Goal: Task Accomplishment & Management: Manage account settings

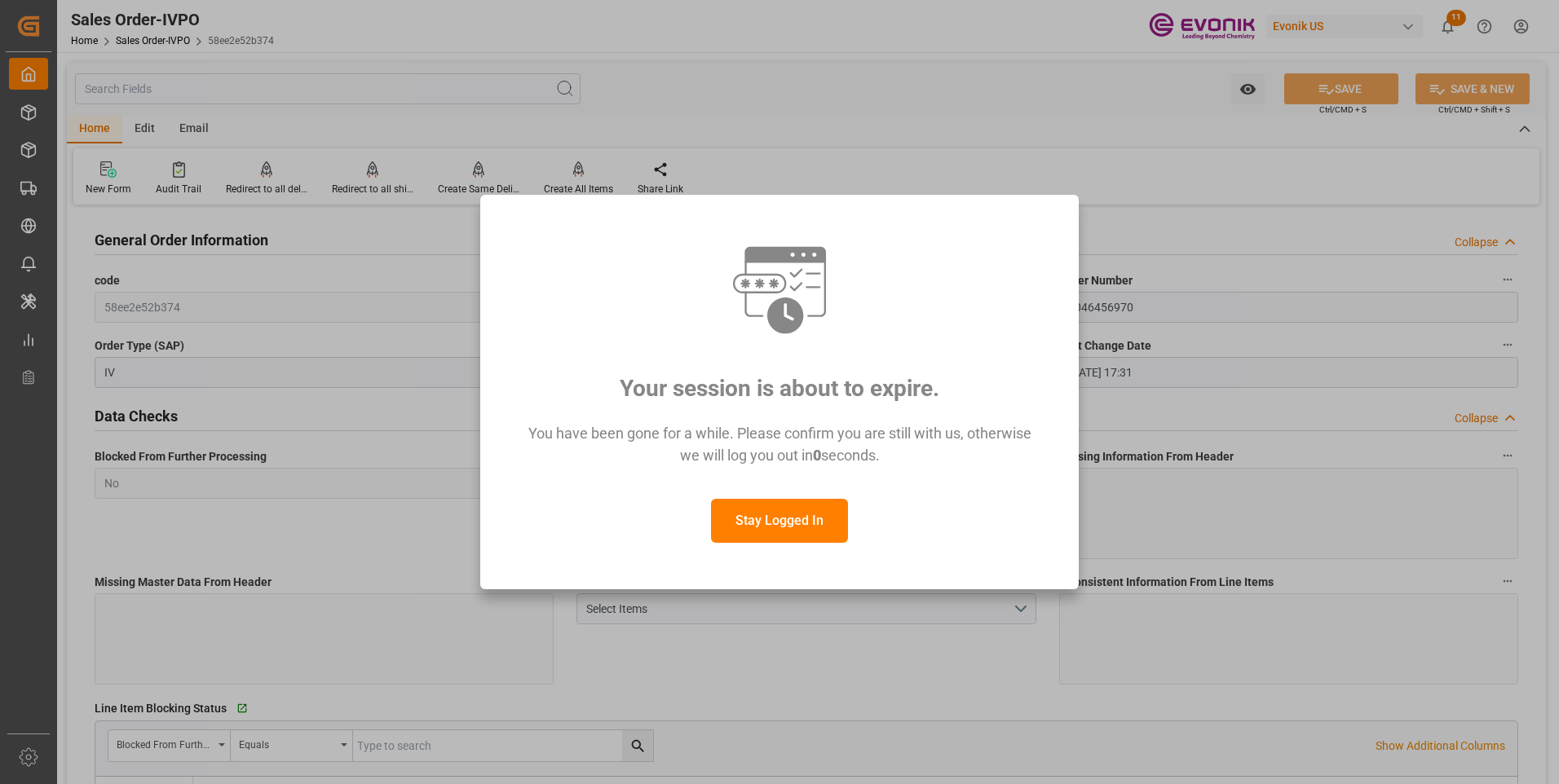
click at [762, 527] on button "Stay Logged In" at bounding box center [780, 520] width 137 height 44
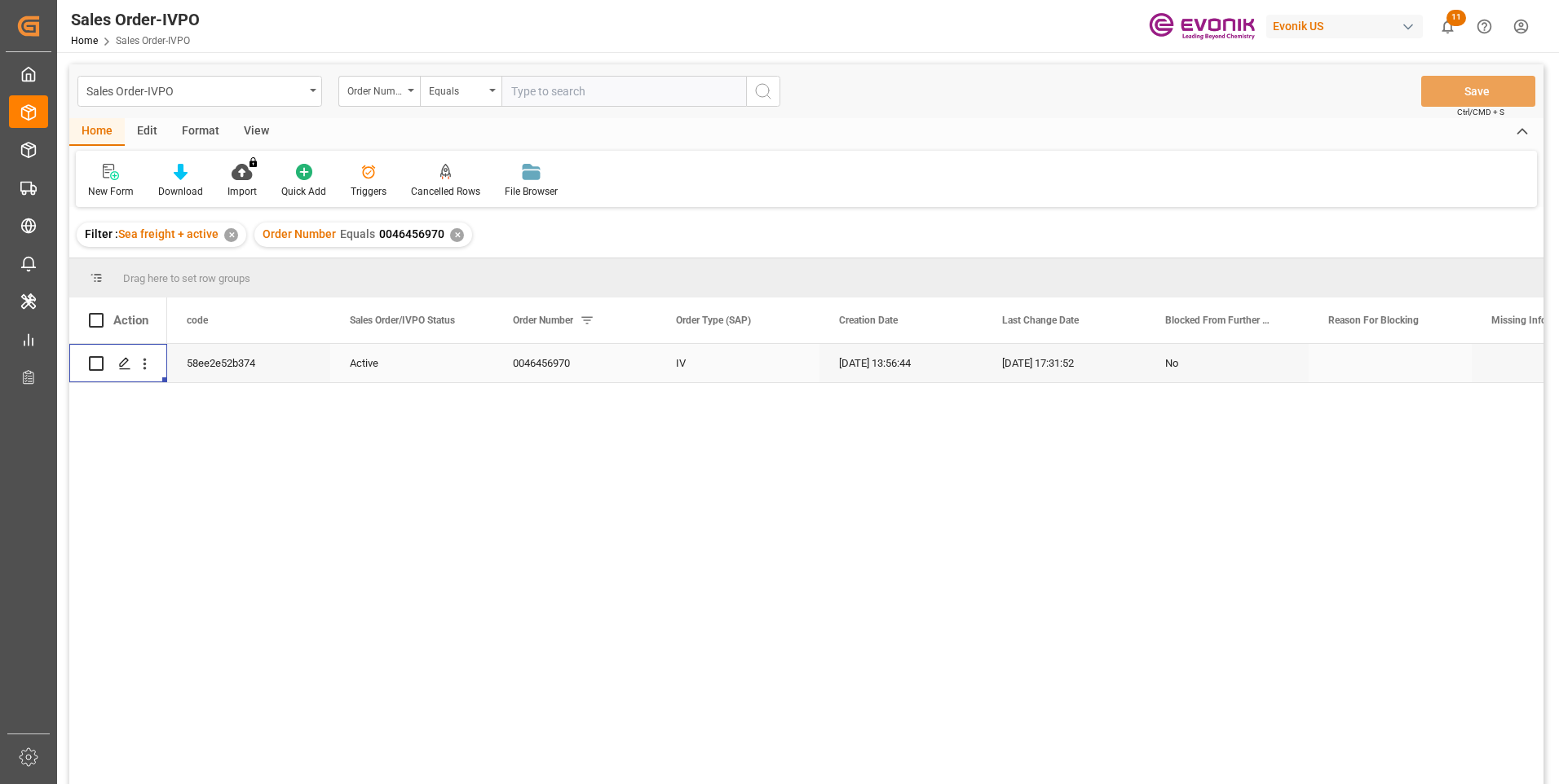
click at [570, 81] on input "text" at bounding box center [623, 91] width 244 height 31
paste input "0046467340"
type input "0046467340"
click at [757, 91] on icon "search button" at bounding box center [764, 91] width 20 height 20
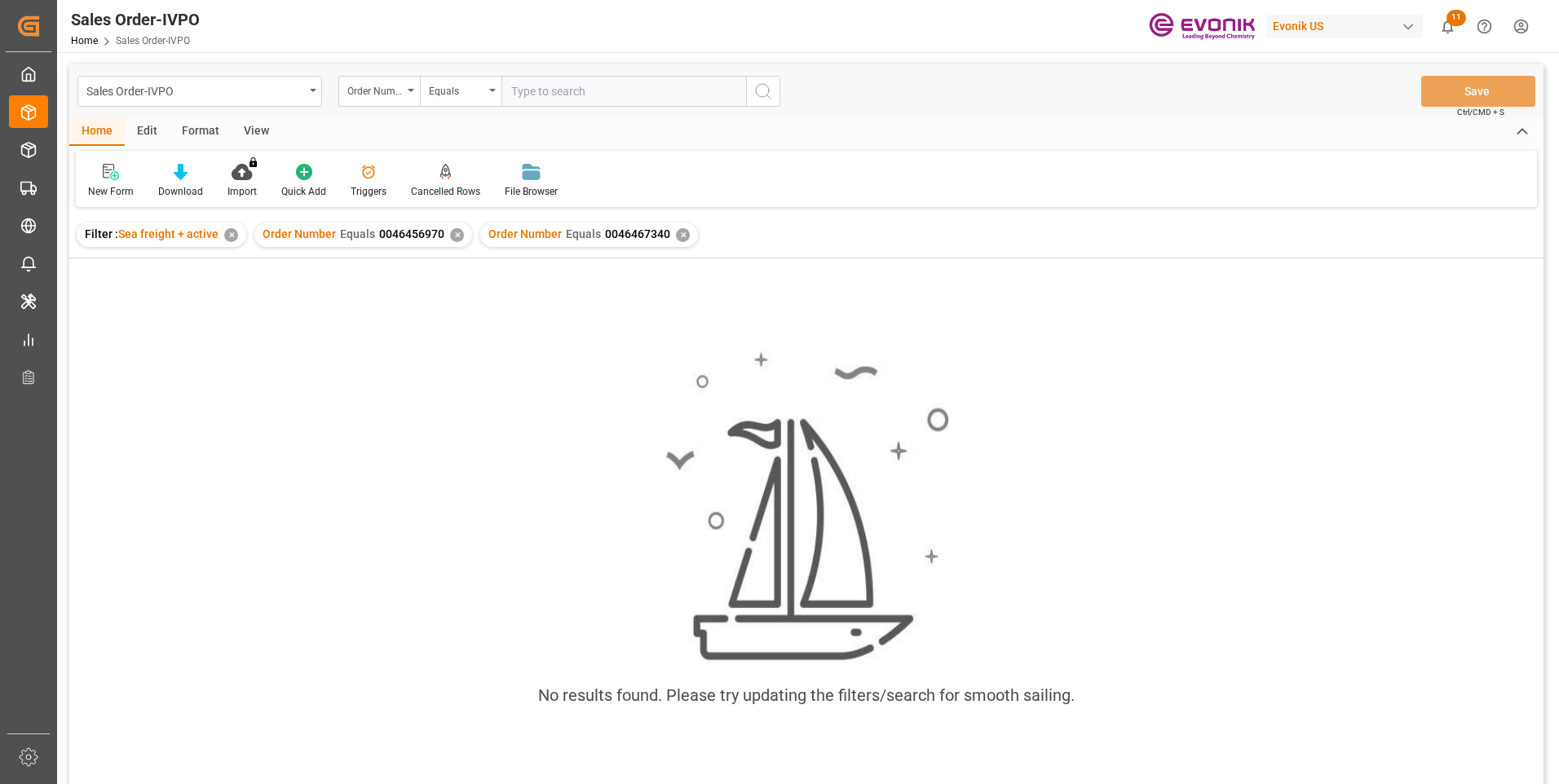
click at [455, 232] on div "✕" at bounding box center [457, 235] width 14 height 14
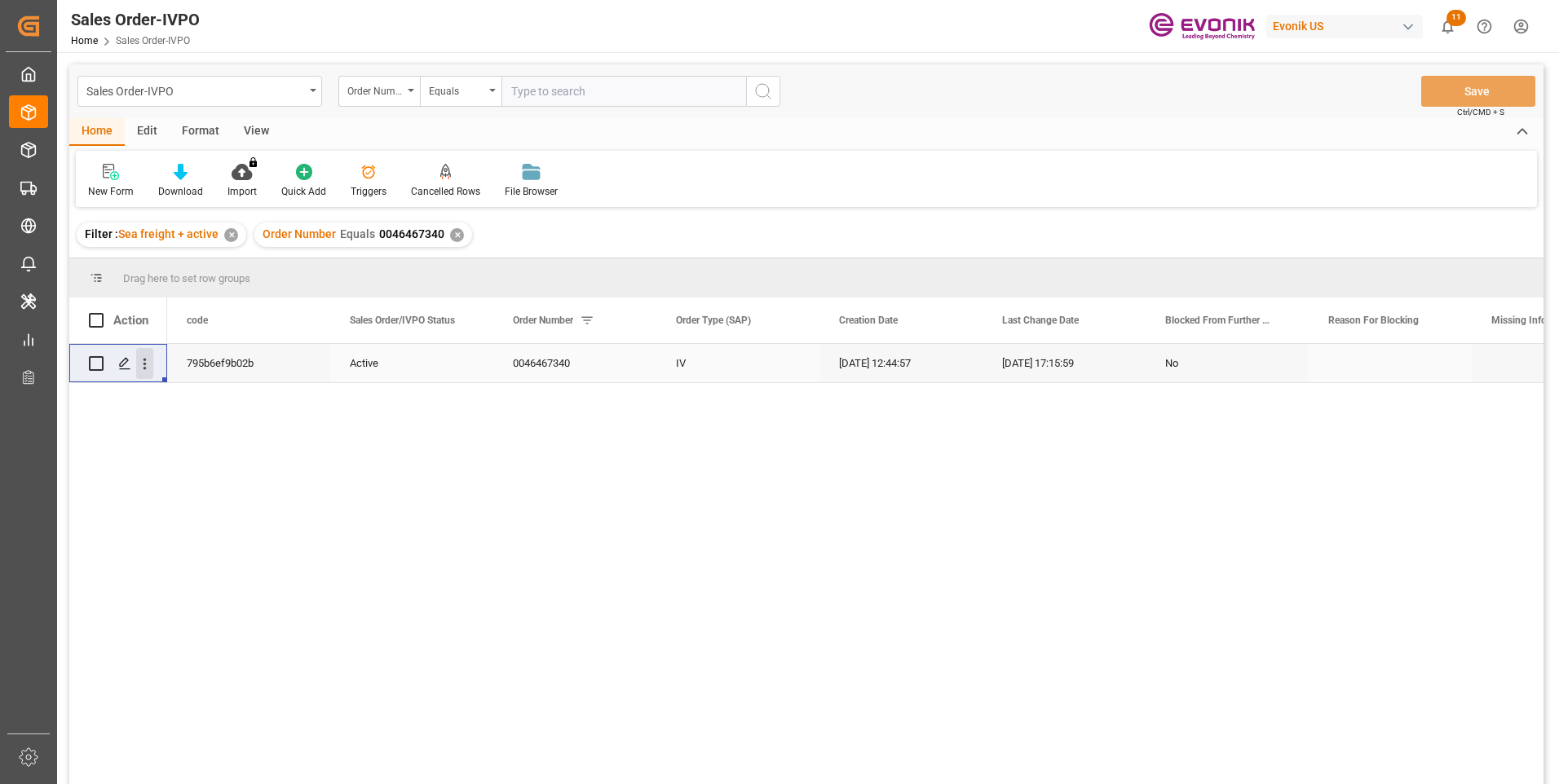
click at [147, 365] on icon "open menu" at bounding box center [145, 364] width 17 height 17
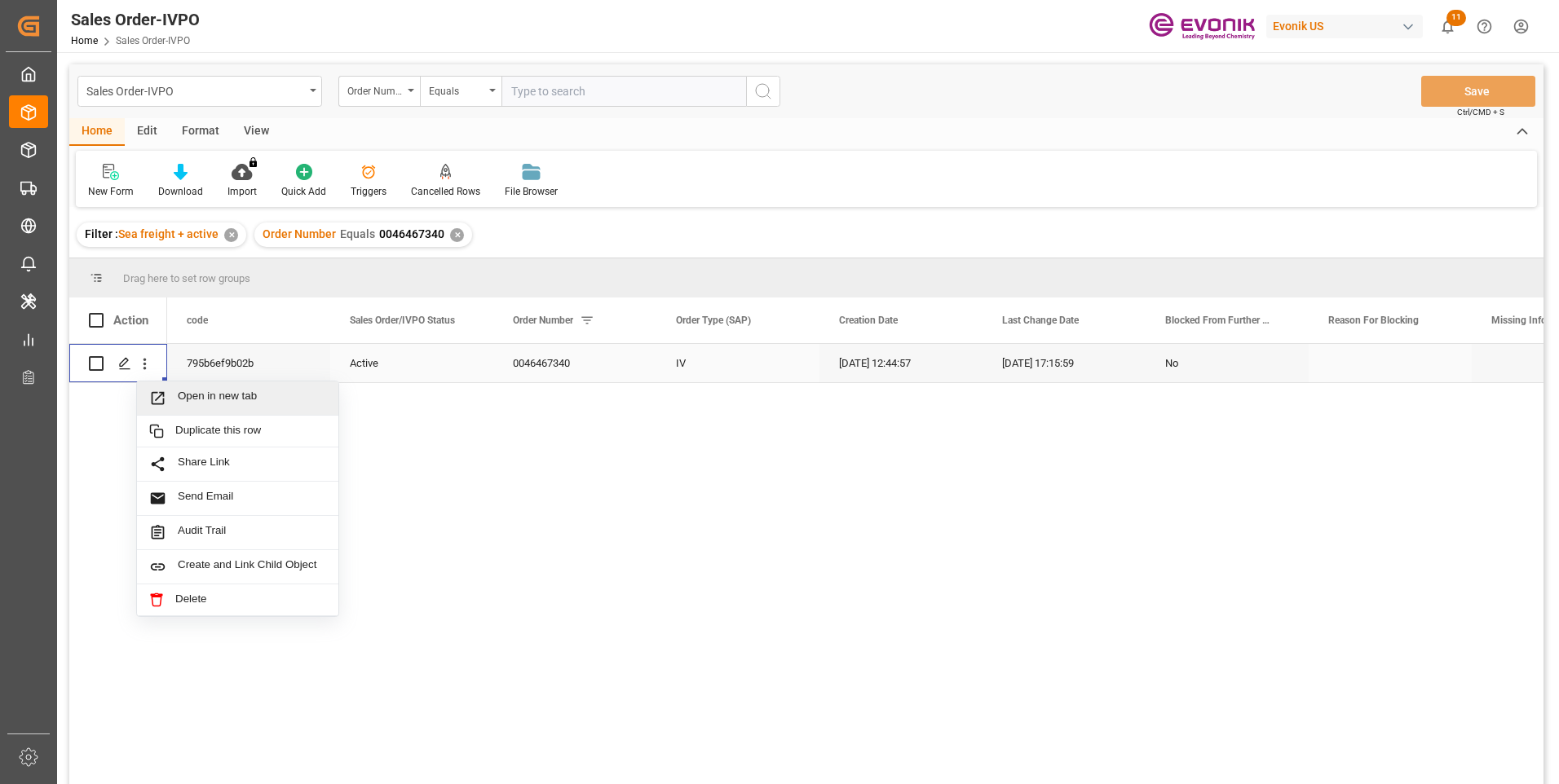
click at [183, 389] on div "Open in new tab" at bounding box center [238, 398] width 201 height 34
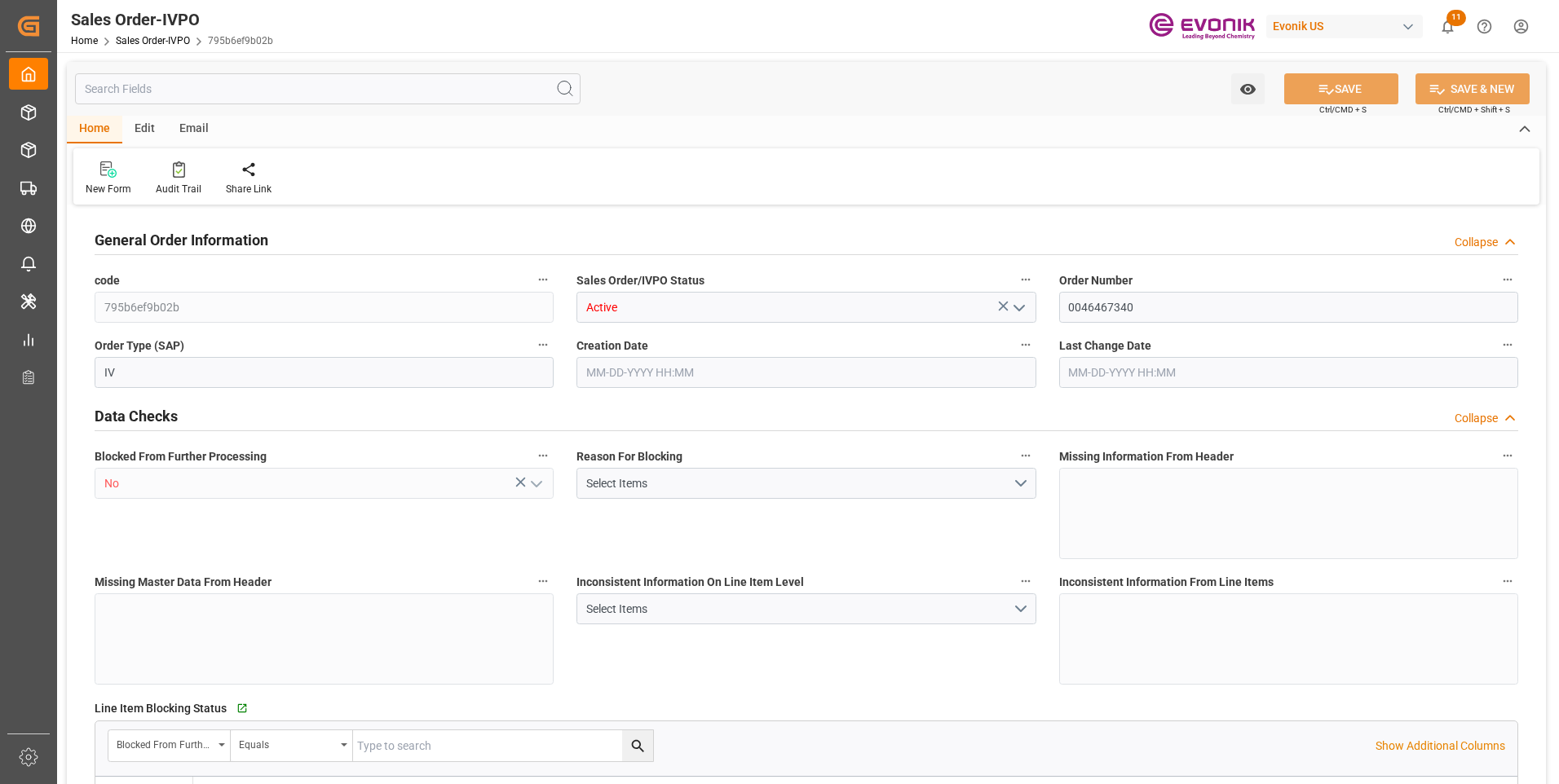
type input "INNSA"
type input "0"
type input "1"
type input "876.7"
type input "08-07-2025 12:44"
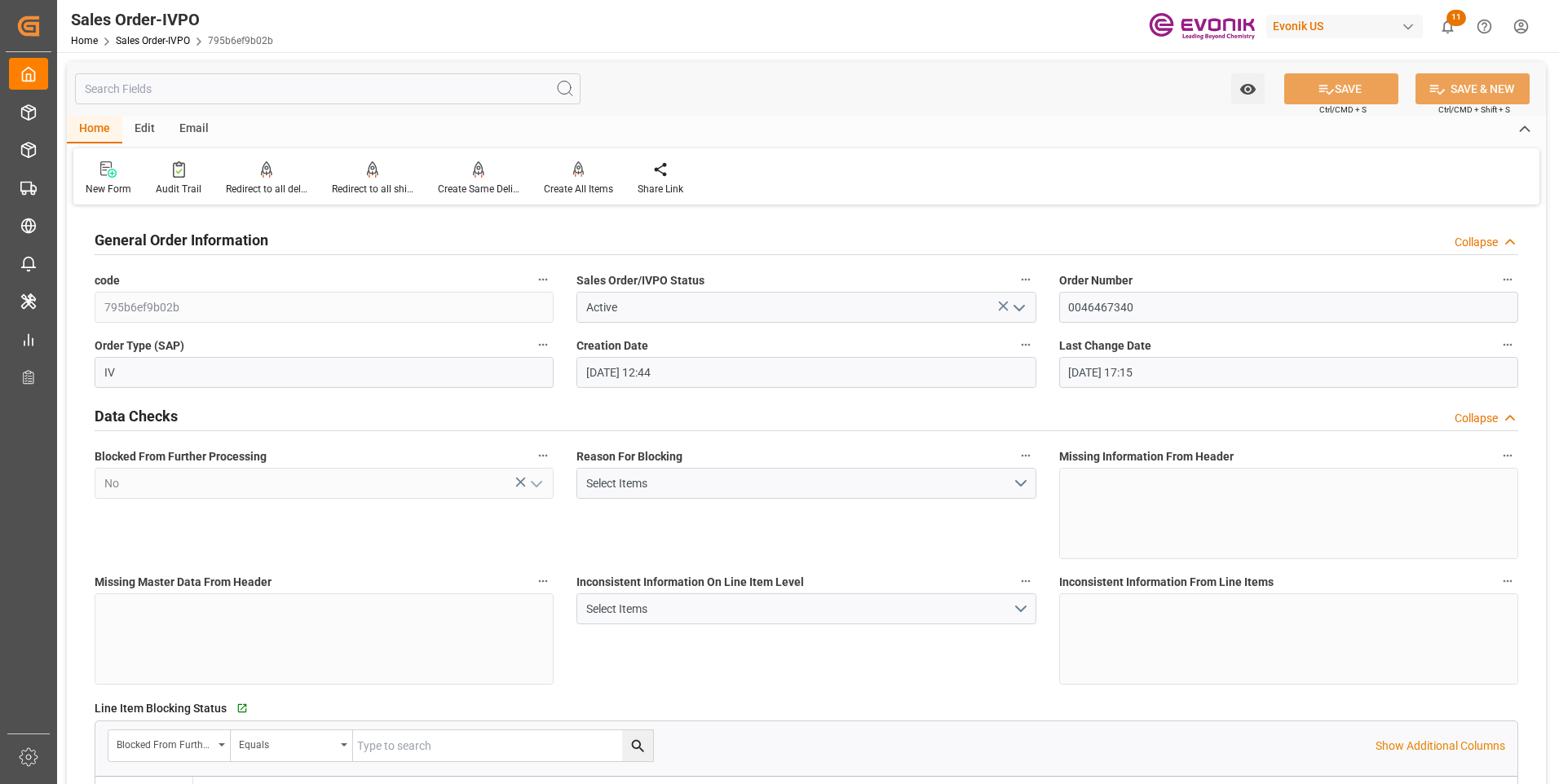
type input "08-11-2025 17:15"
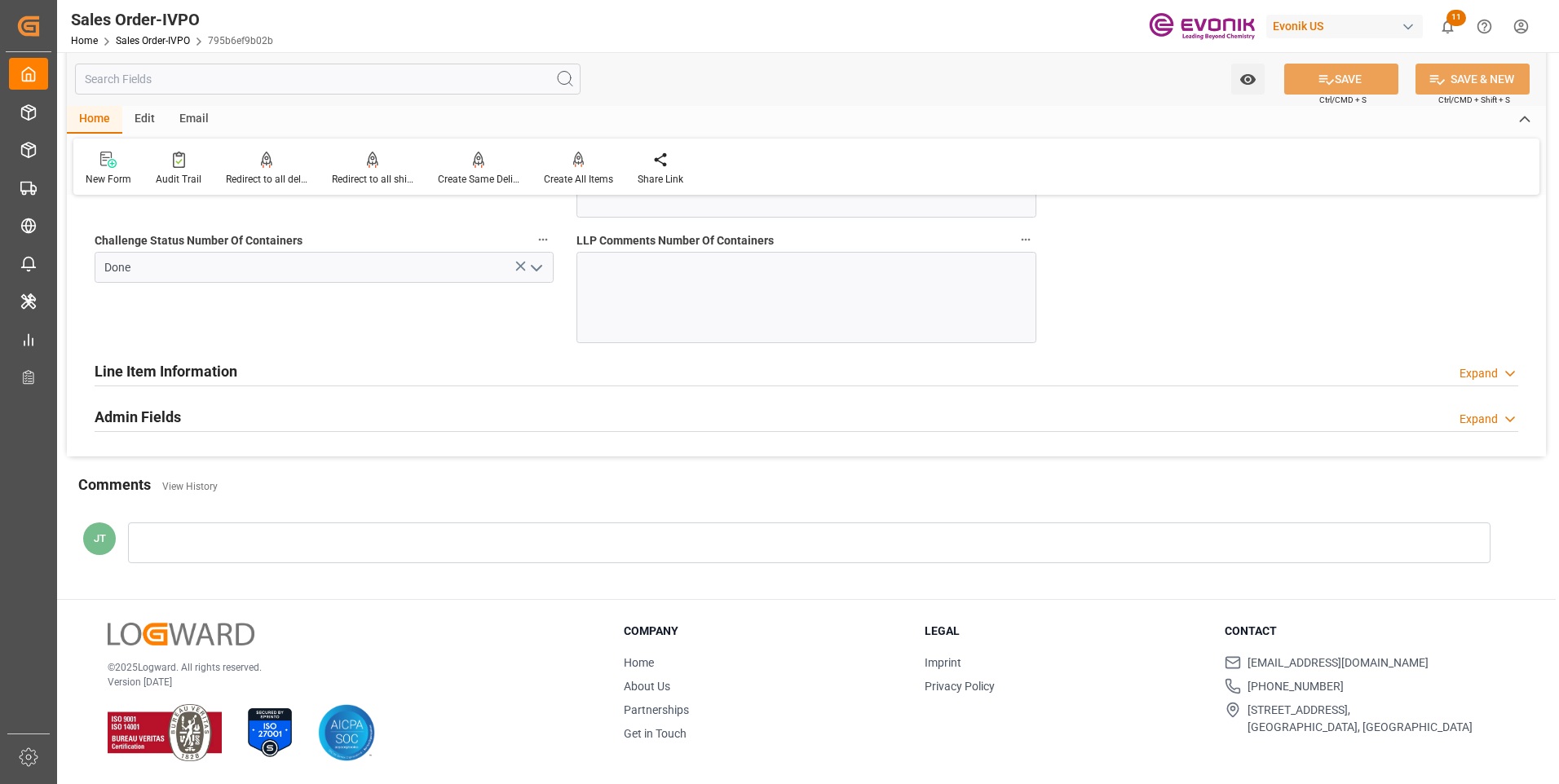
scroll to position [3179, 0]
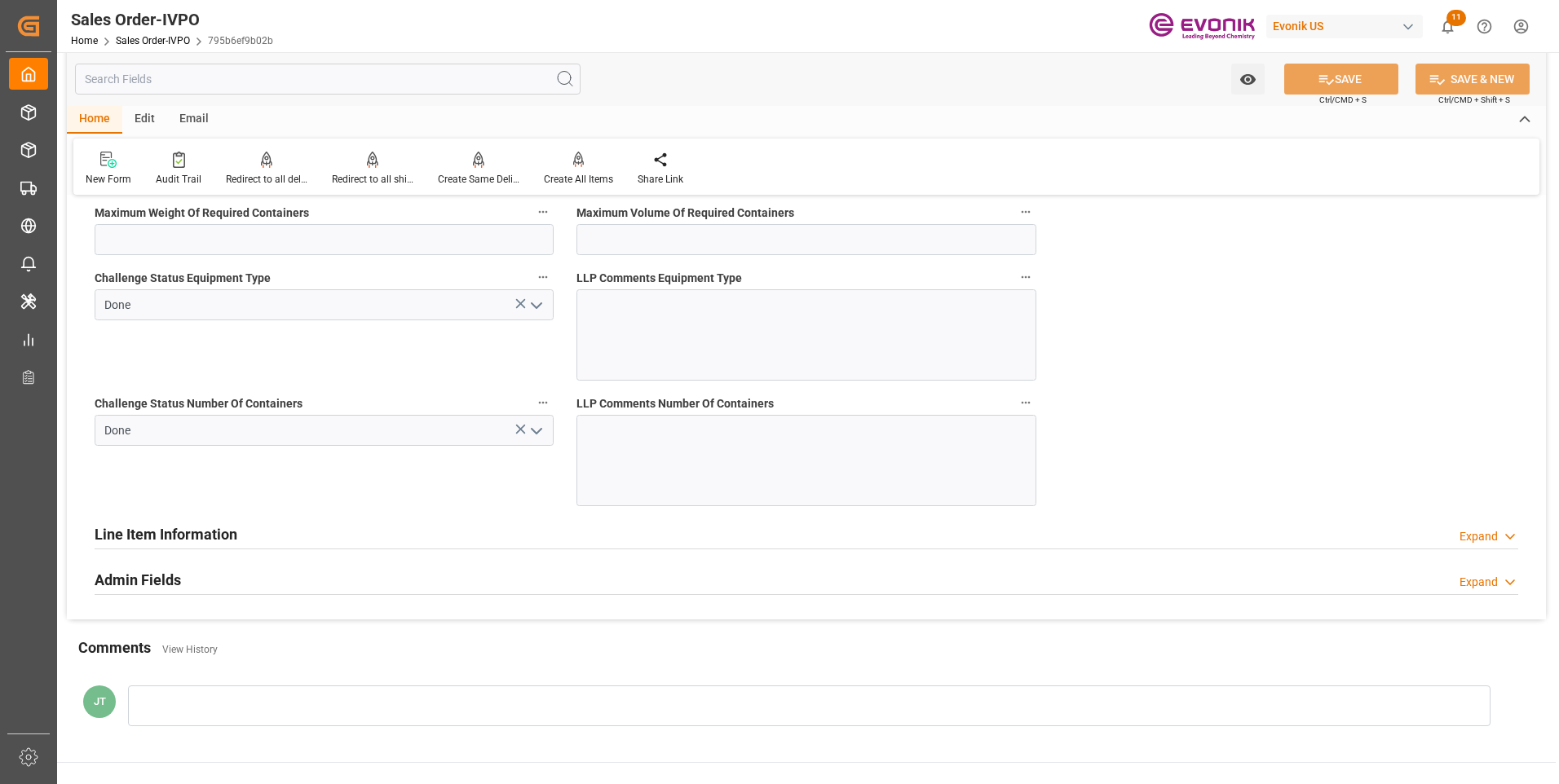
click at [167, 532] on h2 "Line Item Information" at bounding box center [166, 534] width 143 height 22
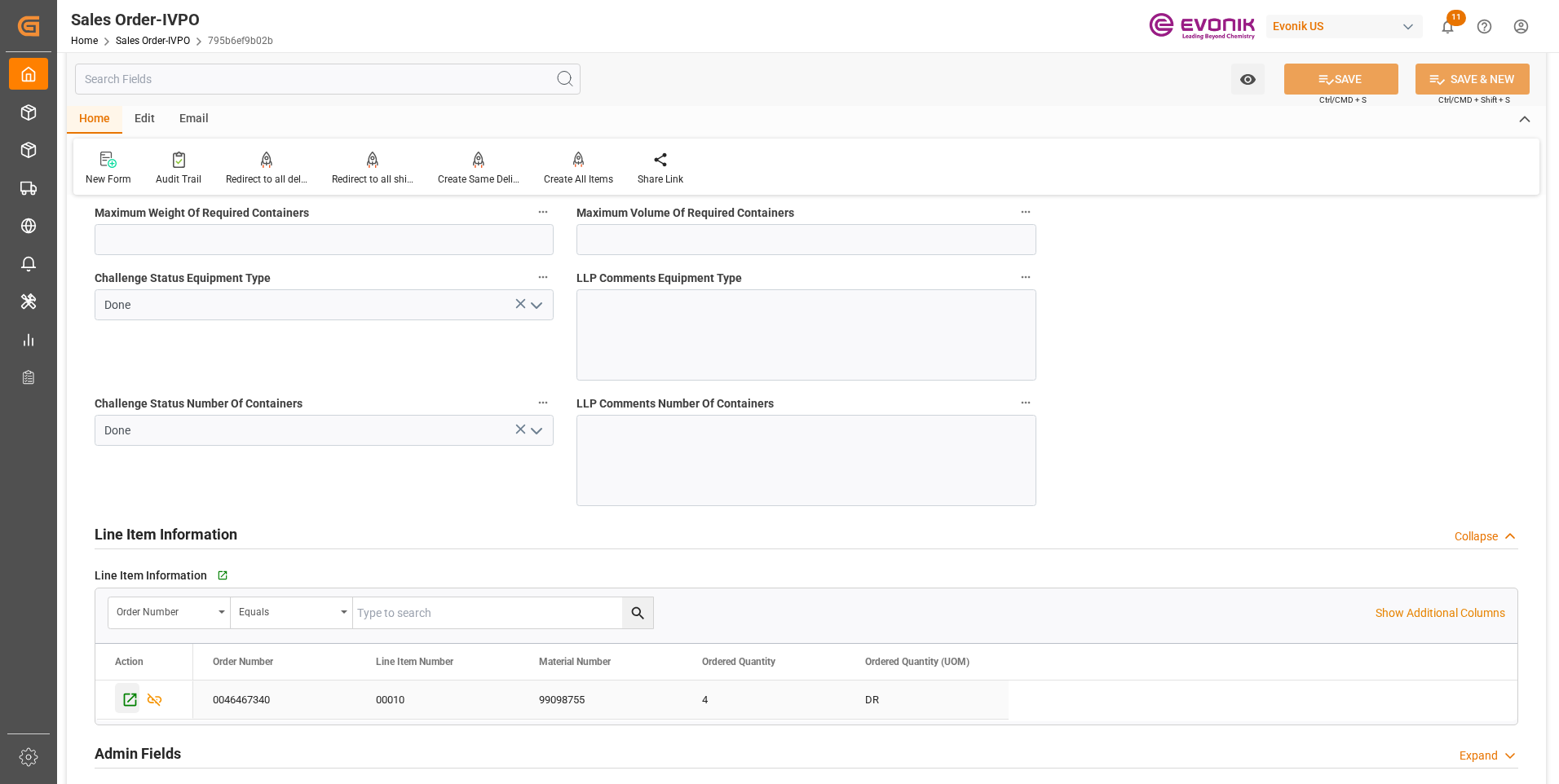
click at [126, 696] on icon "Press SPACE to select this row." at bounding box center [130, 699] width 17 height 17
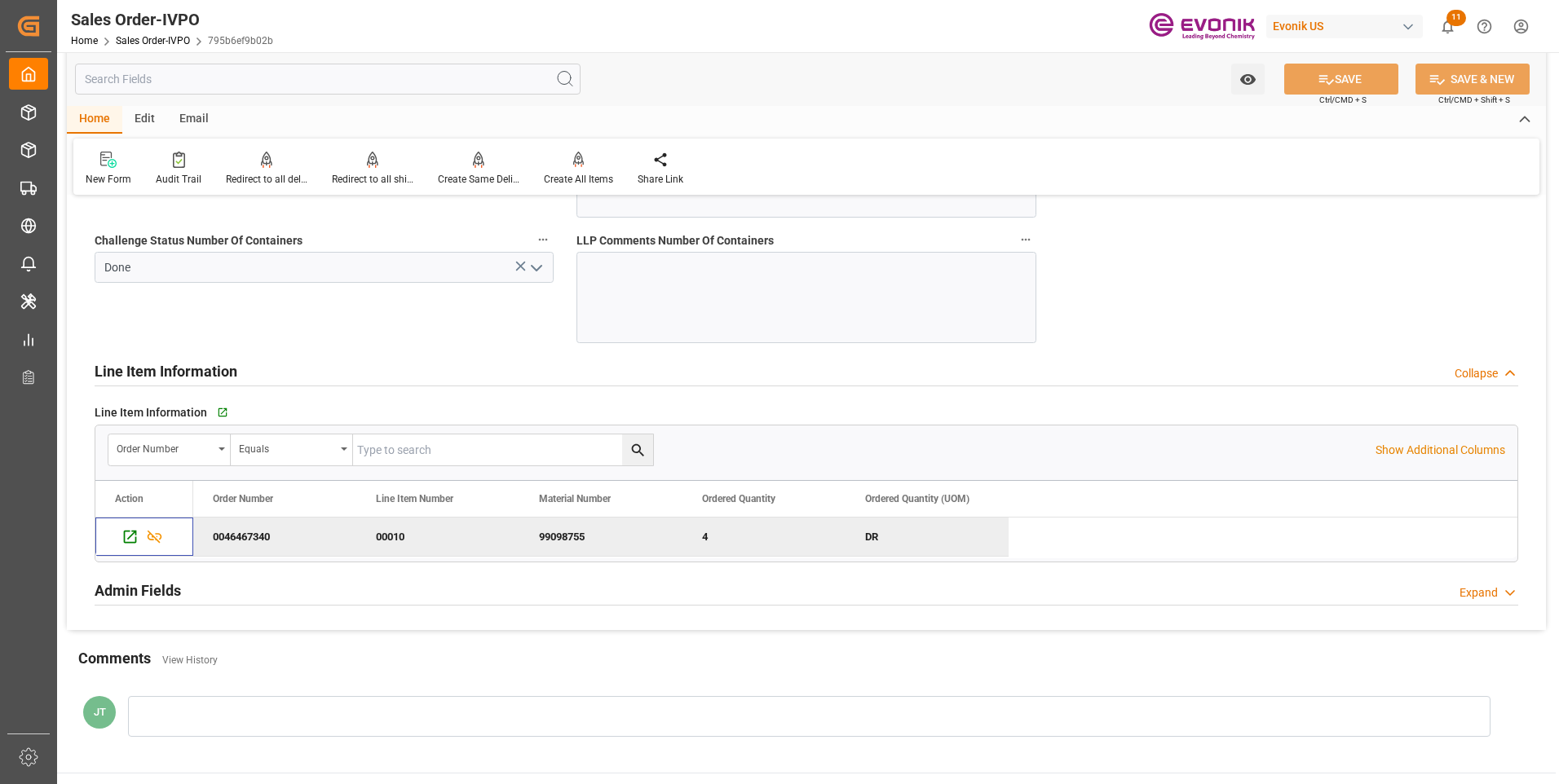
scroll to position [3505, 0]
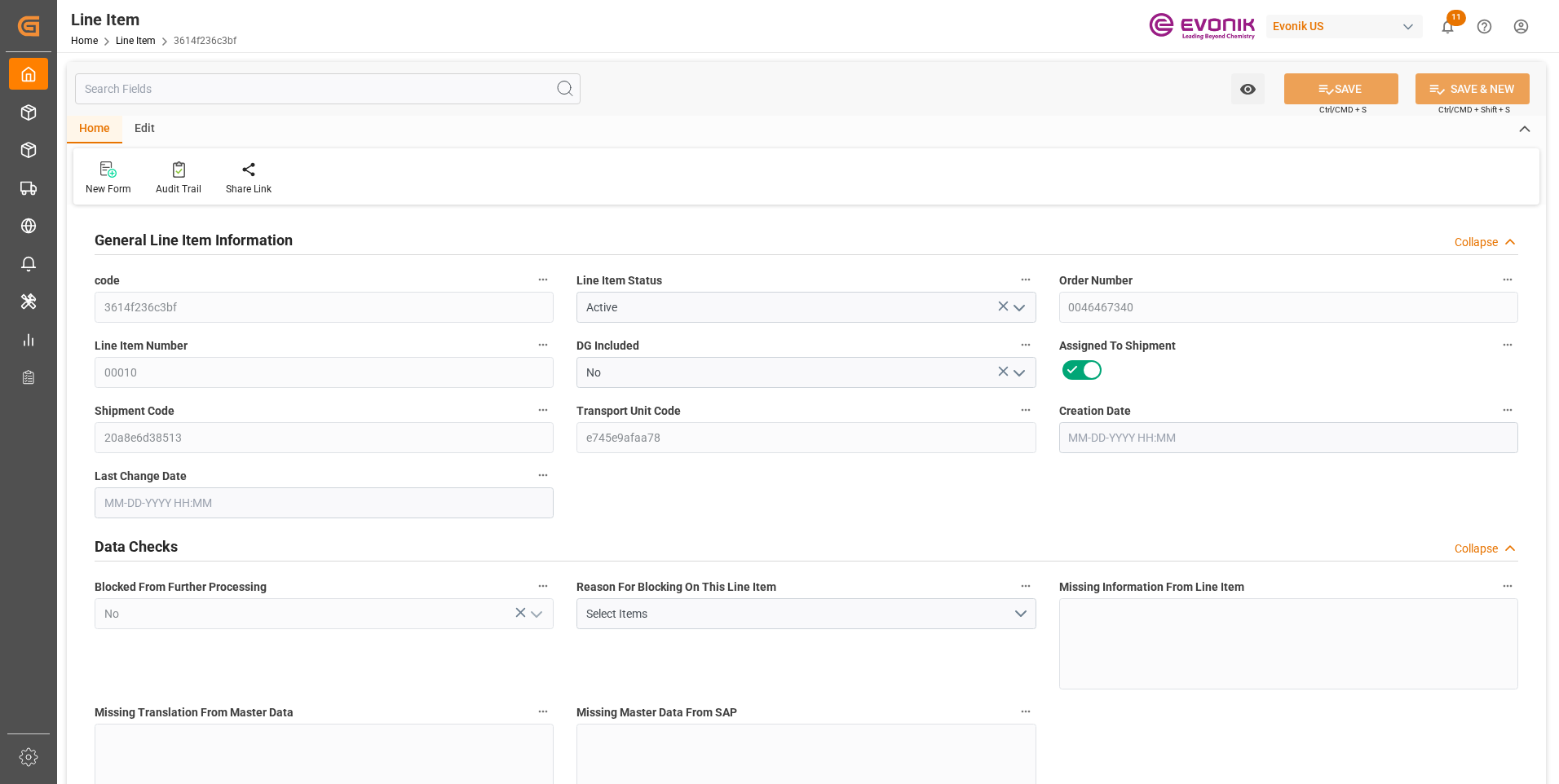
type input "1"
type input "854"
type input "816"
type input "1.1549"
type input "4"
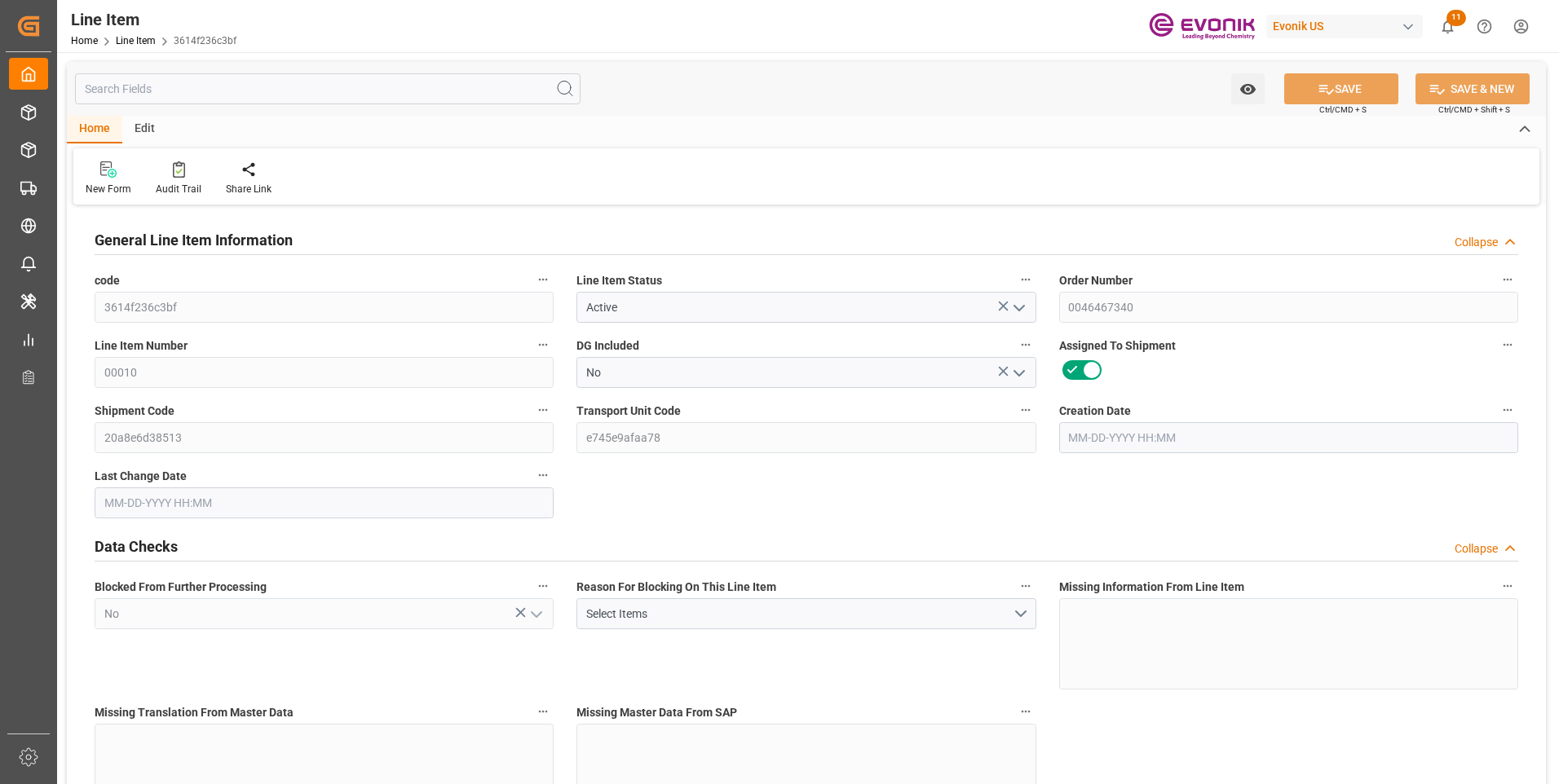
type input "4773.6"
type input "4"
type input "854"
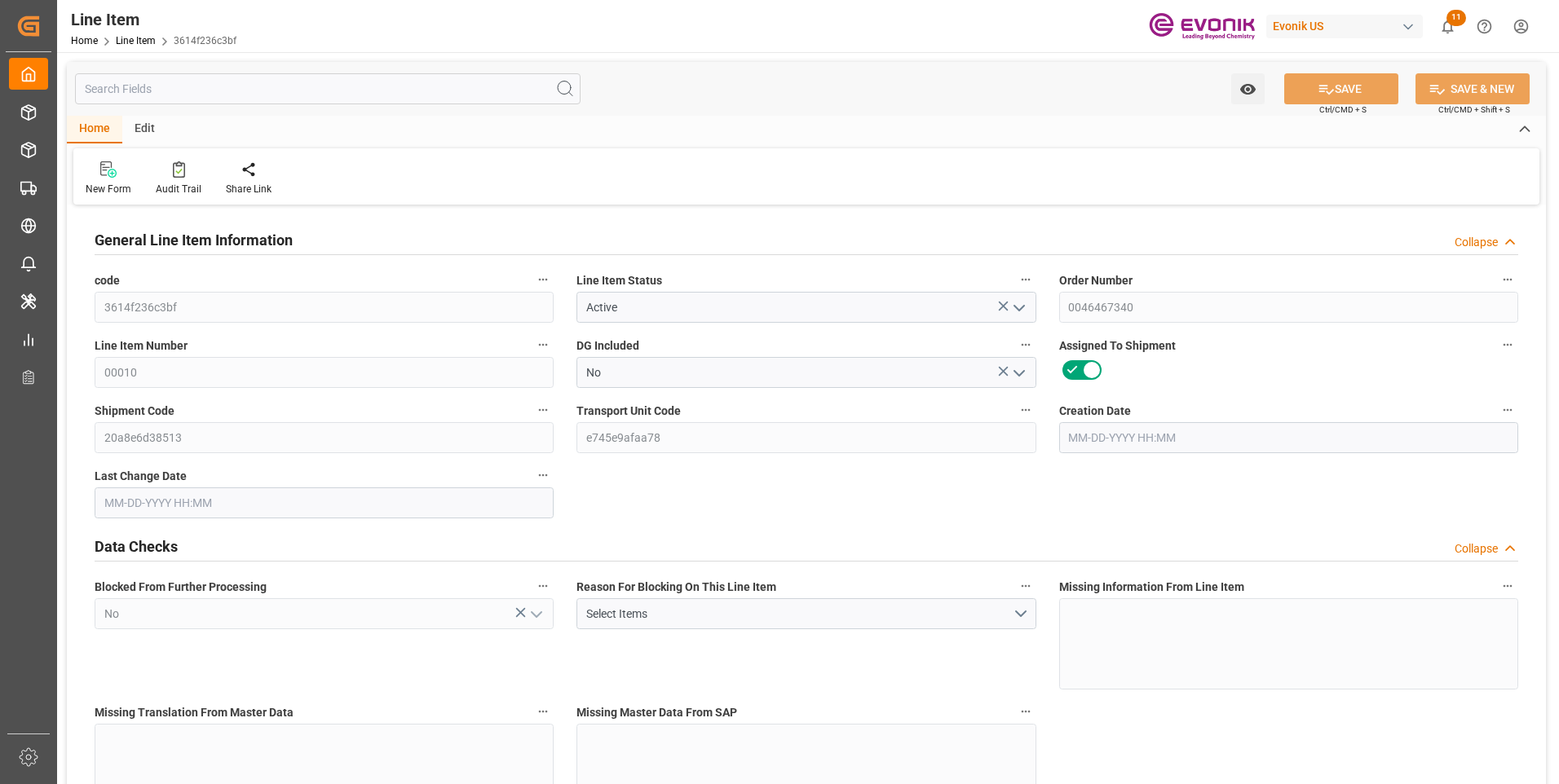
type input "876.7"
type input "816"
type input "1.1549"
type input "1154.9"
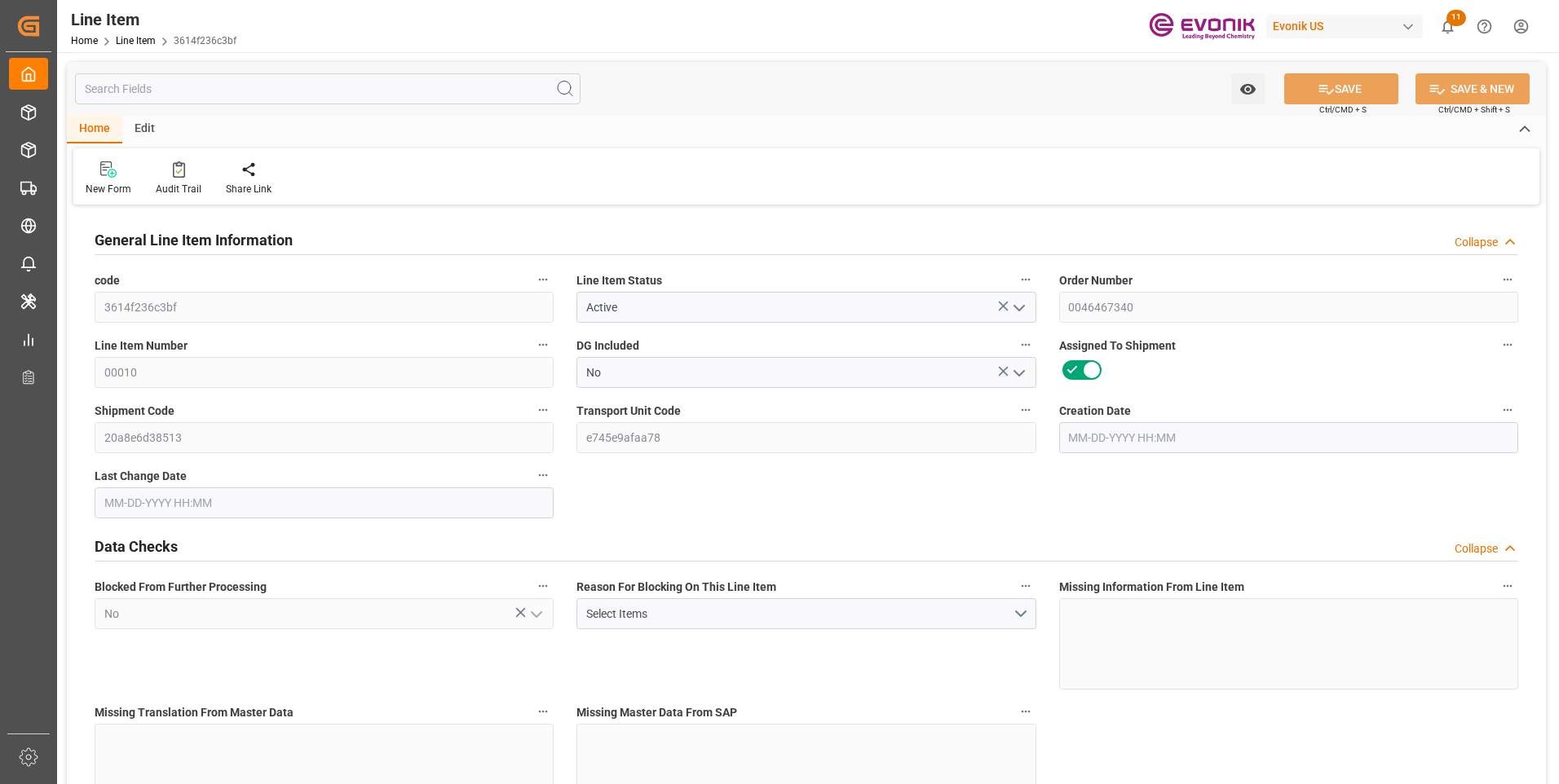
type input "4"
type input "854"
type input "816"
type input "1.1549"
type input "08-07-2025 12:44"
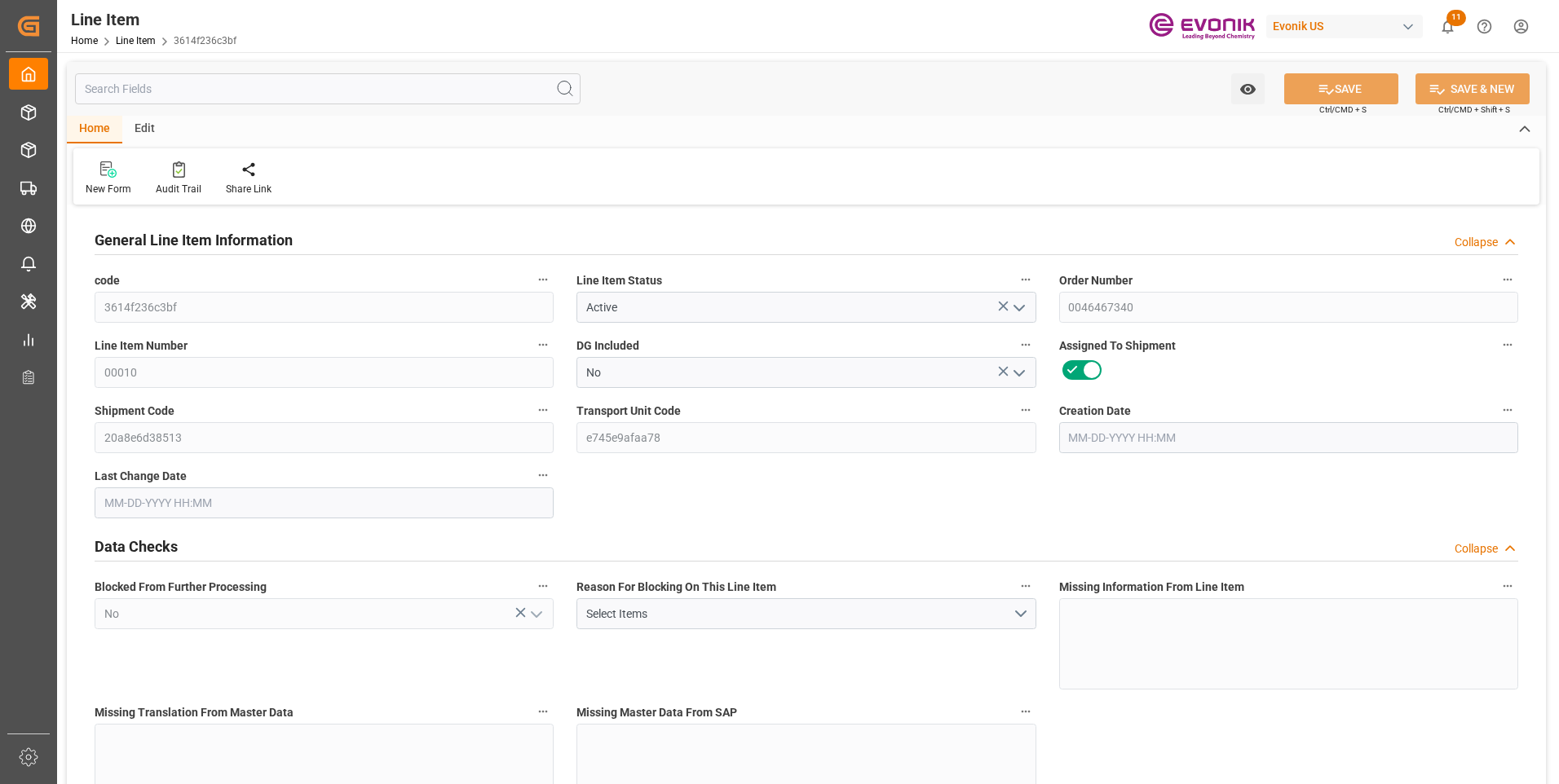
type input "08-14-2025 12:54"
type input "10-25-2025"
type input "08-13-2025"
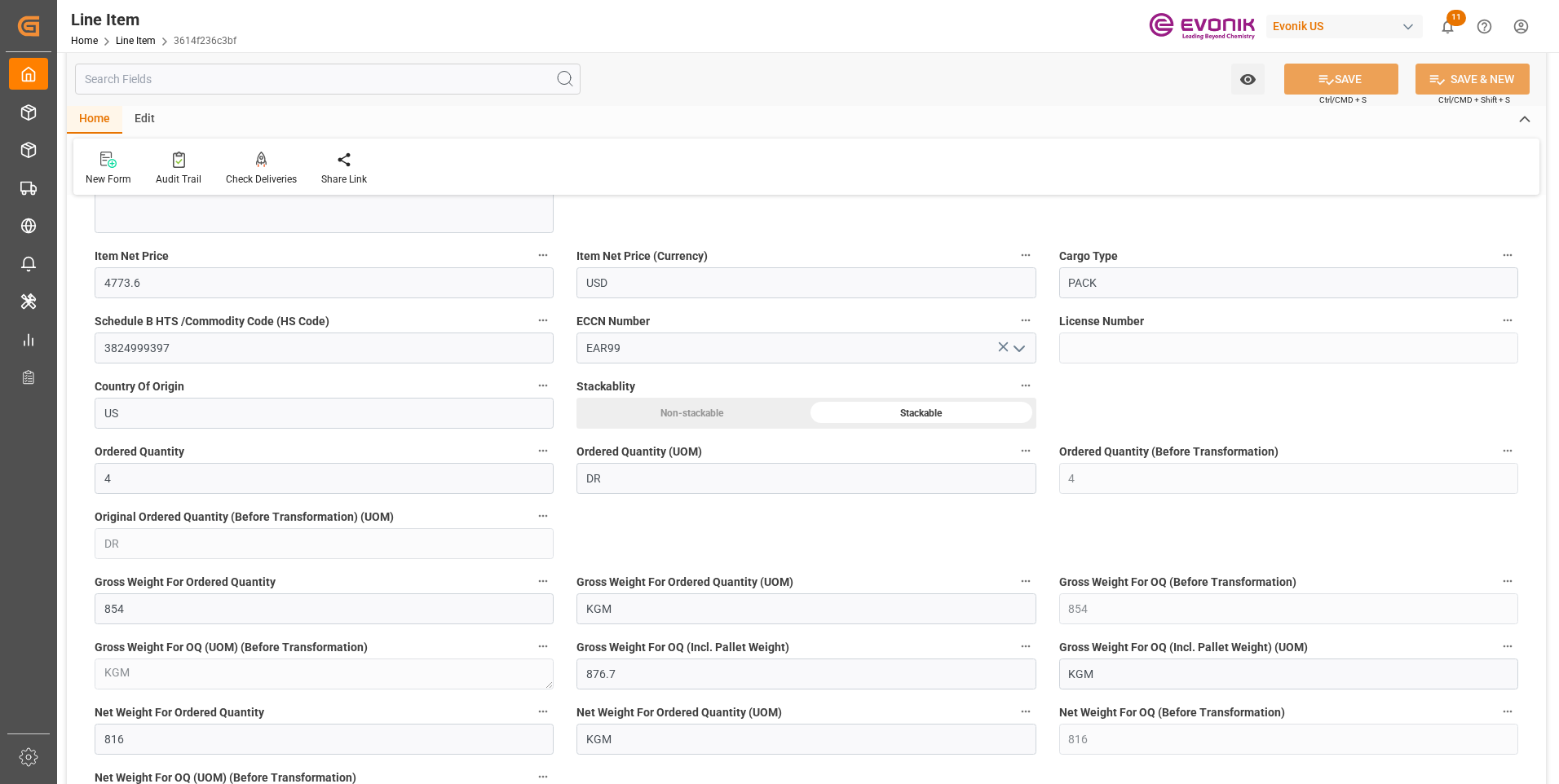
scroll to position [978, 0]
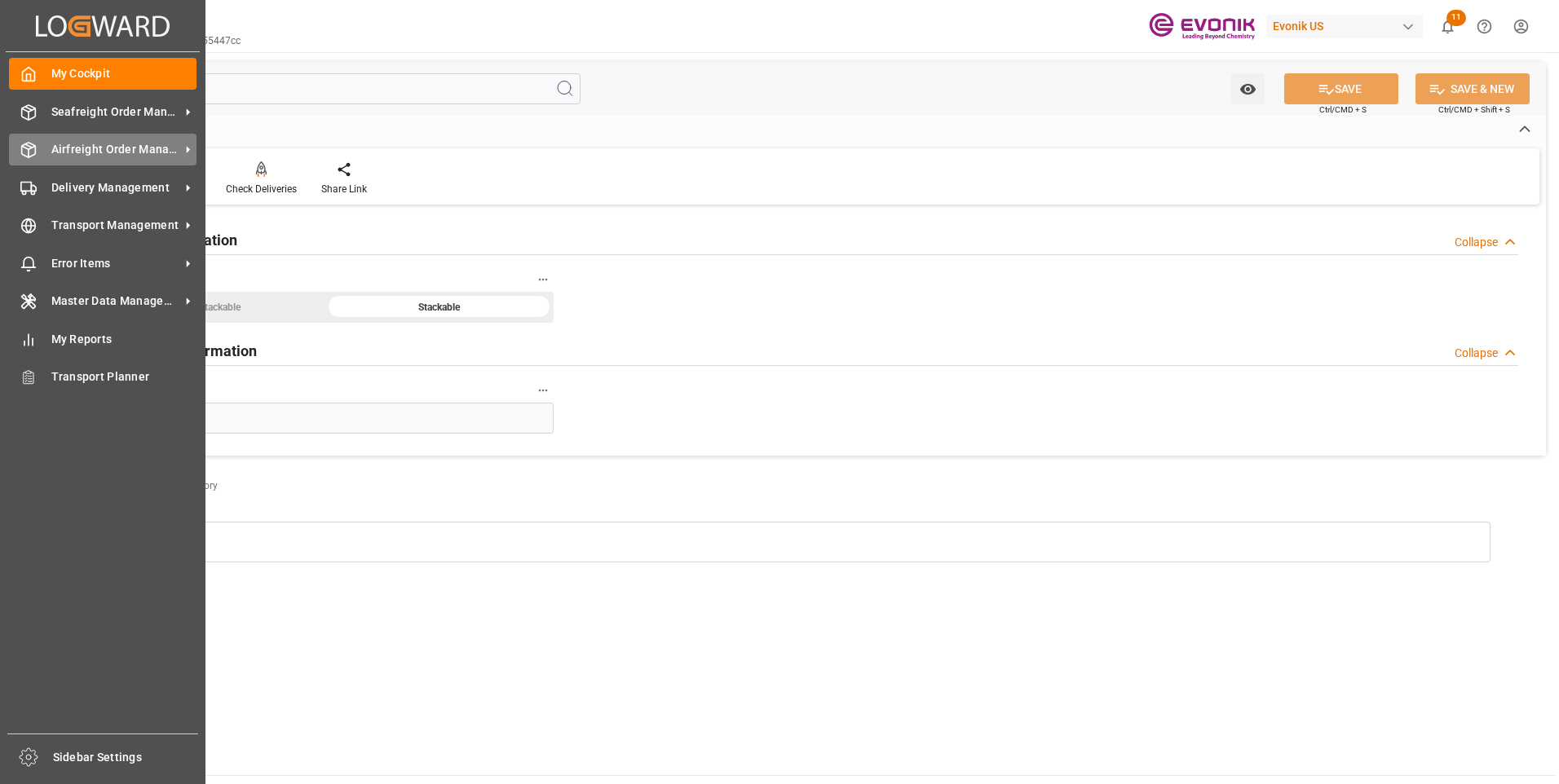
click at [27, 151] on icon at bounding box center [29, 150] width 17 height 17
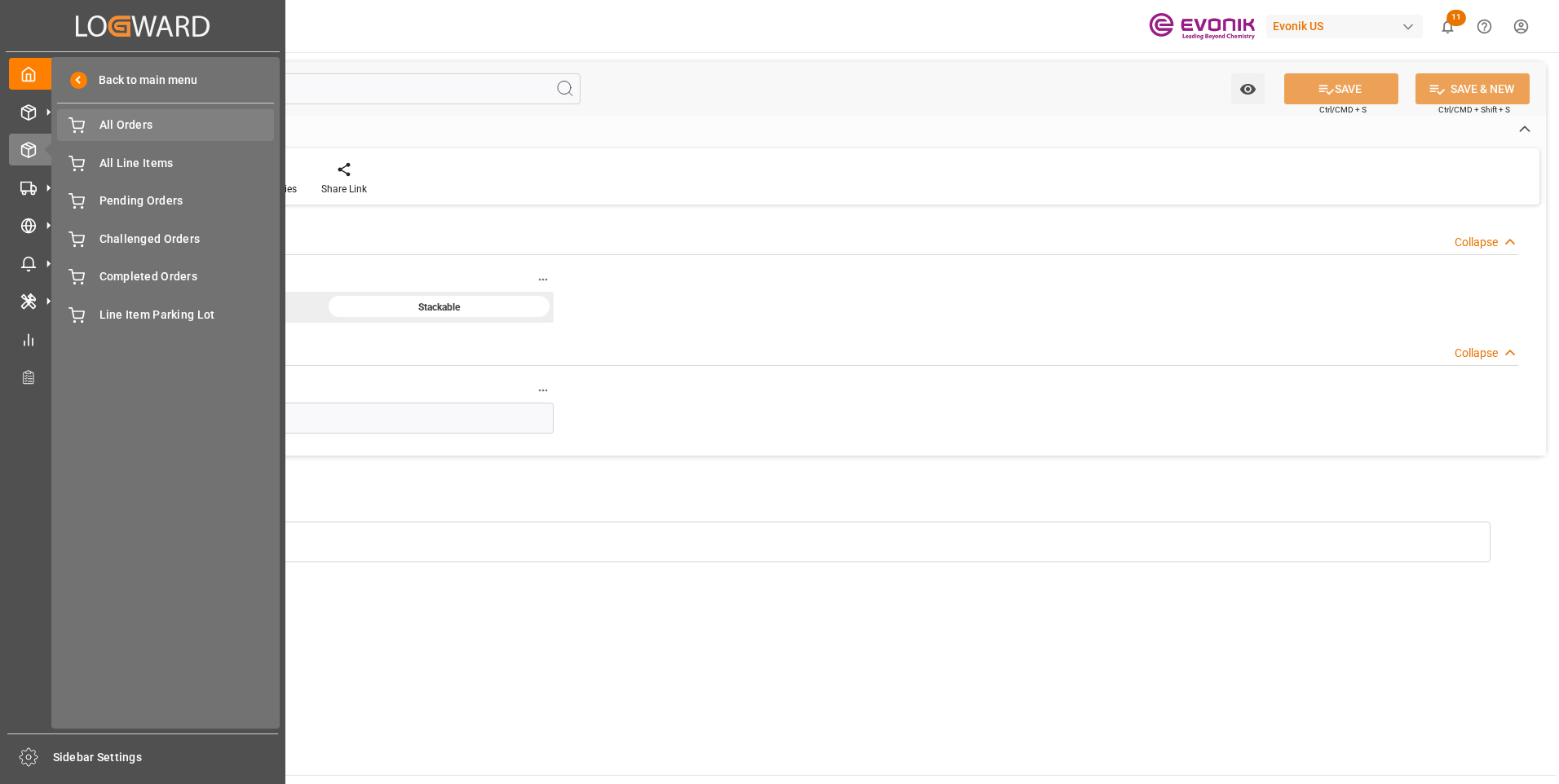
click at [151, 123] on span "All Orders" at bounding box center [187, 125] width 175 height 17
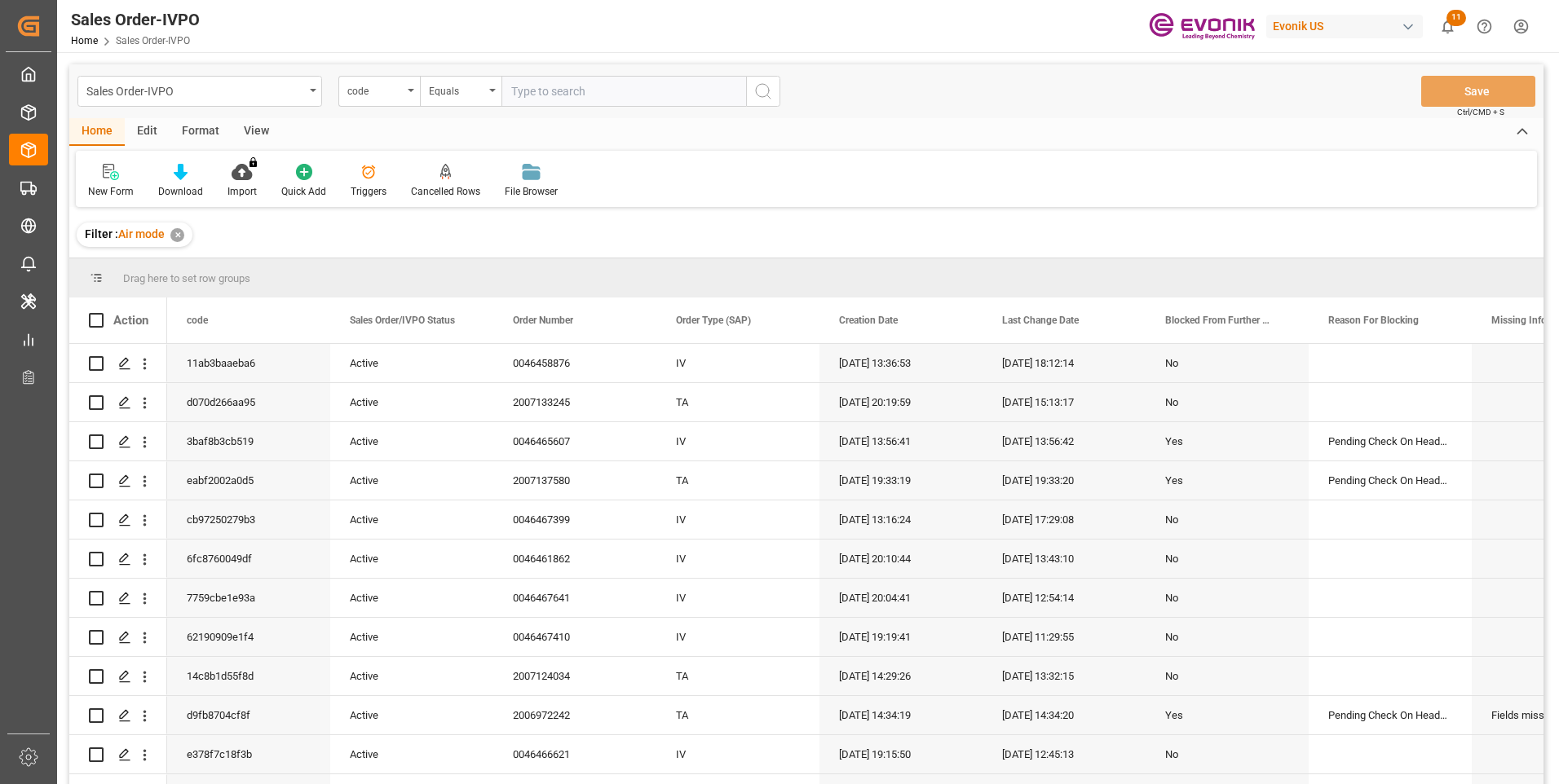
click at [377, 96] on div "code" at bounding box center [375, 89] width 56 height 19
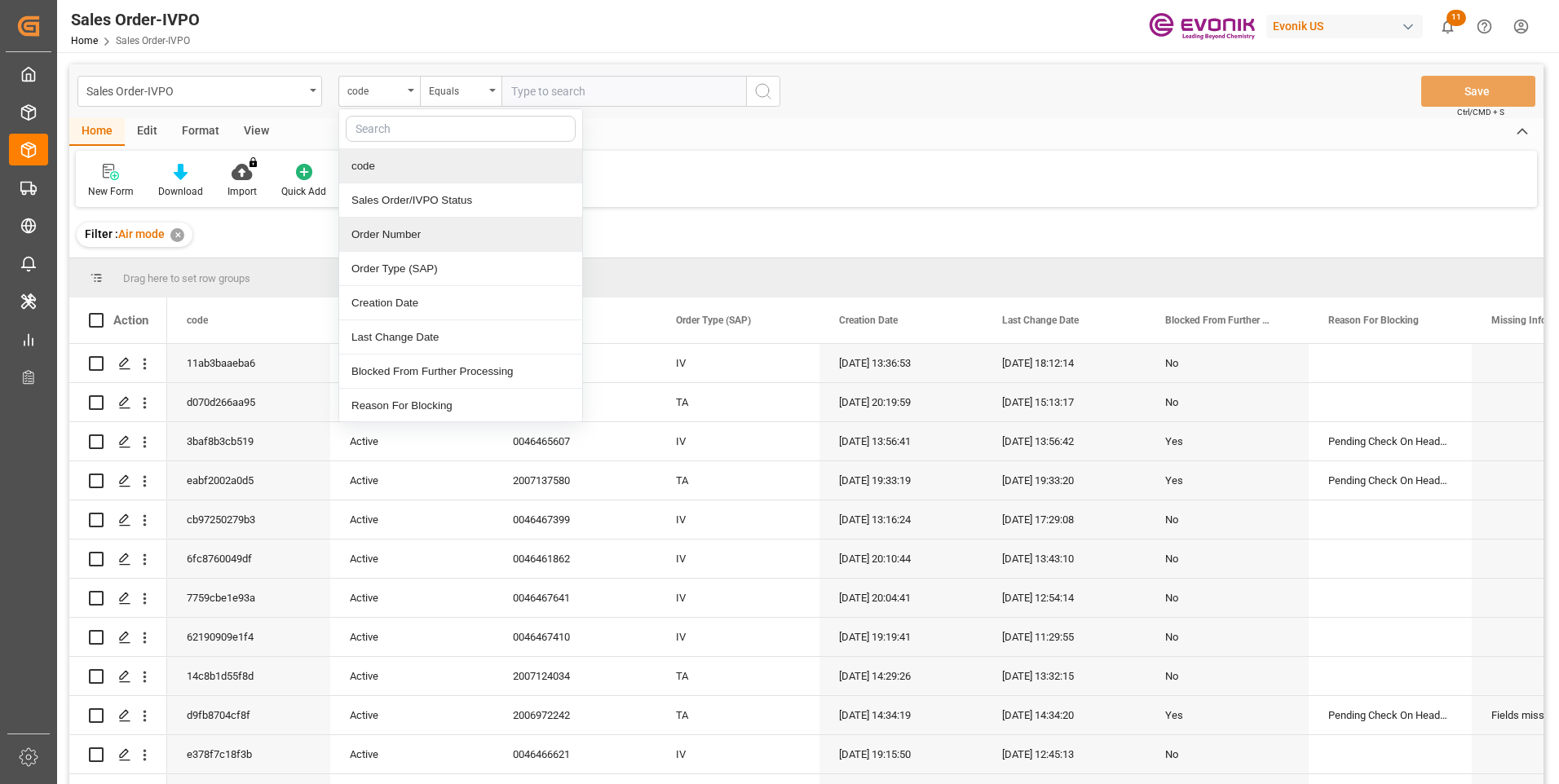
click at [380, 230] on div "Order Number" at bounding box center [460, 234] width 243 height 34
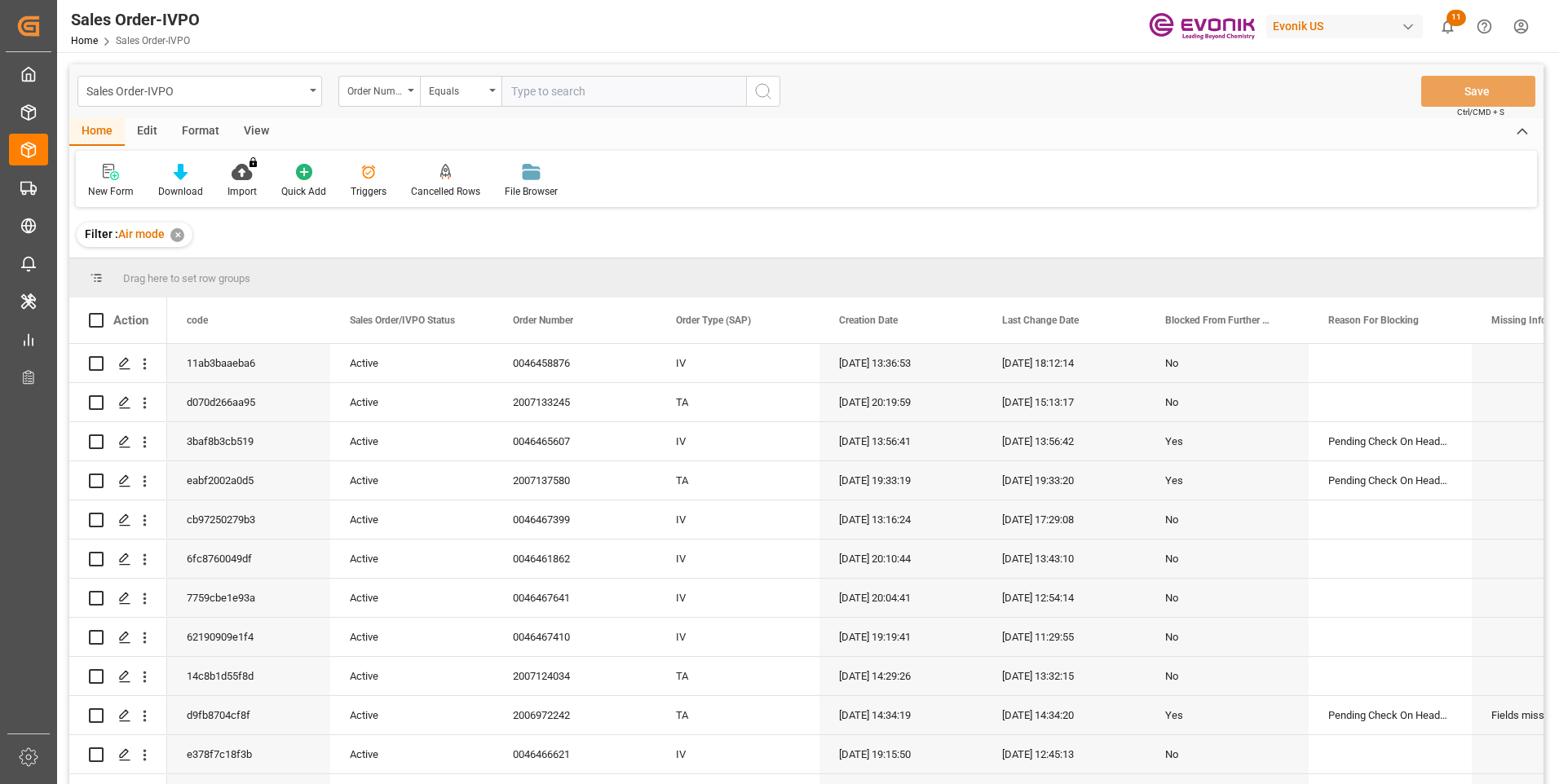
click at [561, 91] on input "text" at bounding box center [623, 91] width 244 height 31
paste input "46465607"
click at [699, 94] on input "0046465607" at bounding box center [623, 91] width 244 height 31
type input "0046465607"
click at [758, 94] on icon "search button" at bounding box center [764, 91] width 20 height 20
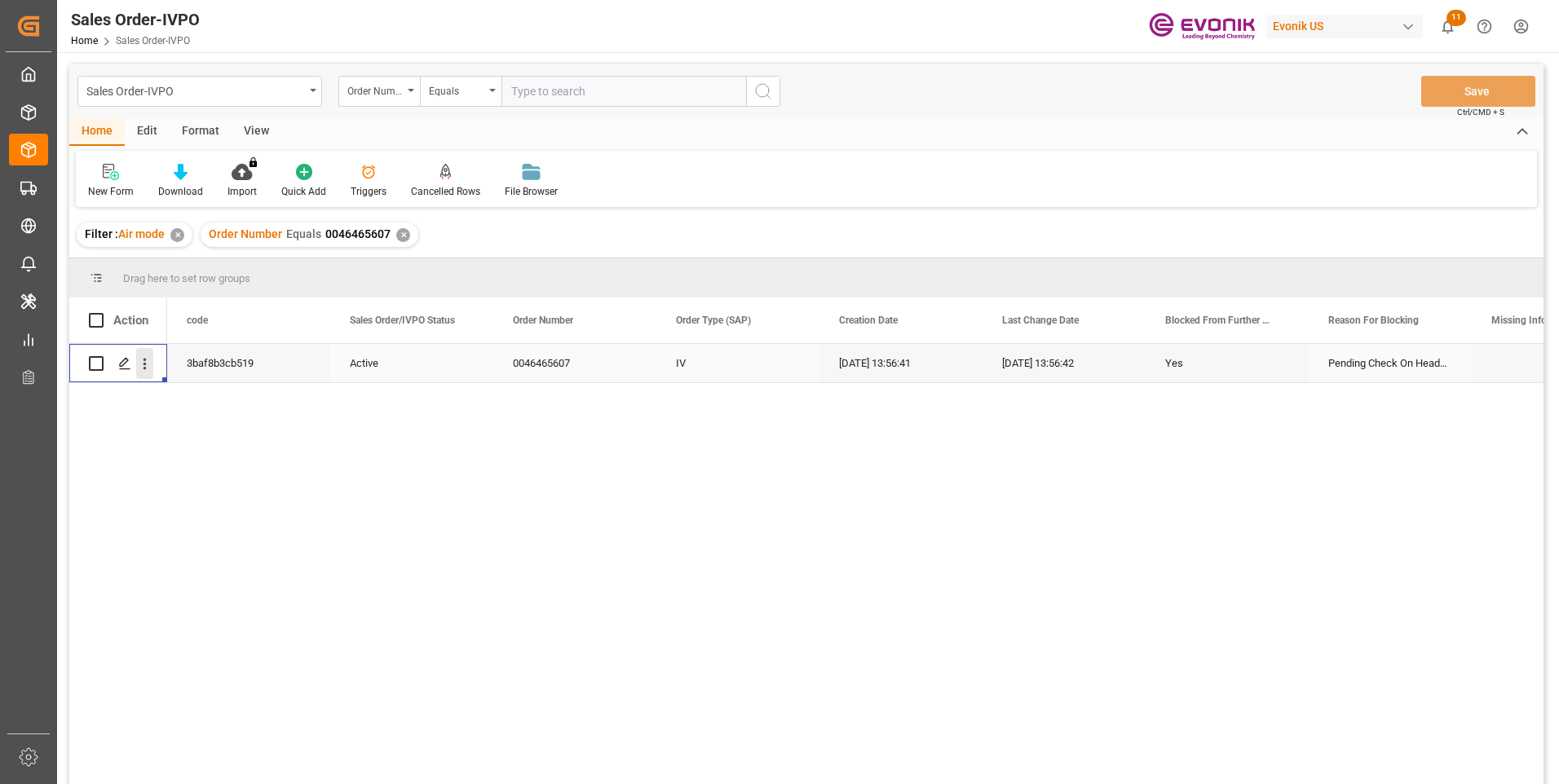
click at [147, 365] on icon "open menu" at bounding box center [145, 364] width 17 height 17
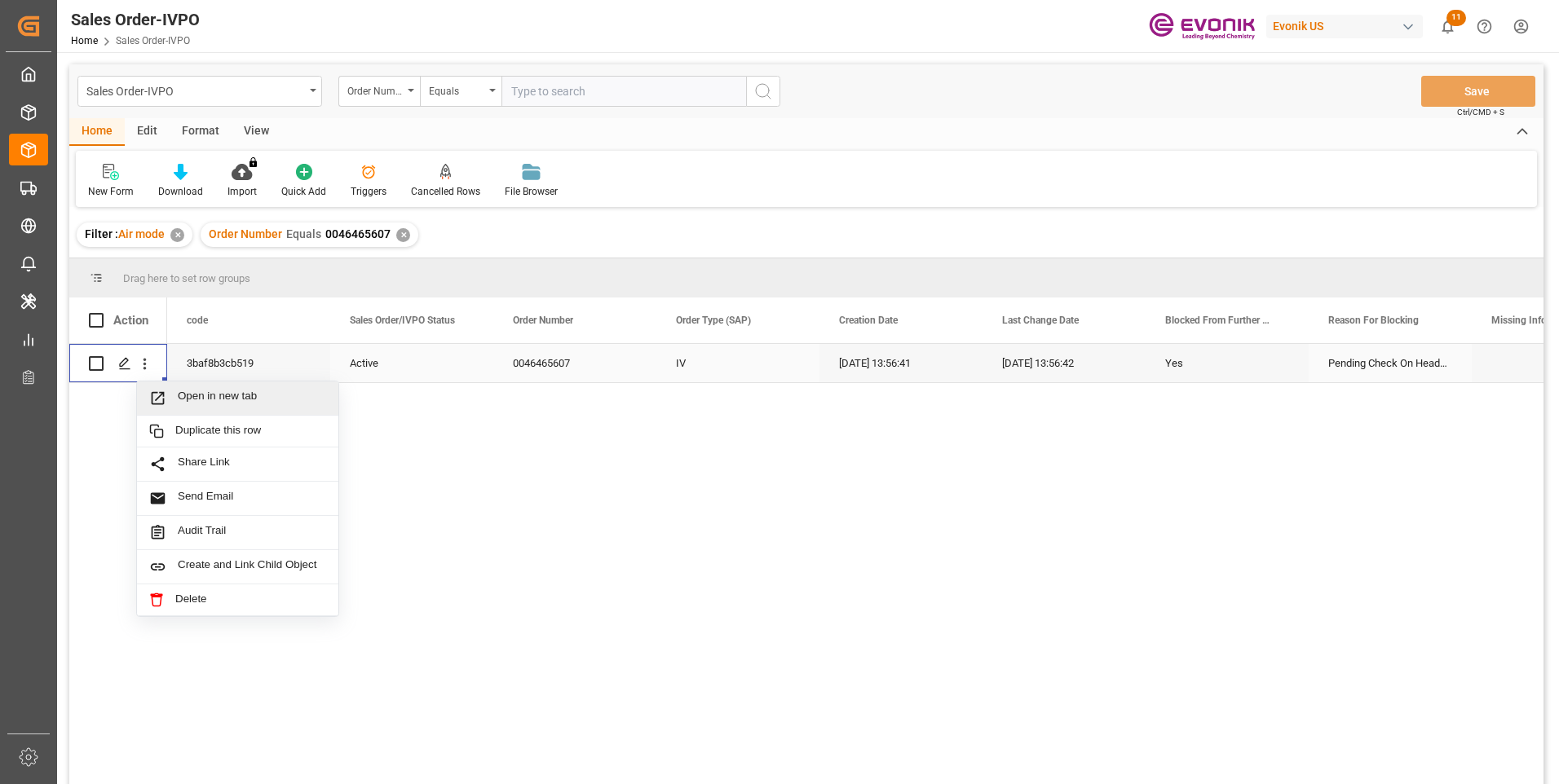
click at [189, 383] on div "Open in new tab" at bounding box center [238, 398] width 201 height 34
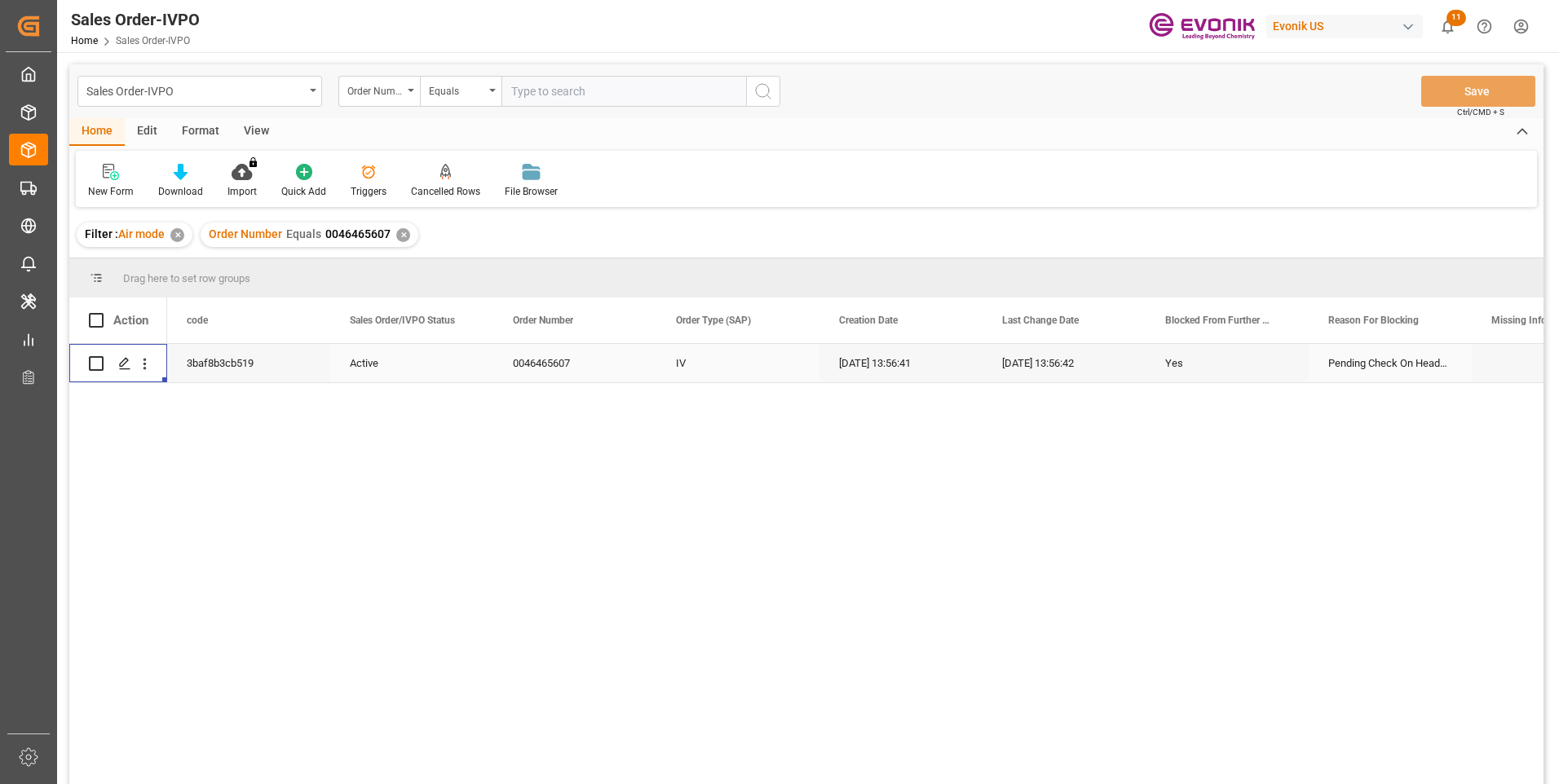
click at [536, 88] on input "text" at bounding box center [623, 91] width 244 height 31
paste input "46468310"
type input "0046468310"
click at [765, 86] on icon "search button" at bounding box center [764, 91] width 20 height 20
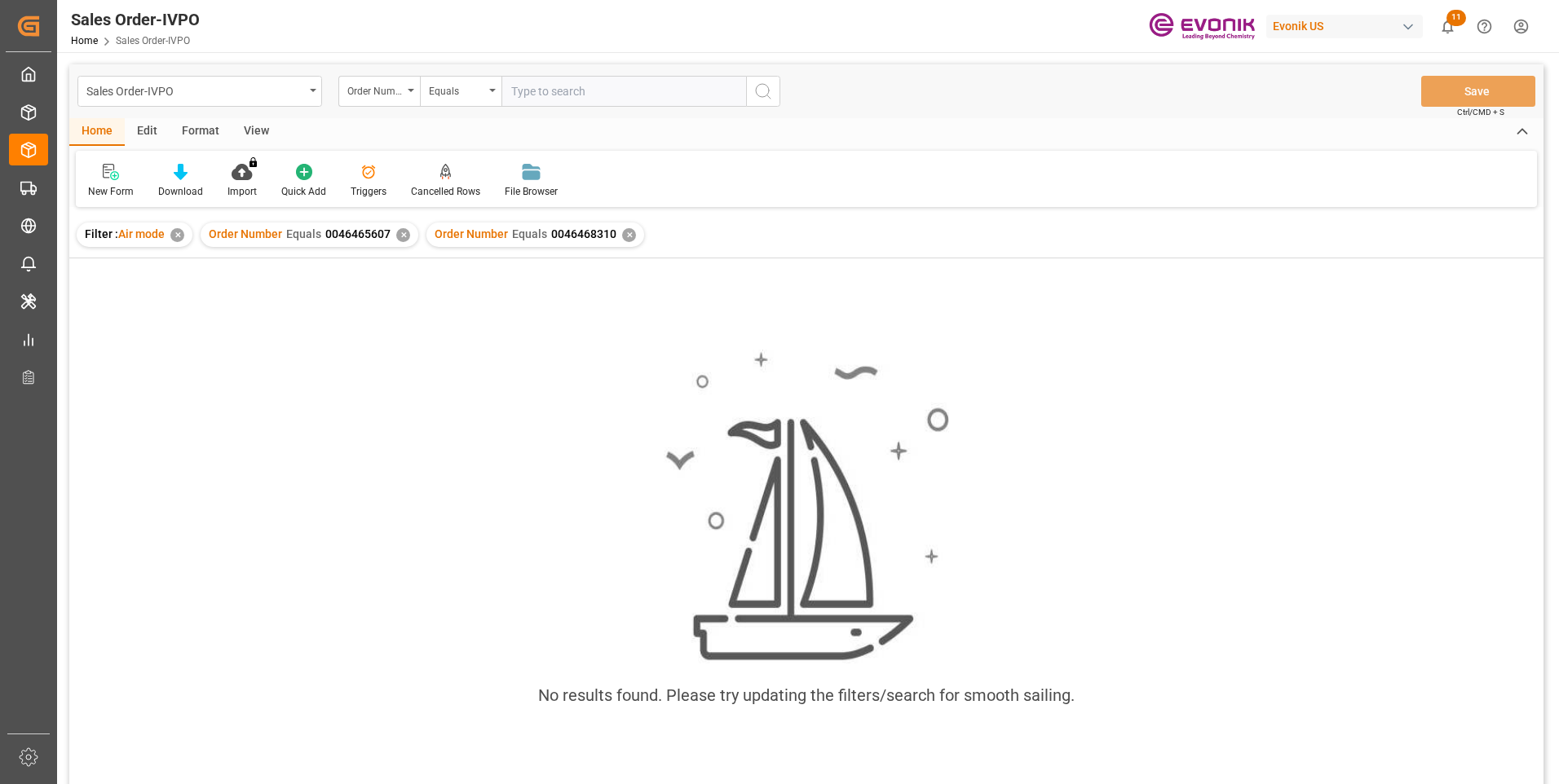
click at [401, 233] on div "✕" at bounding box center [403, 235] width 14 height 14
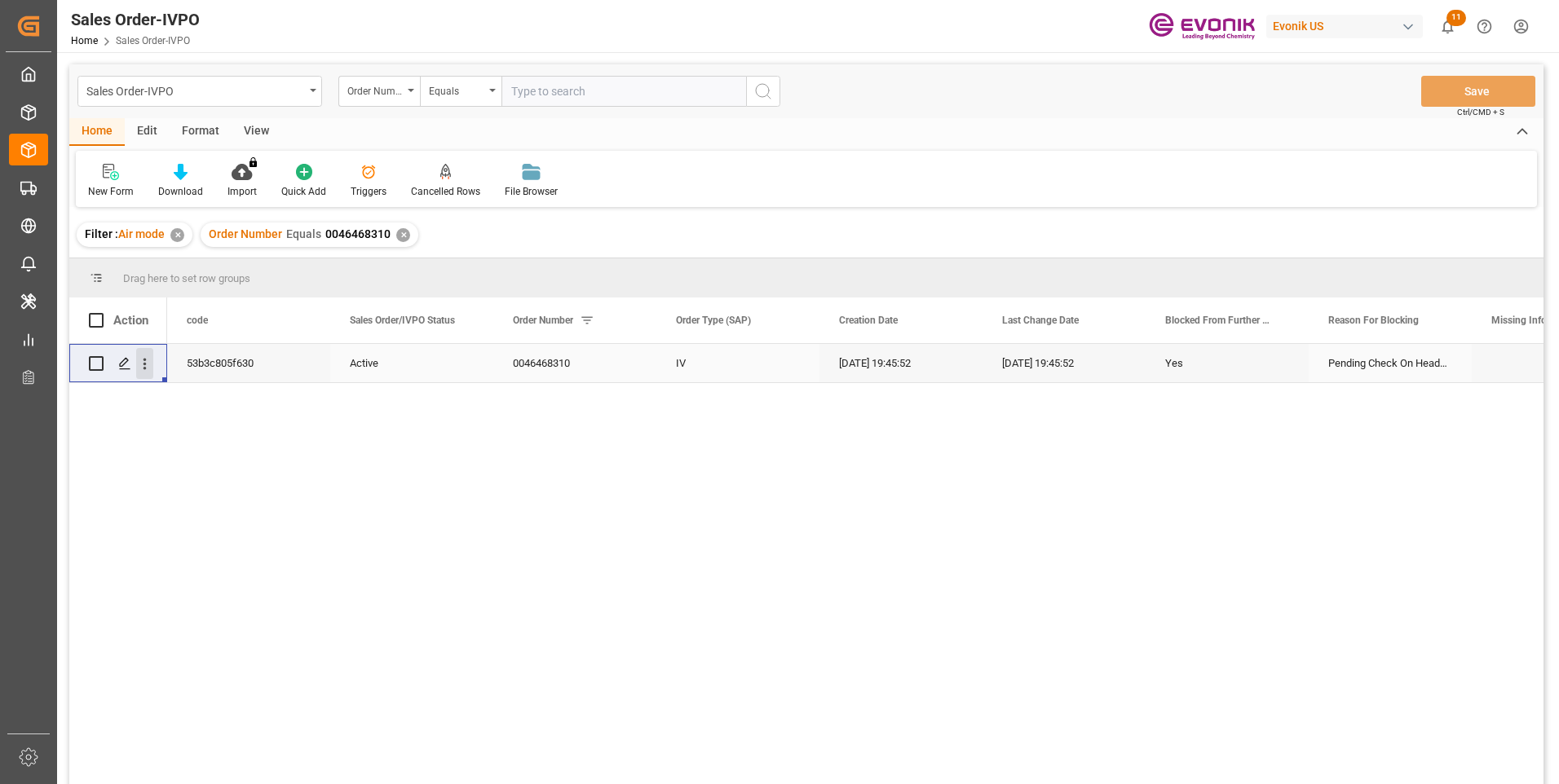
click at [145, 365] on icon "open menu" at bounding box center [145, 365] width 3 height 12
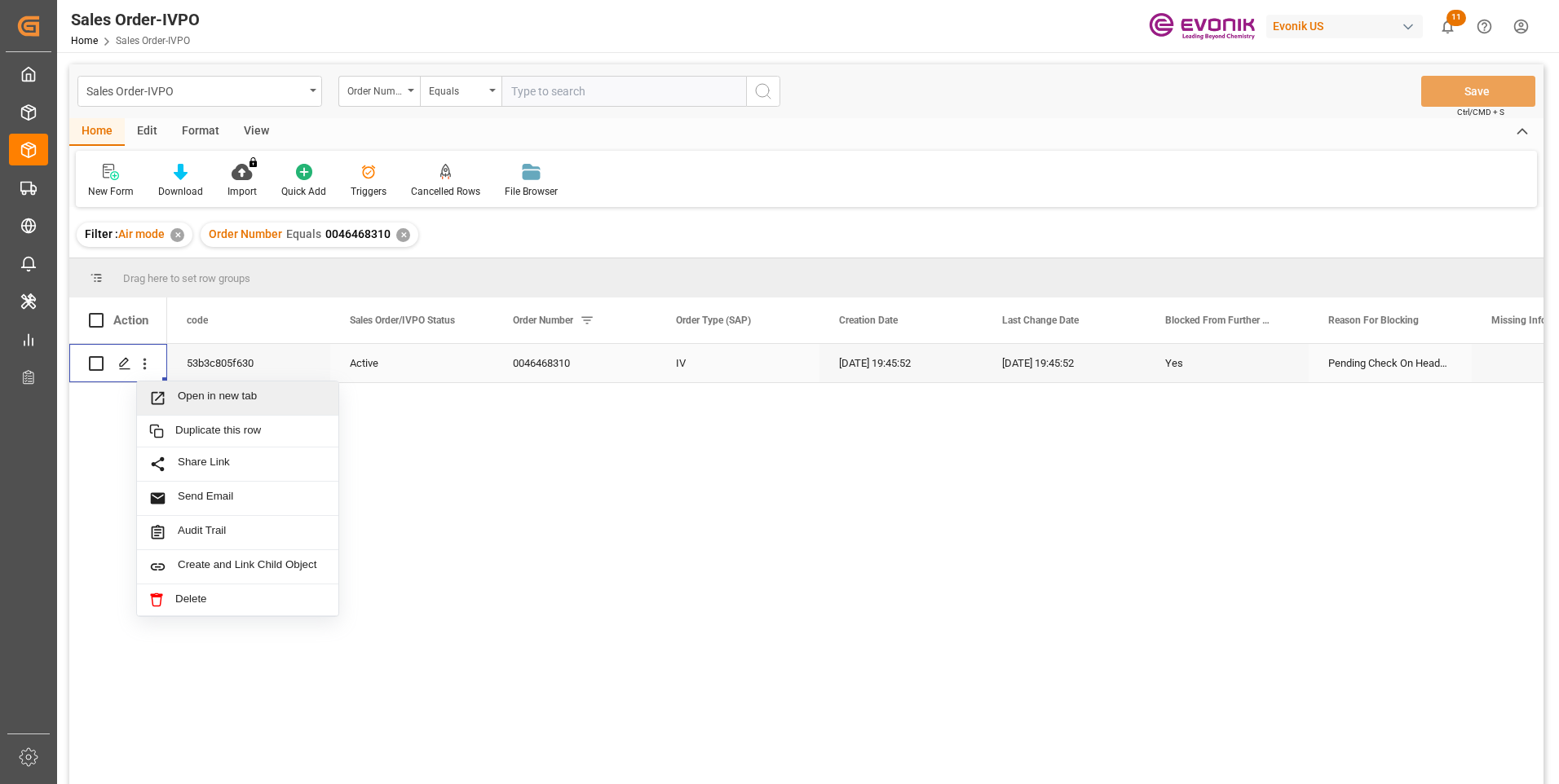
click at [239, 404] on span "Open in new tab" at bounding box center [252, 398] width 149 height 17
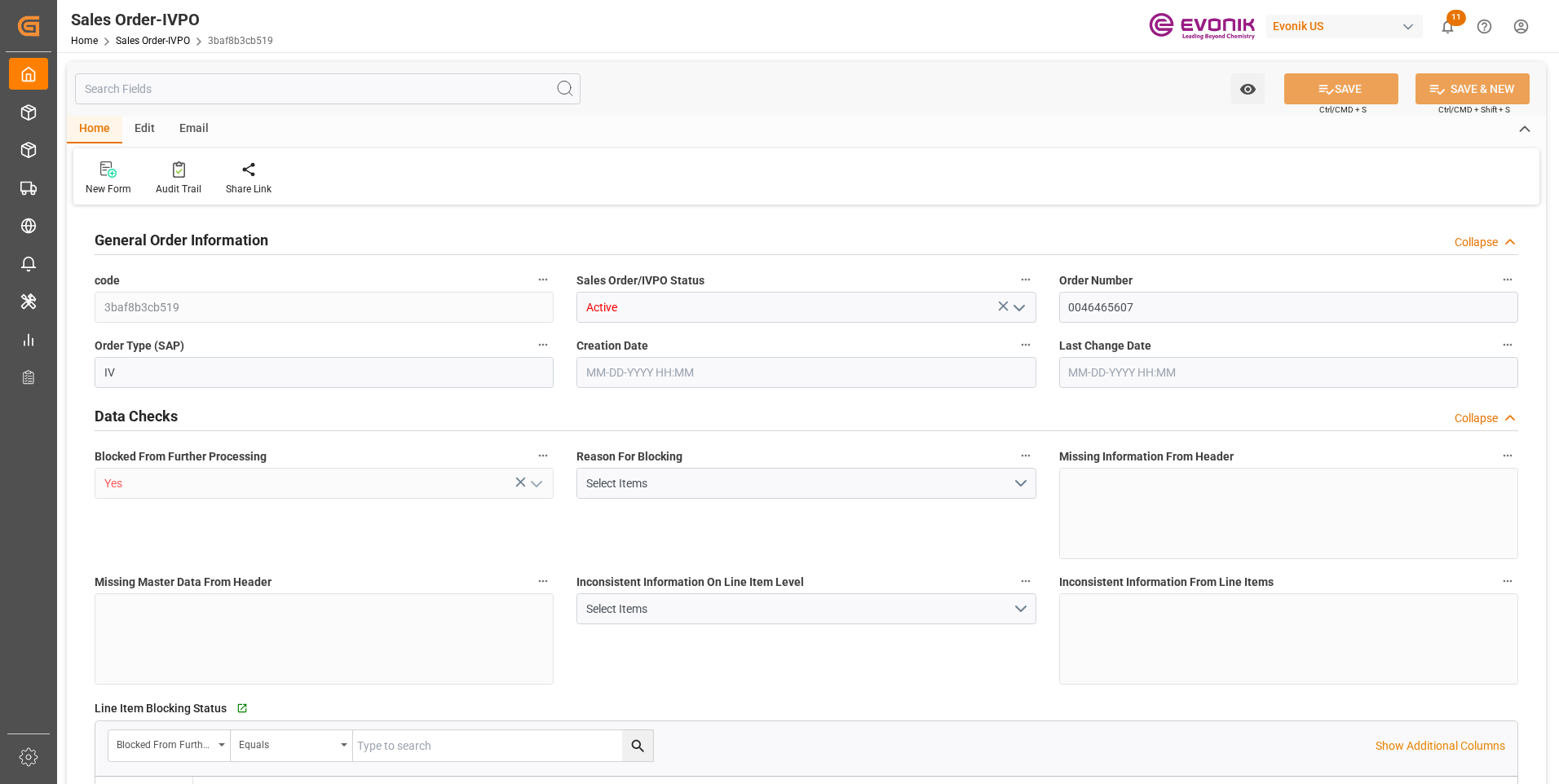
type input "DEDUS"
type input "1632.15"
type input "1"
type input "746.528"
type input "08-15-2025 13:56"
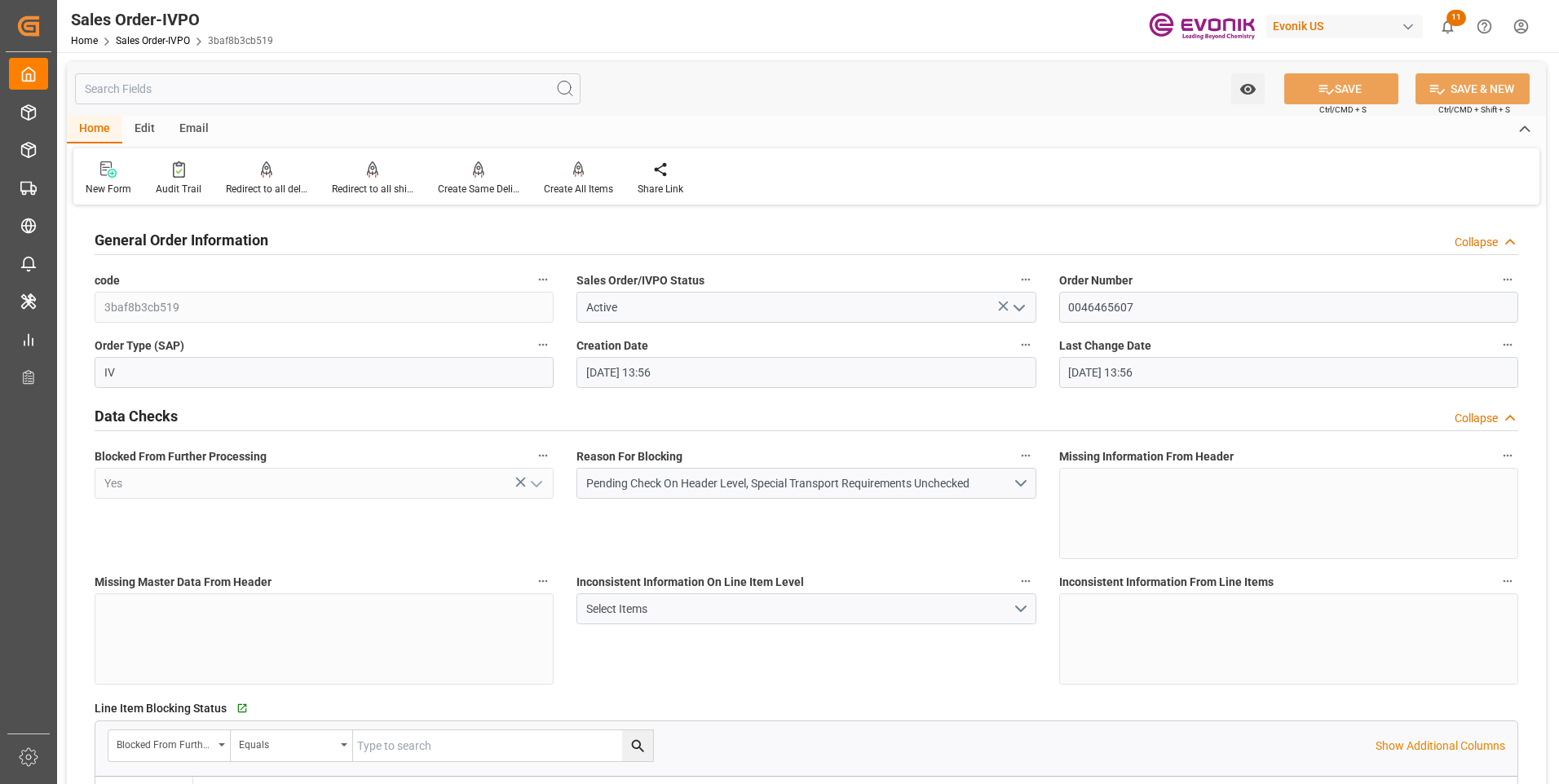
type input "08-15-2025 13:56"
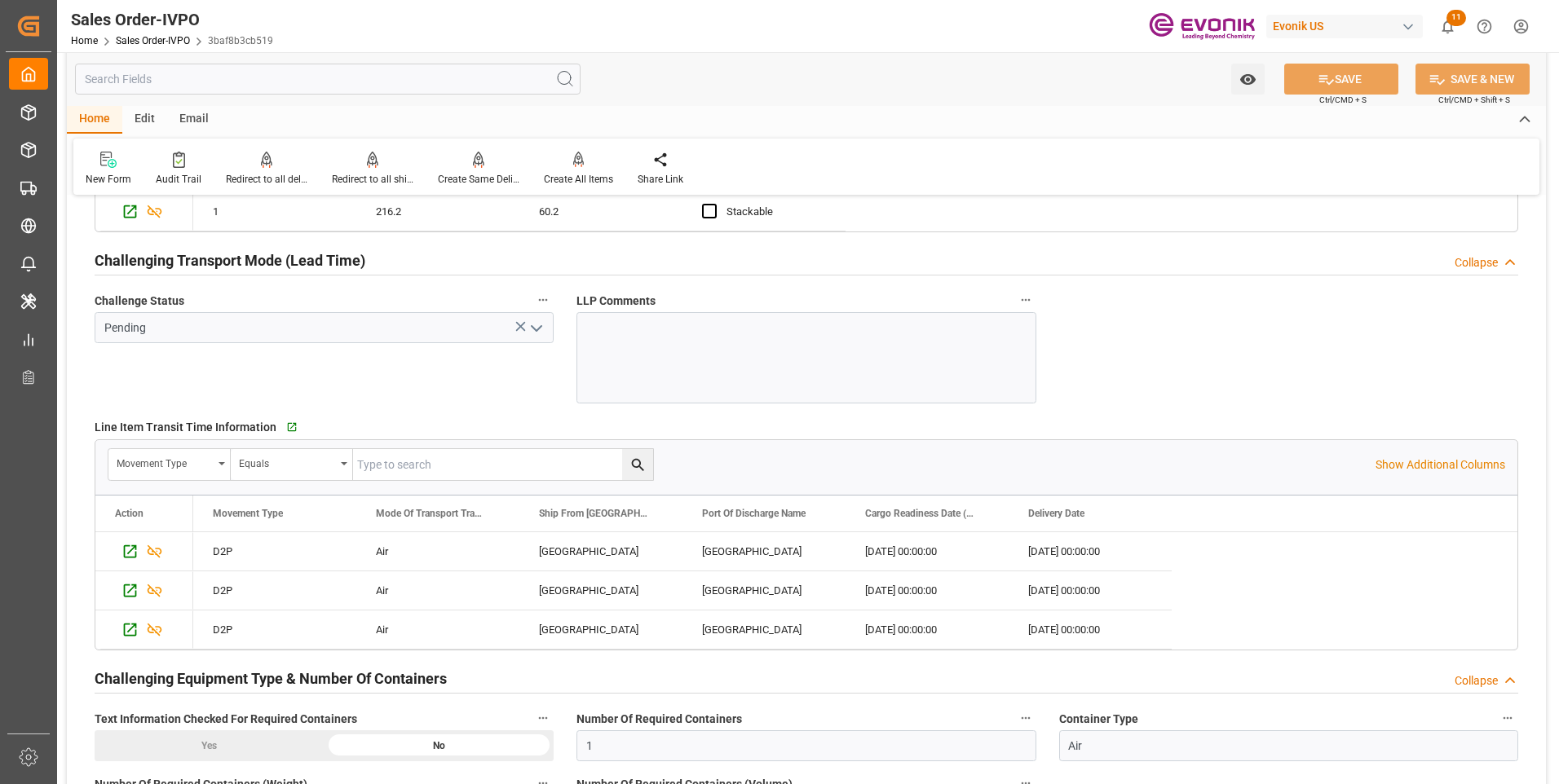
scroll to position [2852, 0]
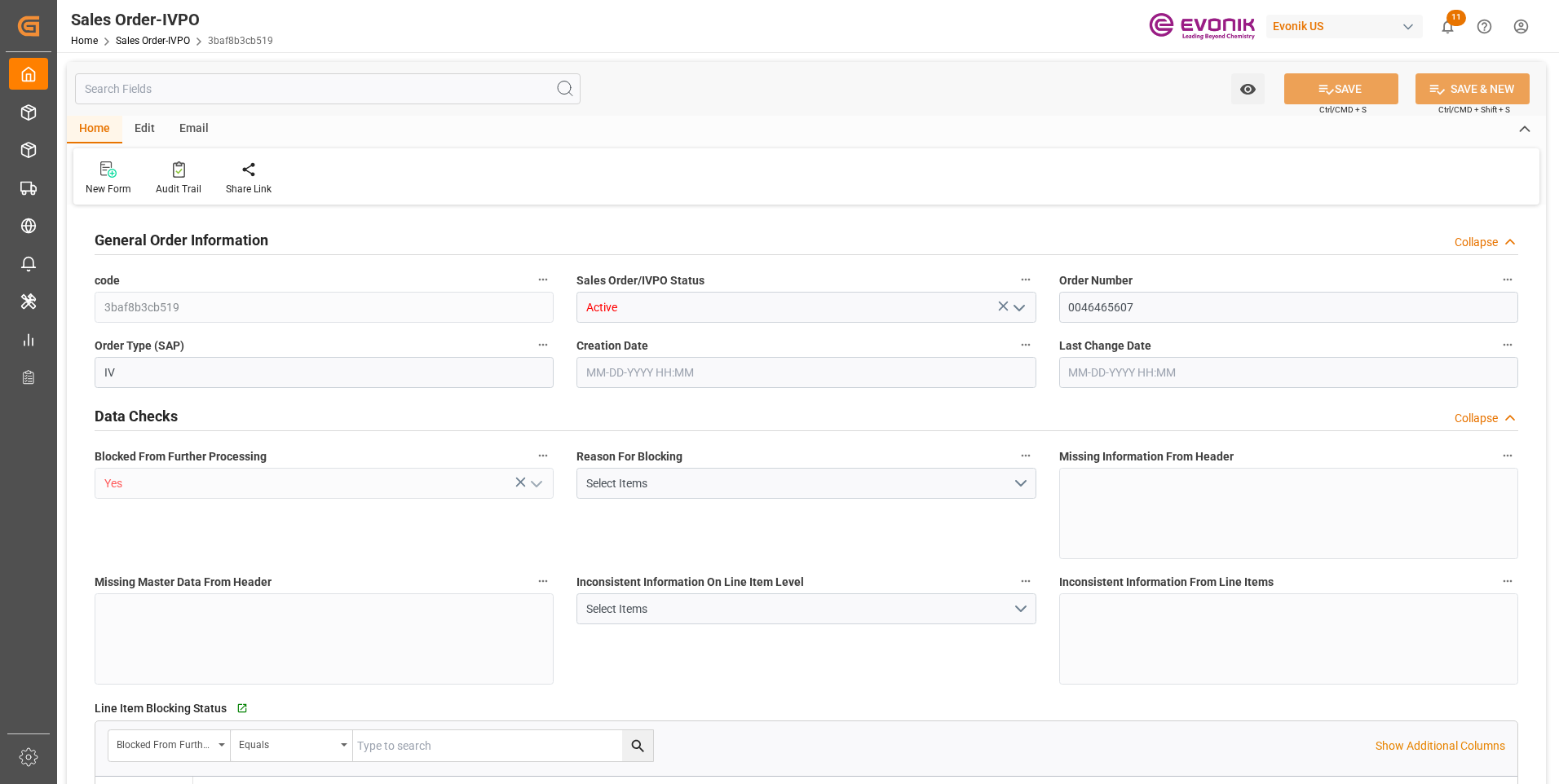
type input "DEDUS"
type input "1632.15"
type input "1"
type input "746.528"
type input "[DATE] 13:56"
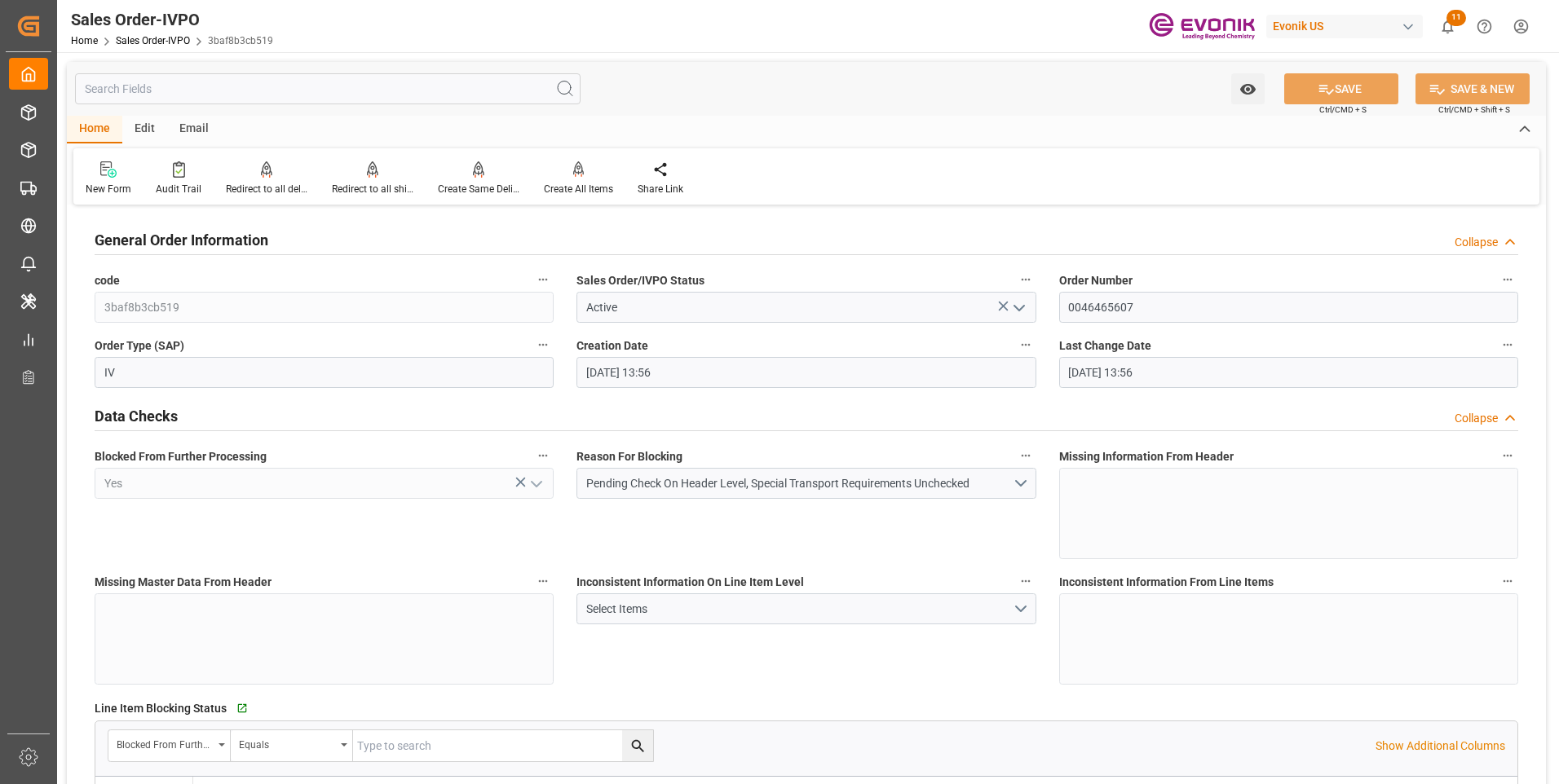
type input "08-15-2025 13:56"
click at [573, 179] on div "Create All Items" at bounding box center [578, 178] width 94 height 36
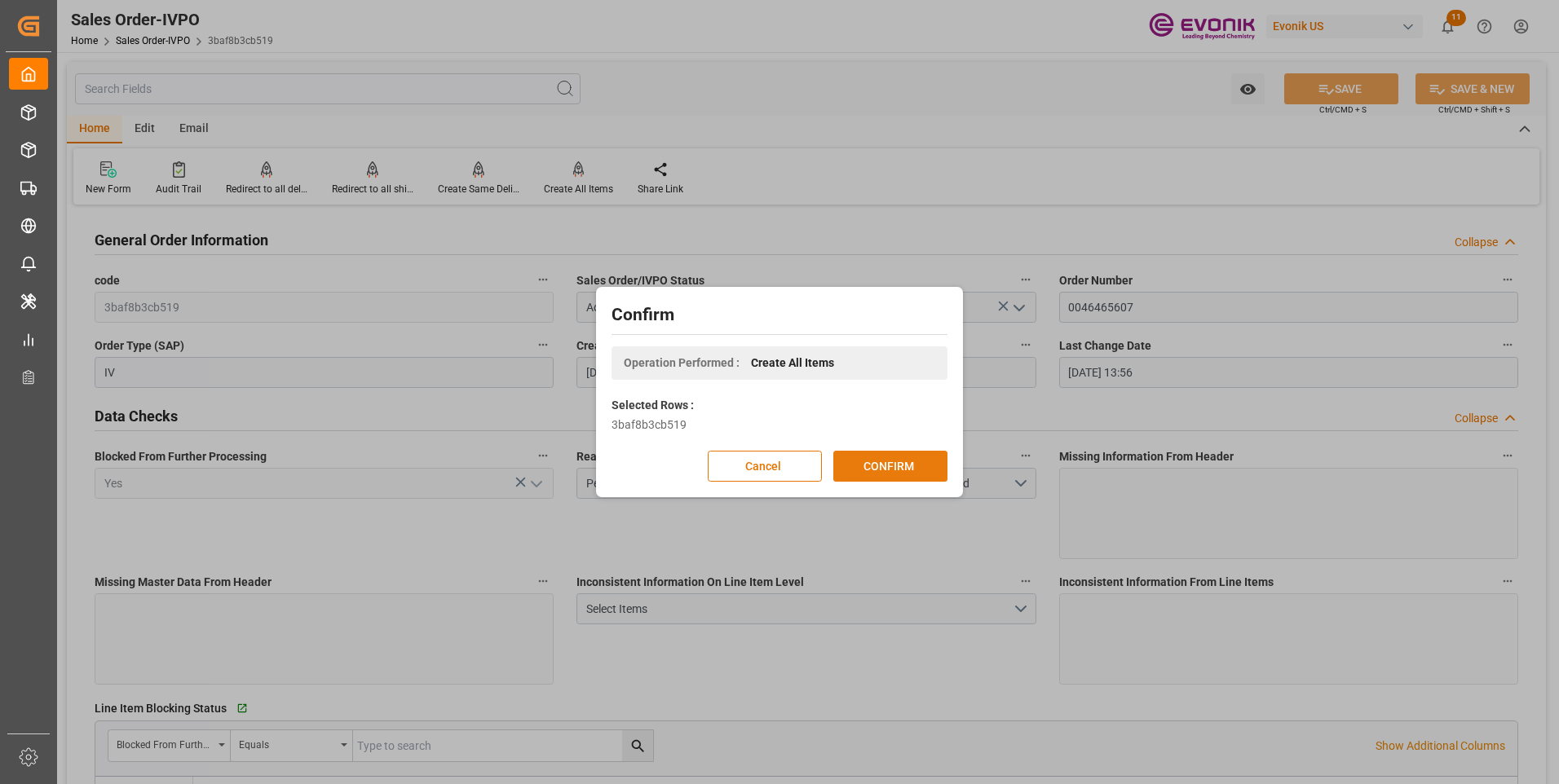
click at [879, 465] on button "CONFIRM" at bounding box center [890, 466] width 114 height 31
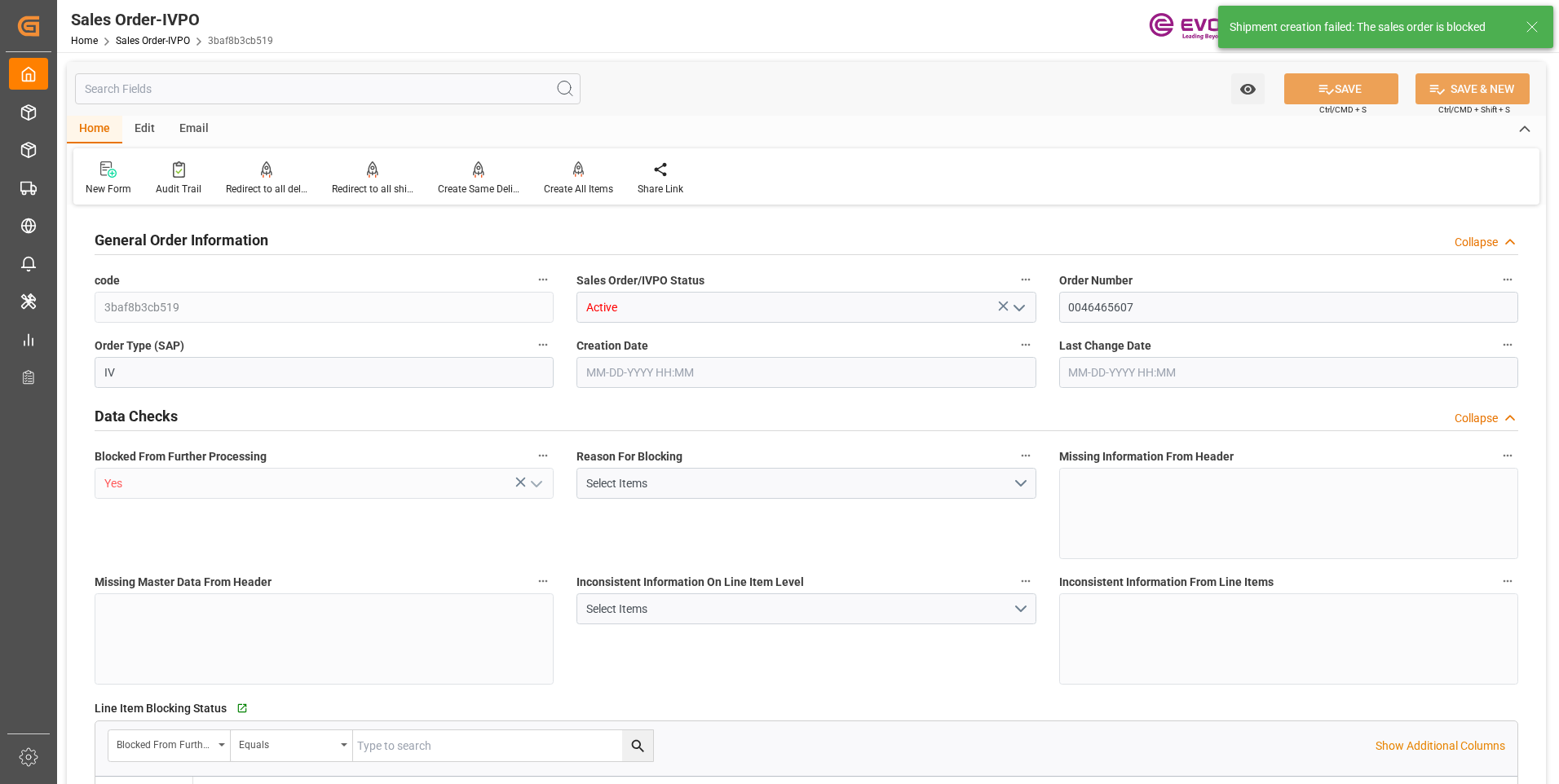
type input "DEDUS"
type input "1632.15"
type input "1"
type input "746.528"
type input "08-15-2025 13:56"
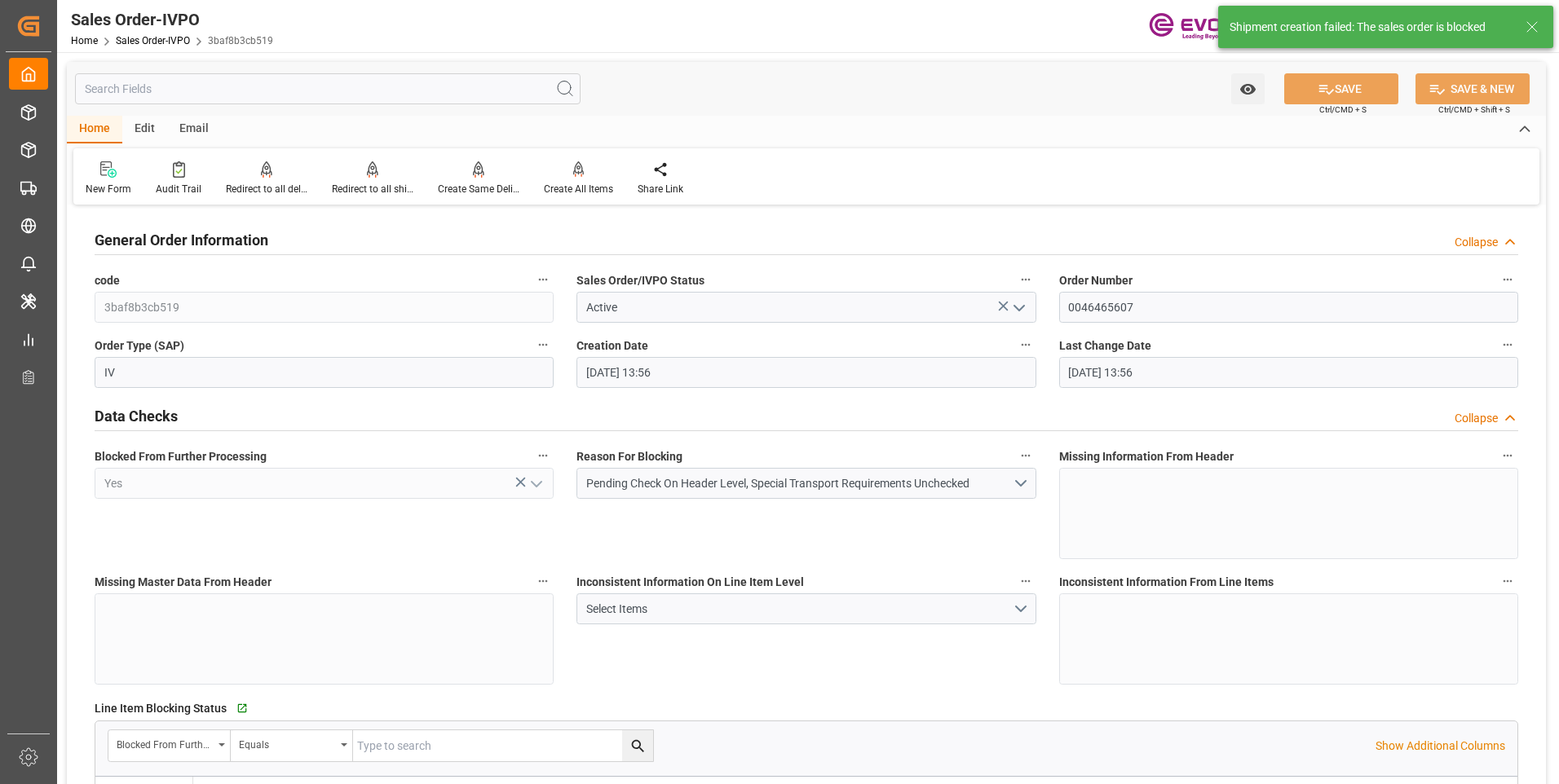
type input "08-15-2025 13:56"
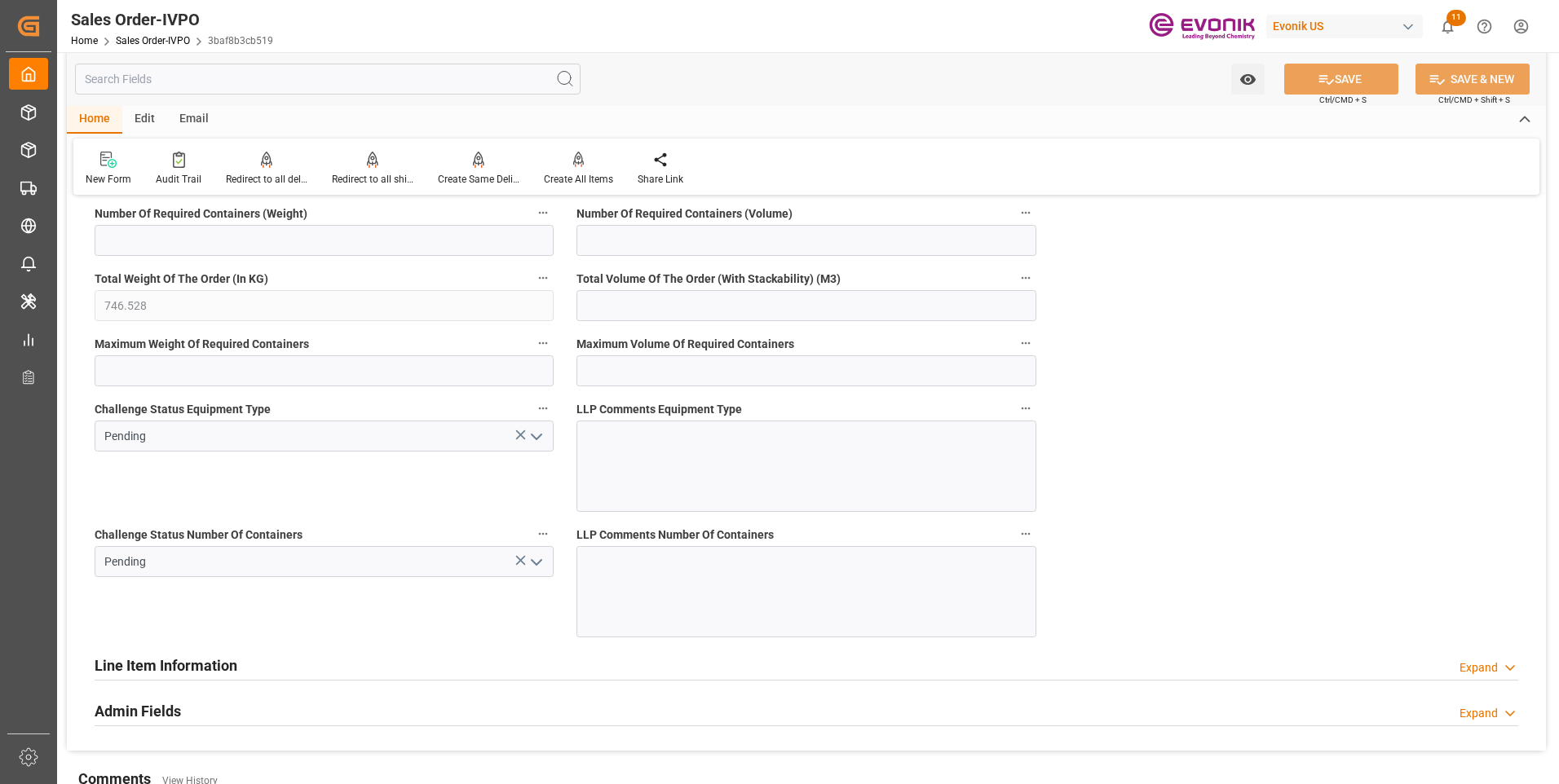
scroll to position [3423, 0]
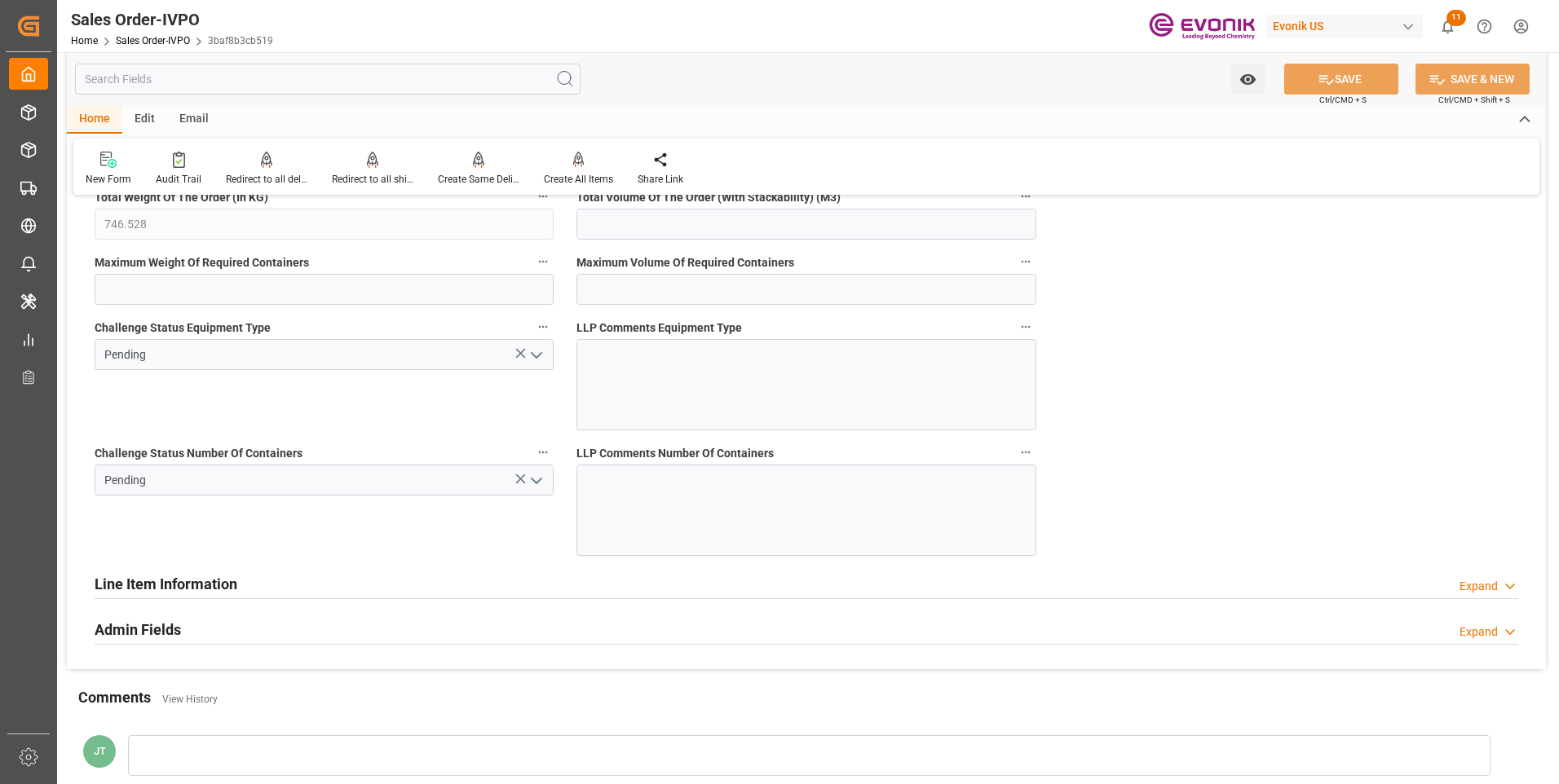
click at [541, 478] on polyline "open menu" at bounding box center [537, 481] width 10 height 5
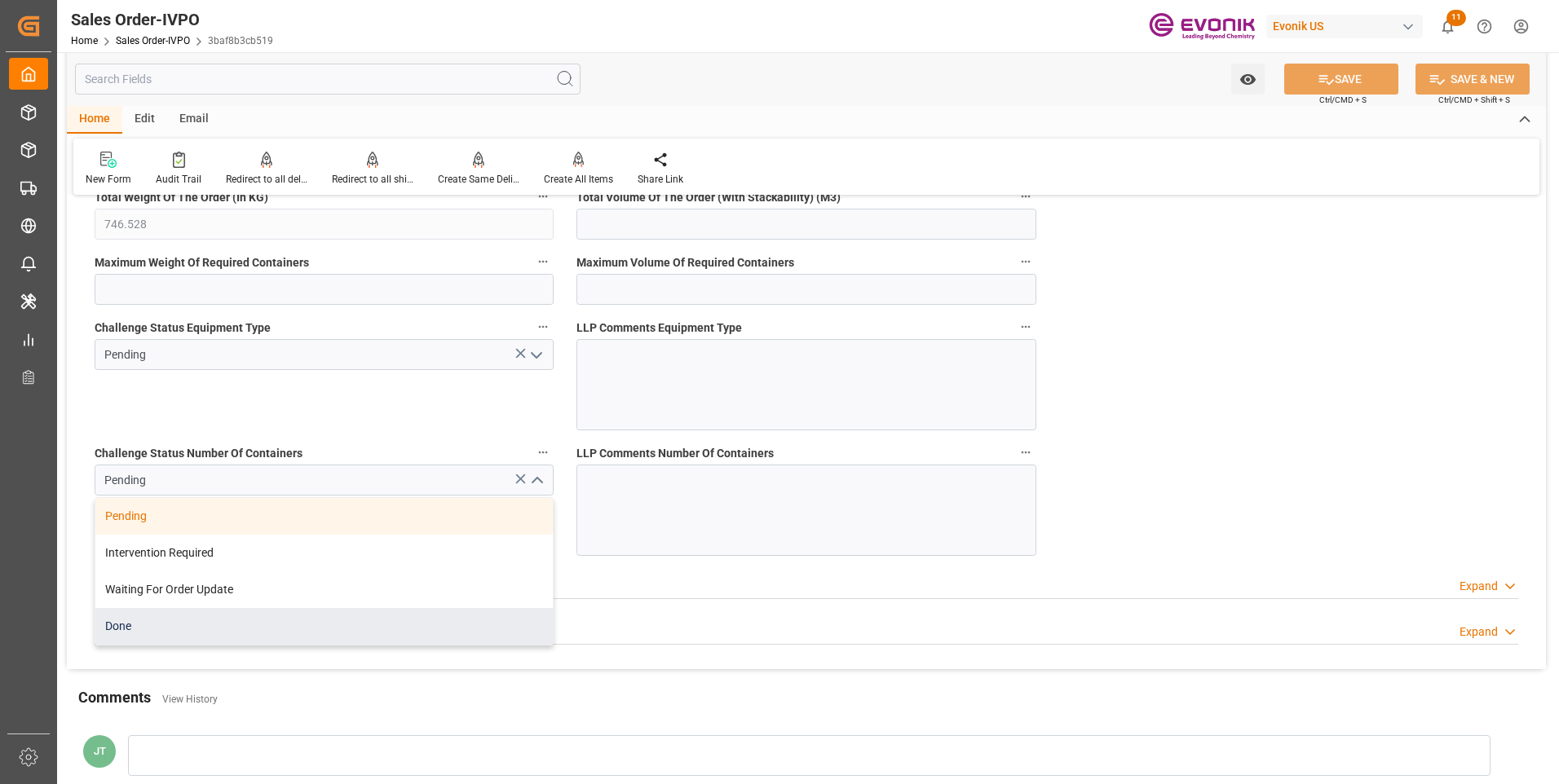
click at [131, 624] on div "Done" at bounding box center [324, 626] width 457 height 37
type input "Done"
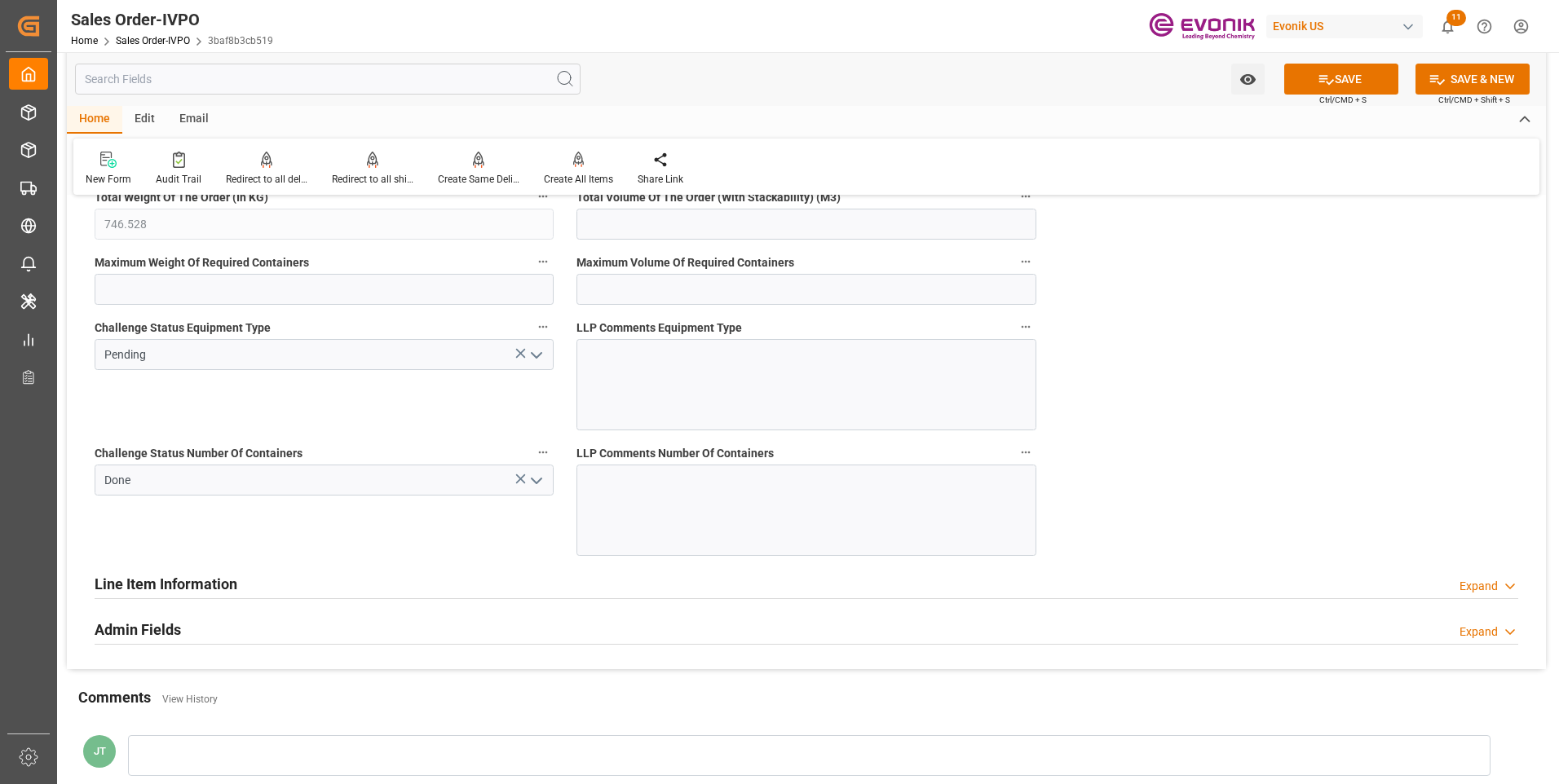
click at [539, 356] on polyline "open menu" at bounding box center [537, 355] width 10 height 5
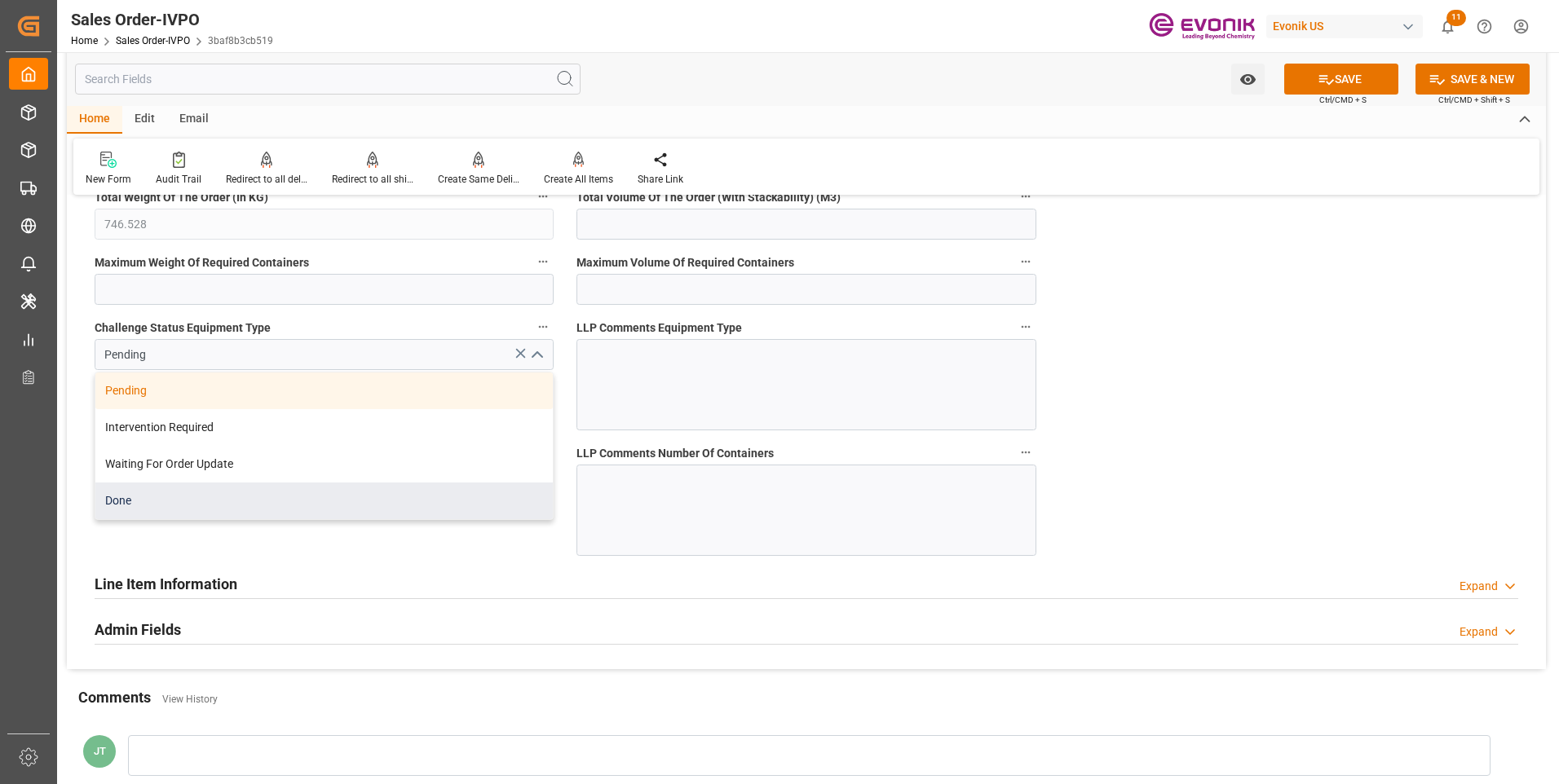
click at [192, 499] on div "Done" at bounding box center [324, 501] width 457 height 37
type input "Done"
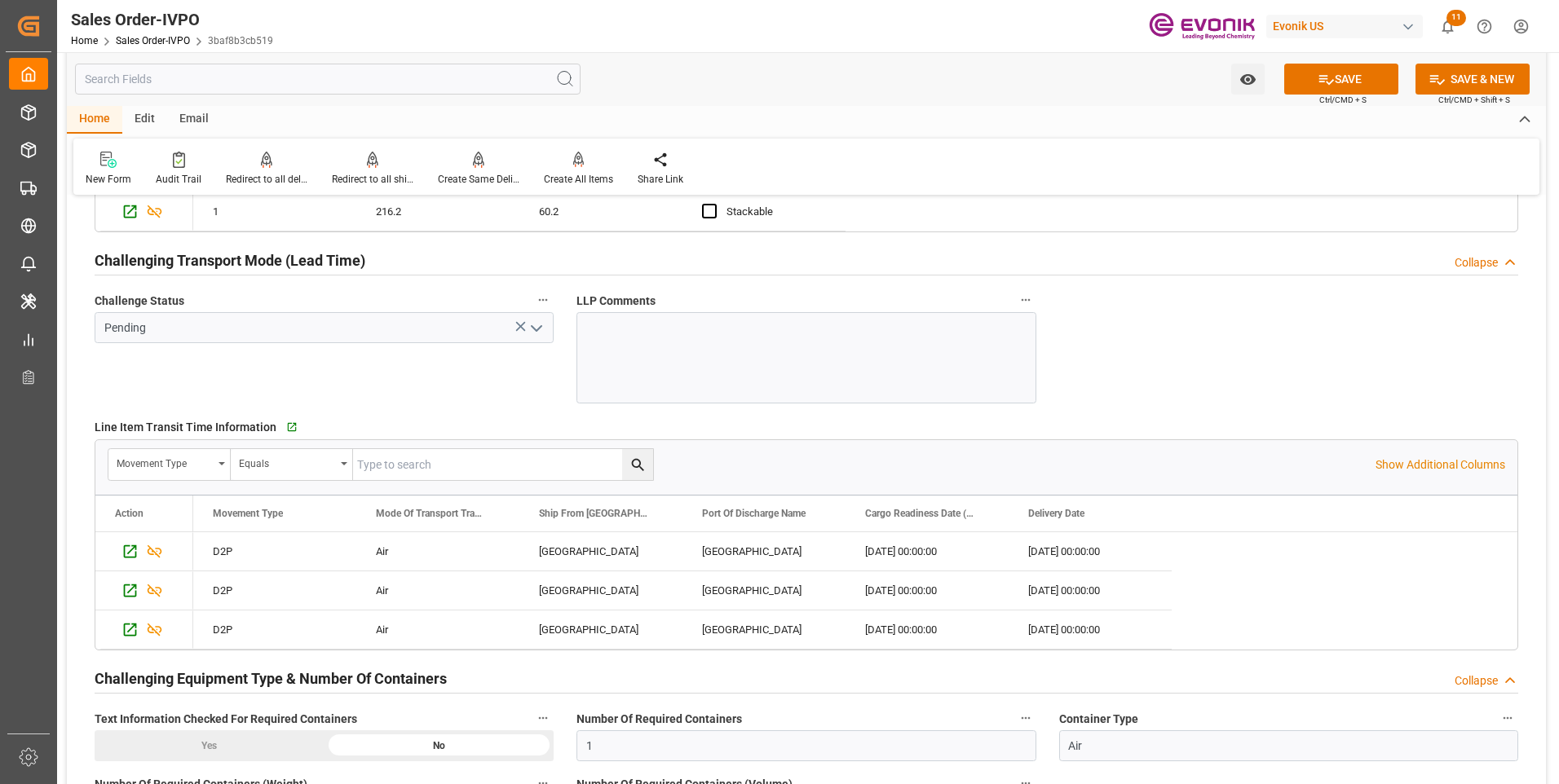
scroll to position [2689, 0]
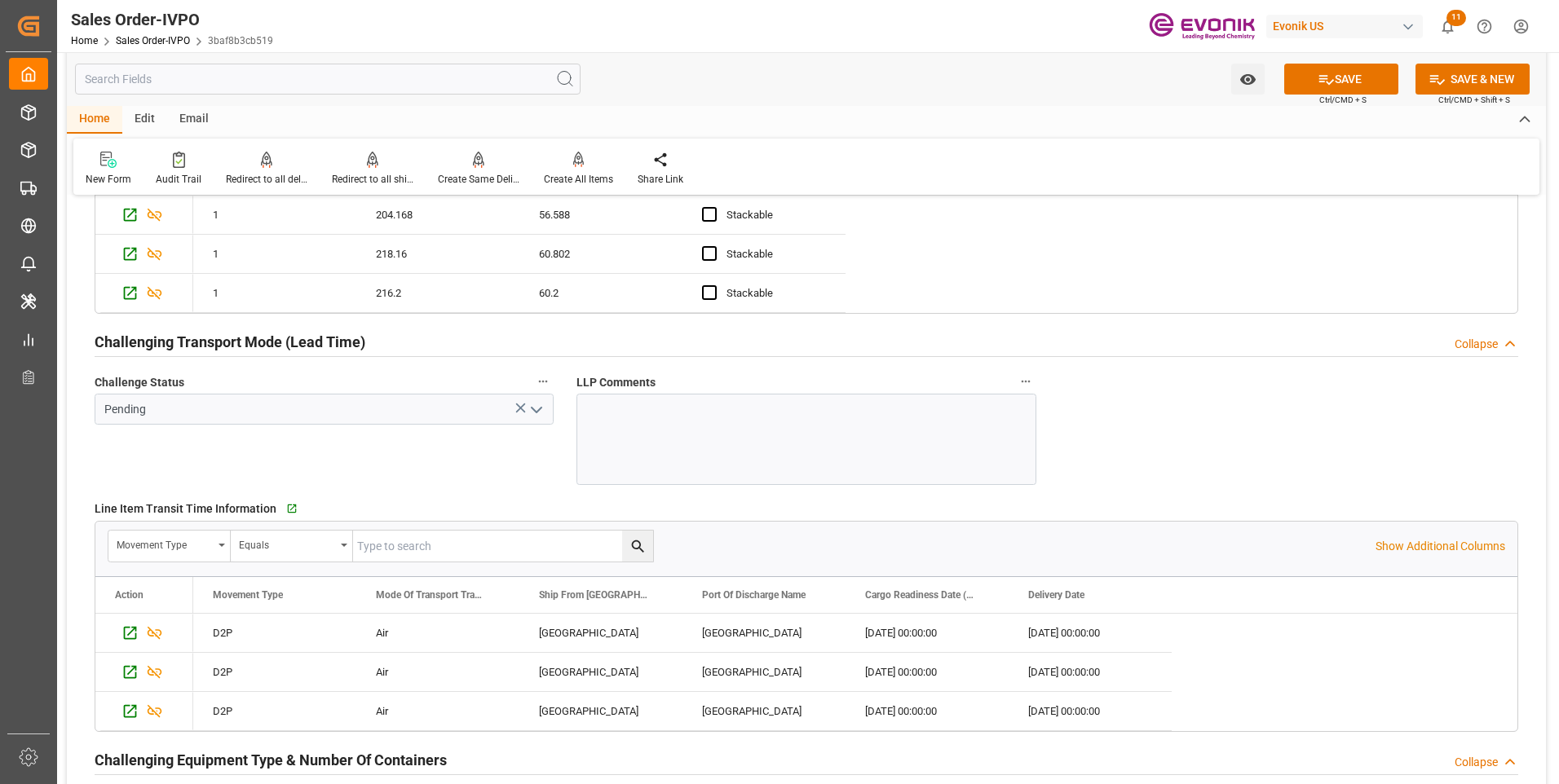
click at [535, 406] on icon "open menu" at bounding box center [537, 410] width 20 height 20
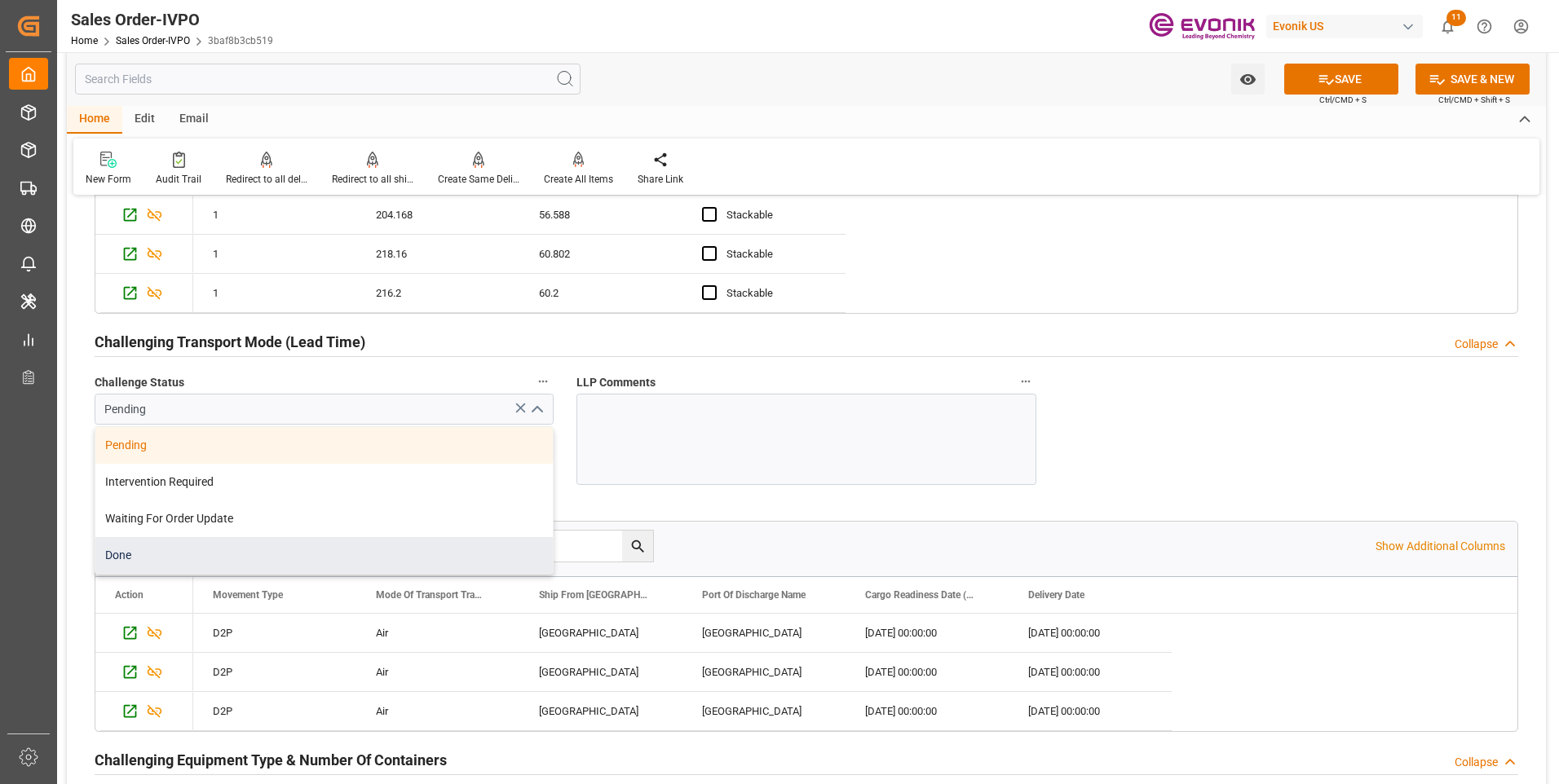
click at [184, 546] on div "Done" at bounding box center [324, 556] width 457 height 37
type input "Done"
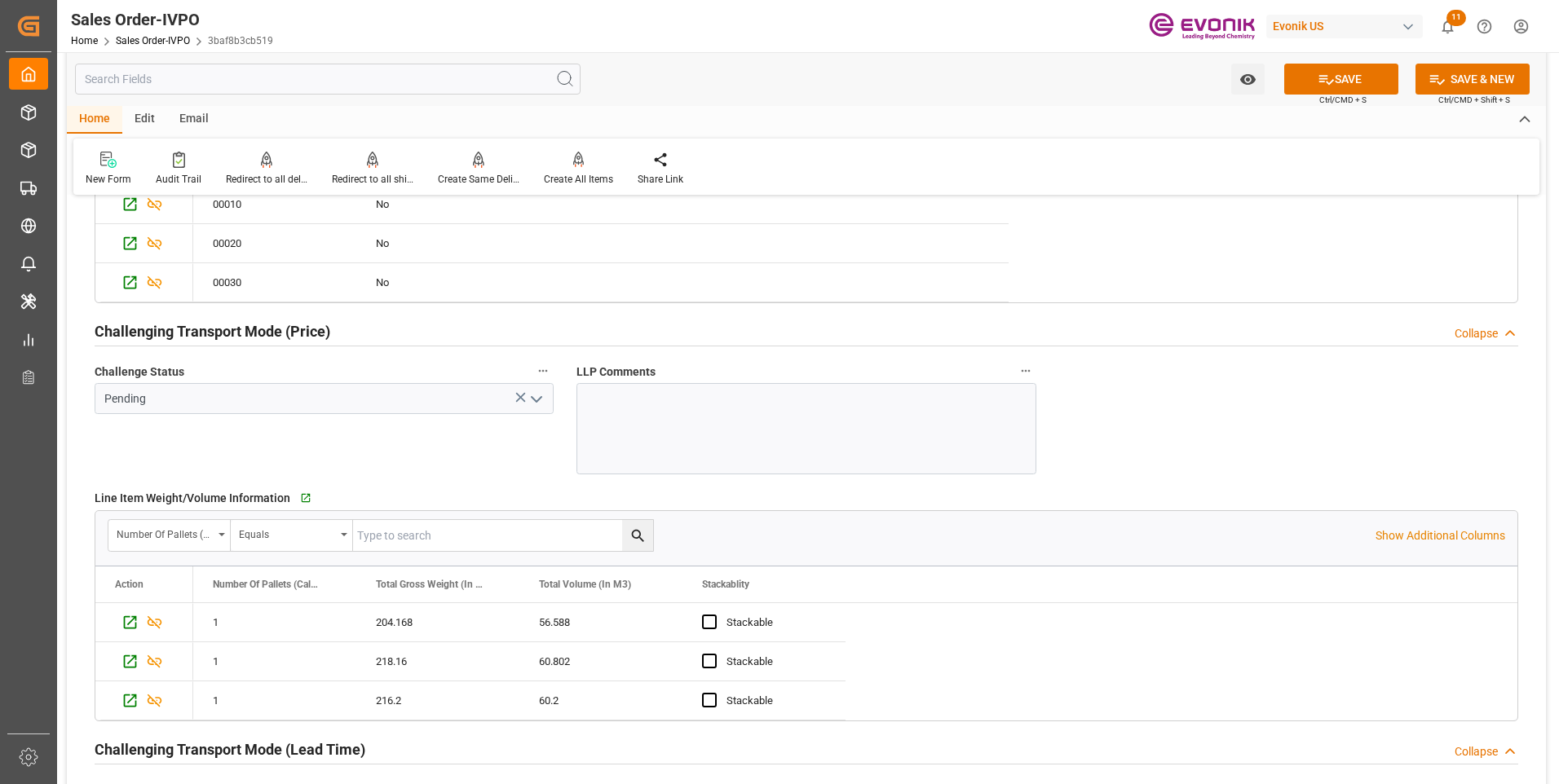
scroll to position [2119, 0]
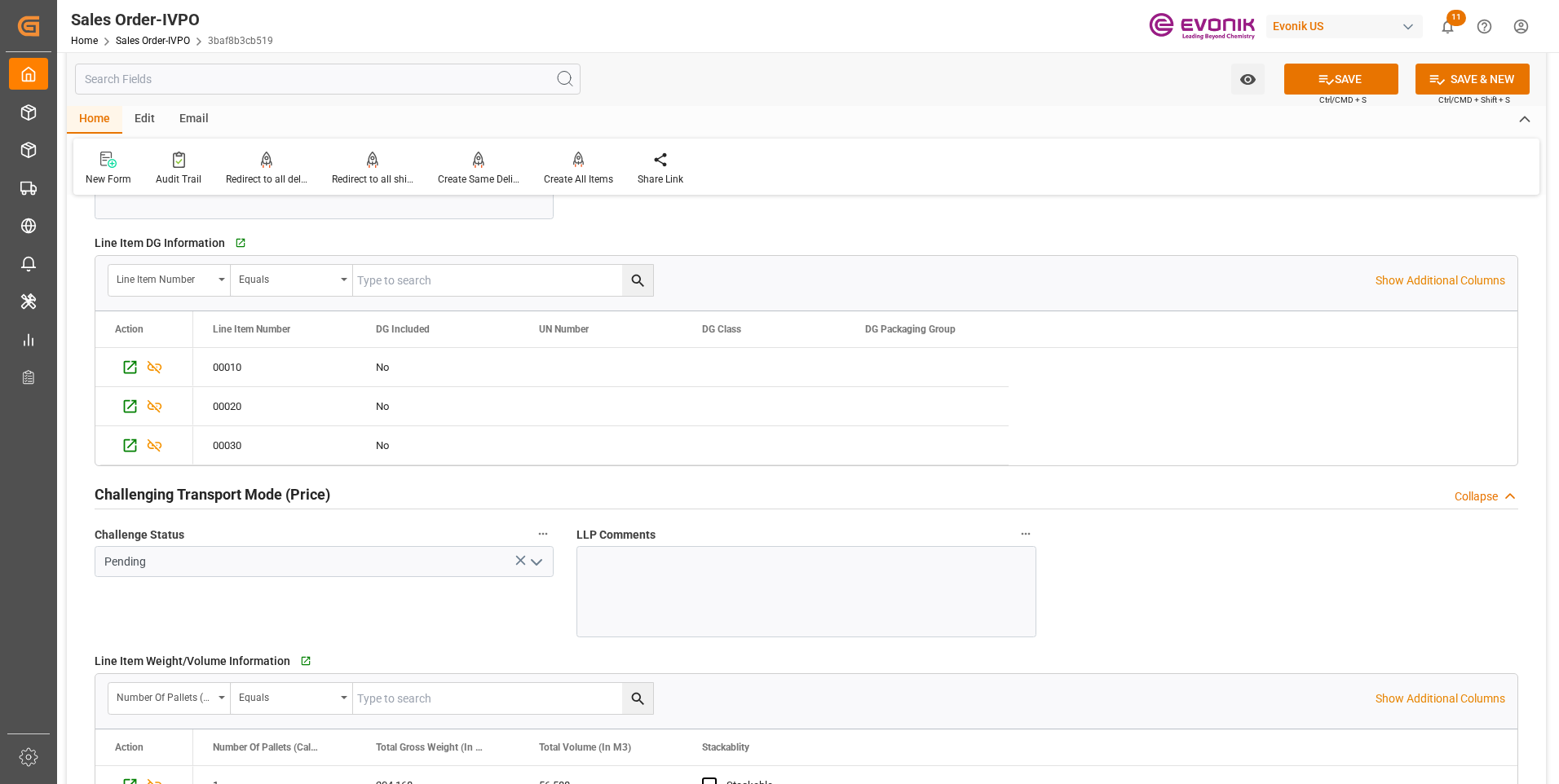
click at [534, 561] on polyline "open menu" at bounding box center [537, 562] width 10 height 5
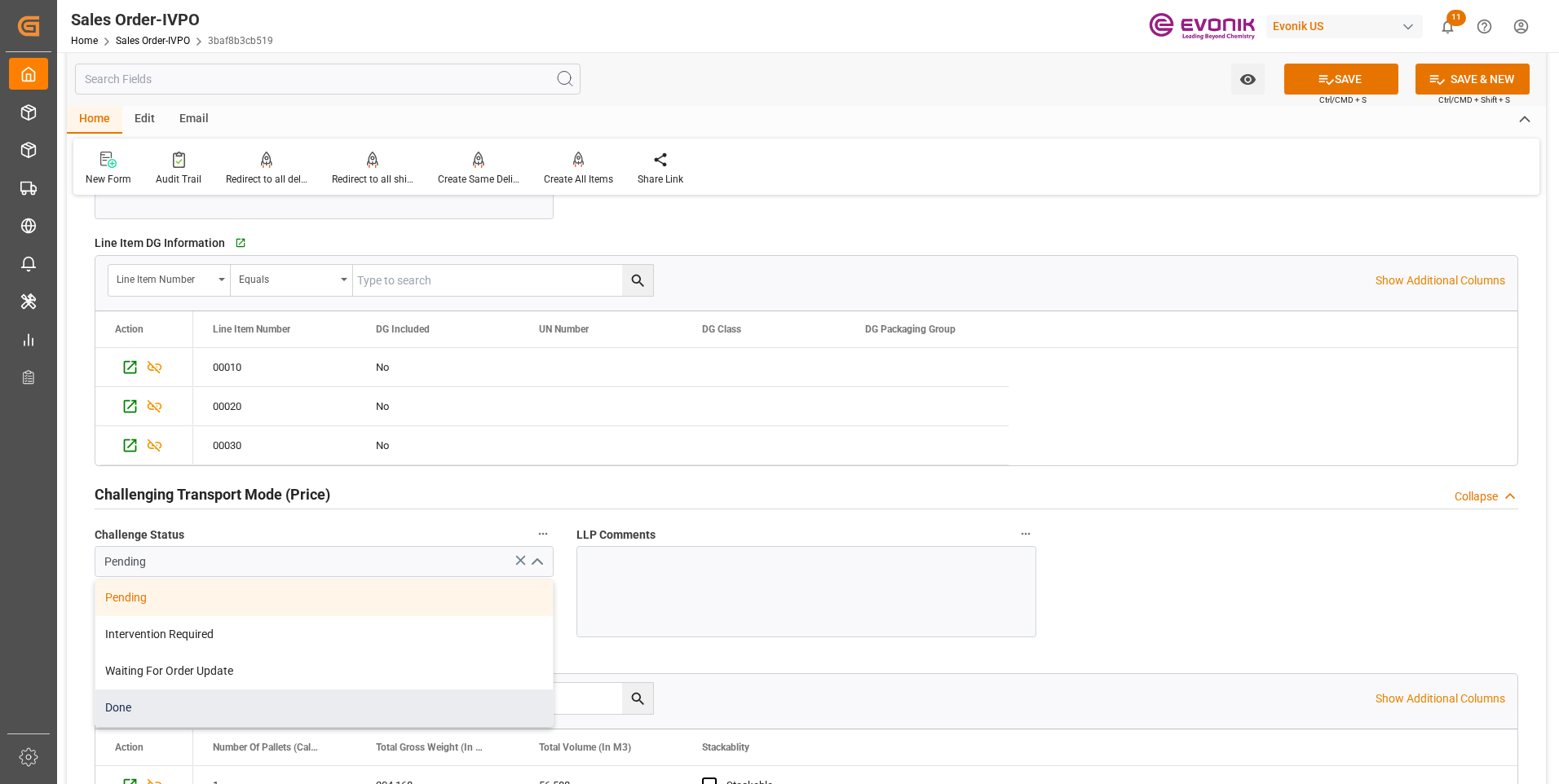
click at [160, 711] on div "Done" at bounding box center [324, 708] width 457 height 37
type input "Done"
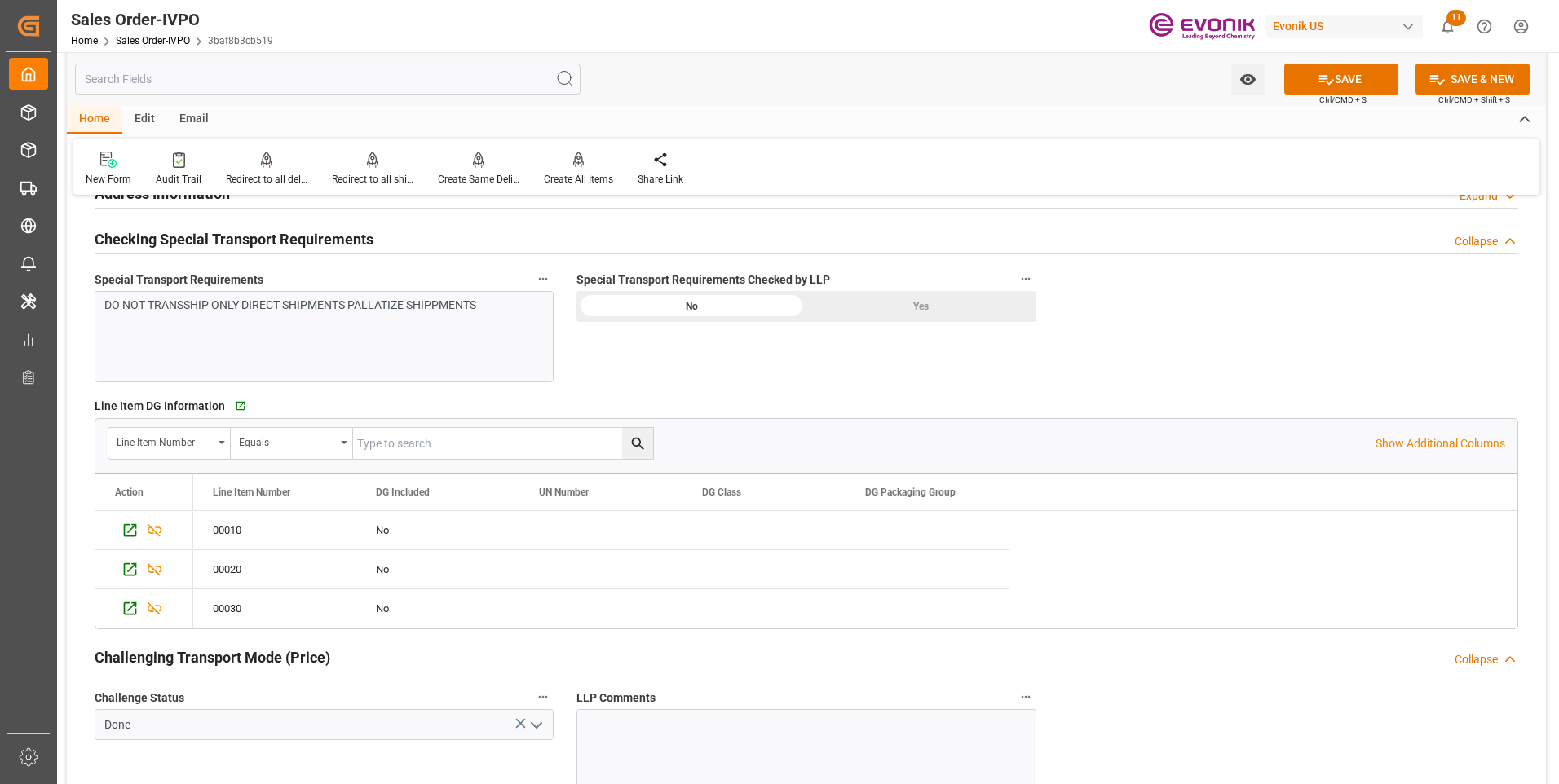
scroll to position [1711, 0]
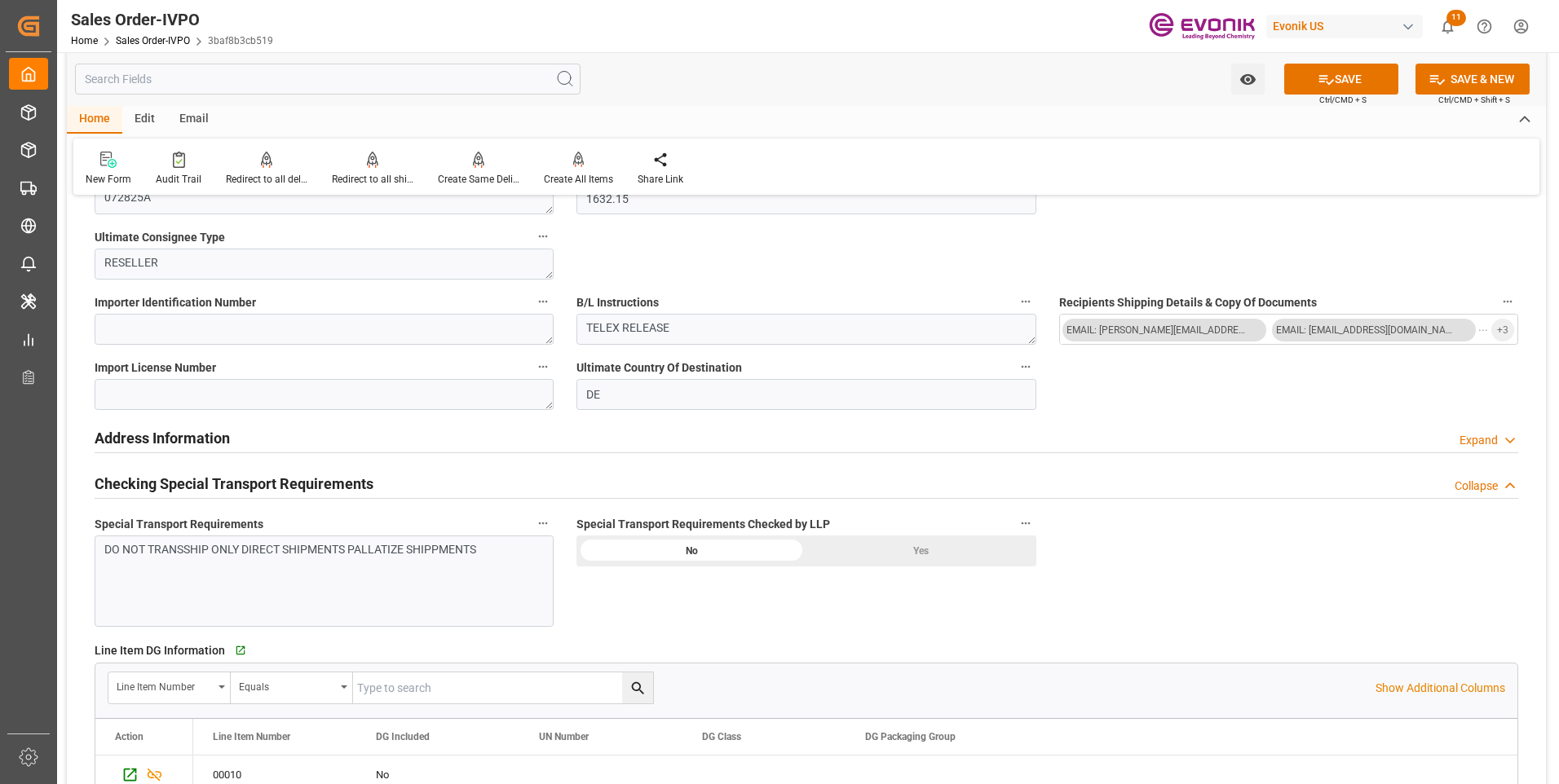
click at [913, 545] on div "Yes" at bounding box center [921, 551] width 230 height 31
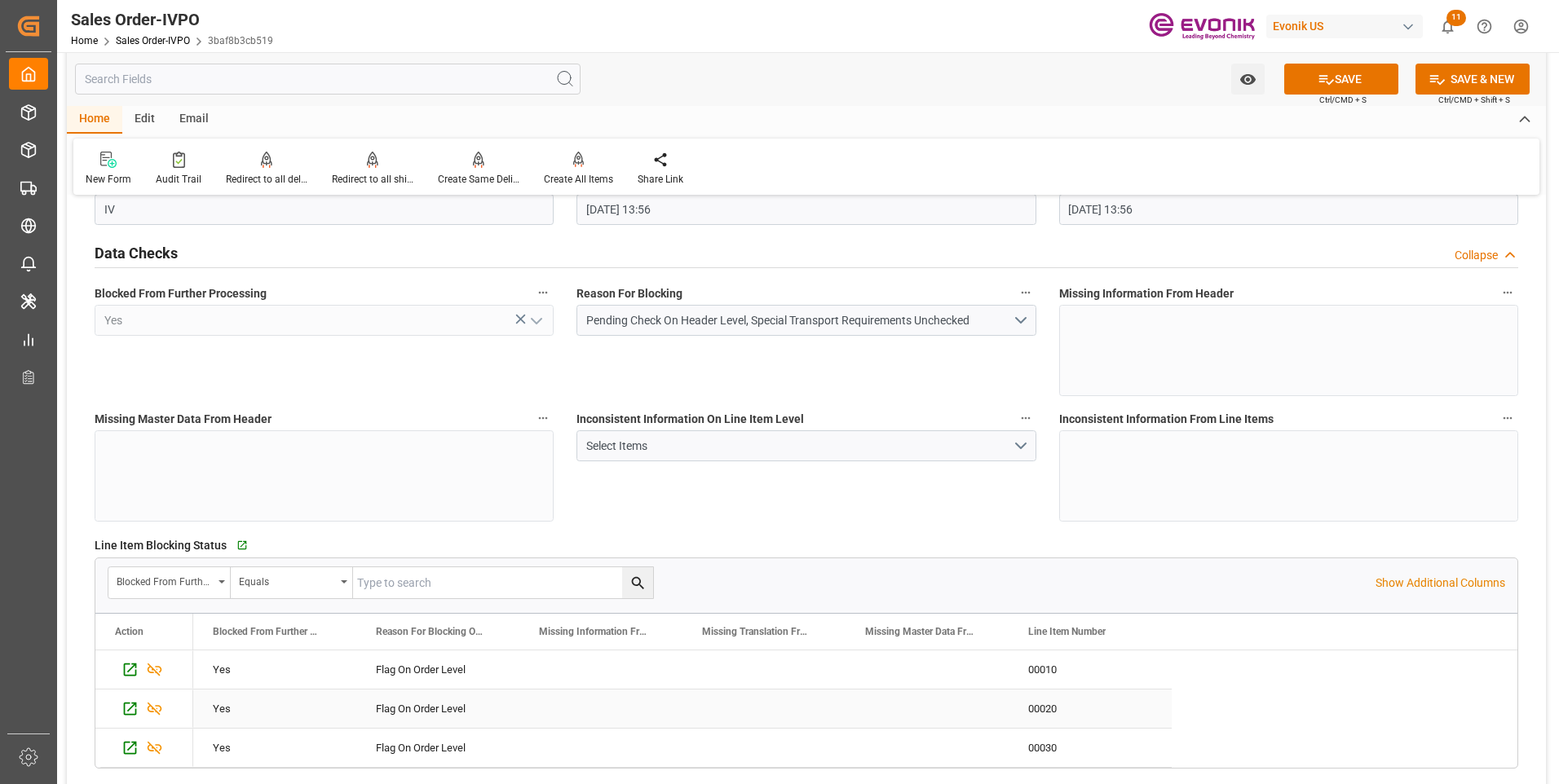
scroll to position [0, 0]
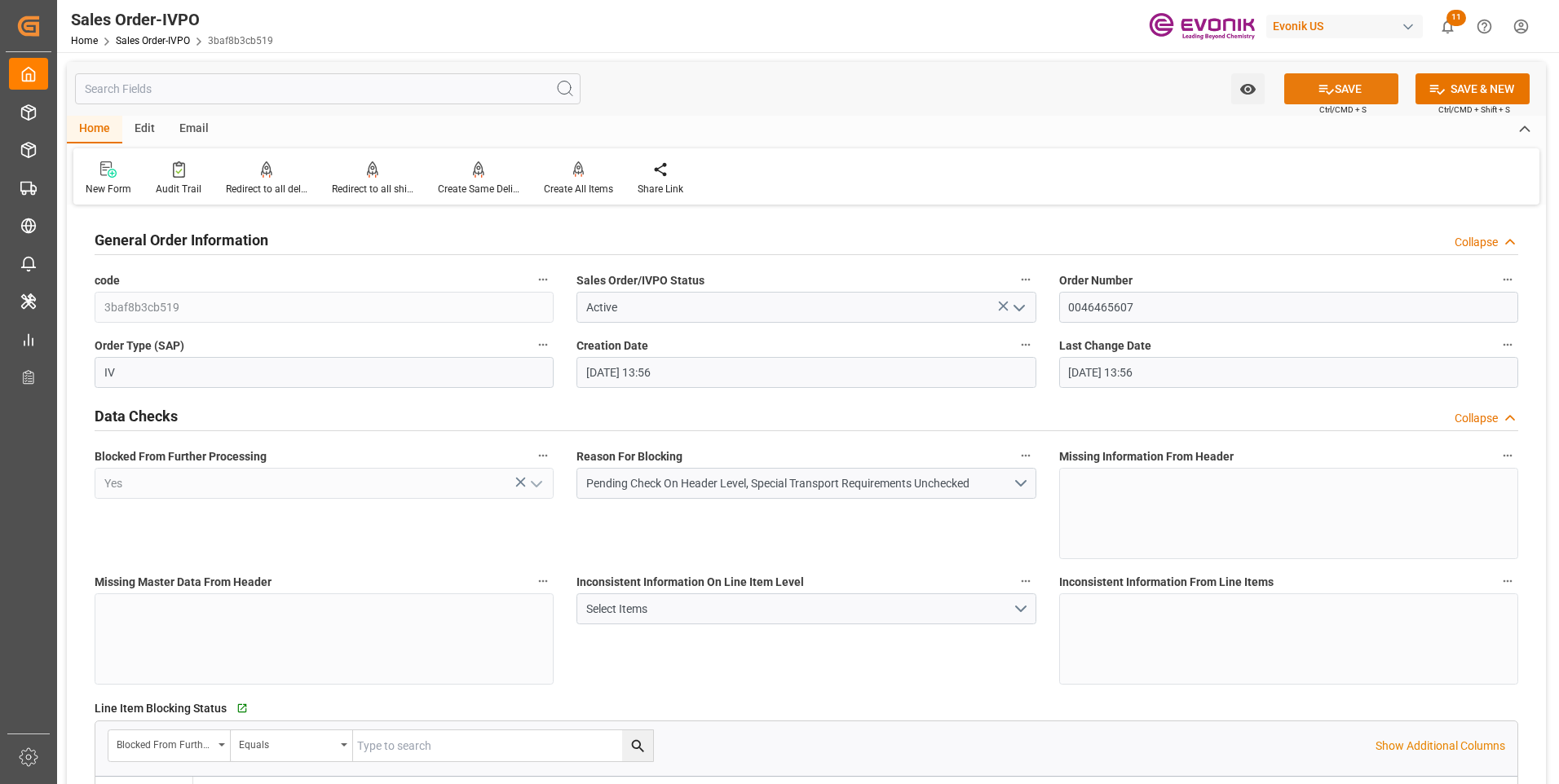
click at [1357, 96] on button "SAVE" at bounding box center [1340, 88] width 114 height 31
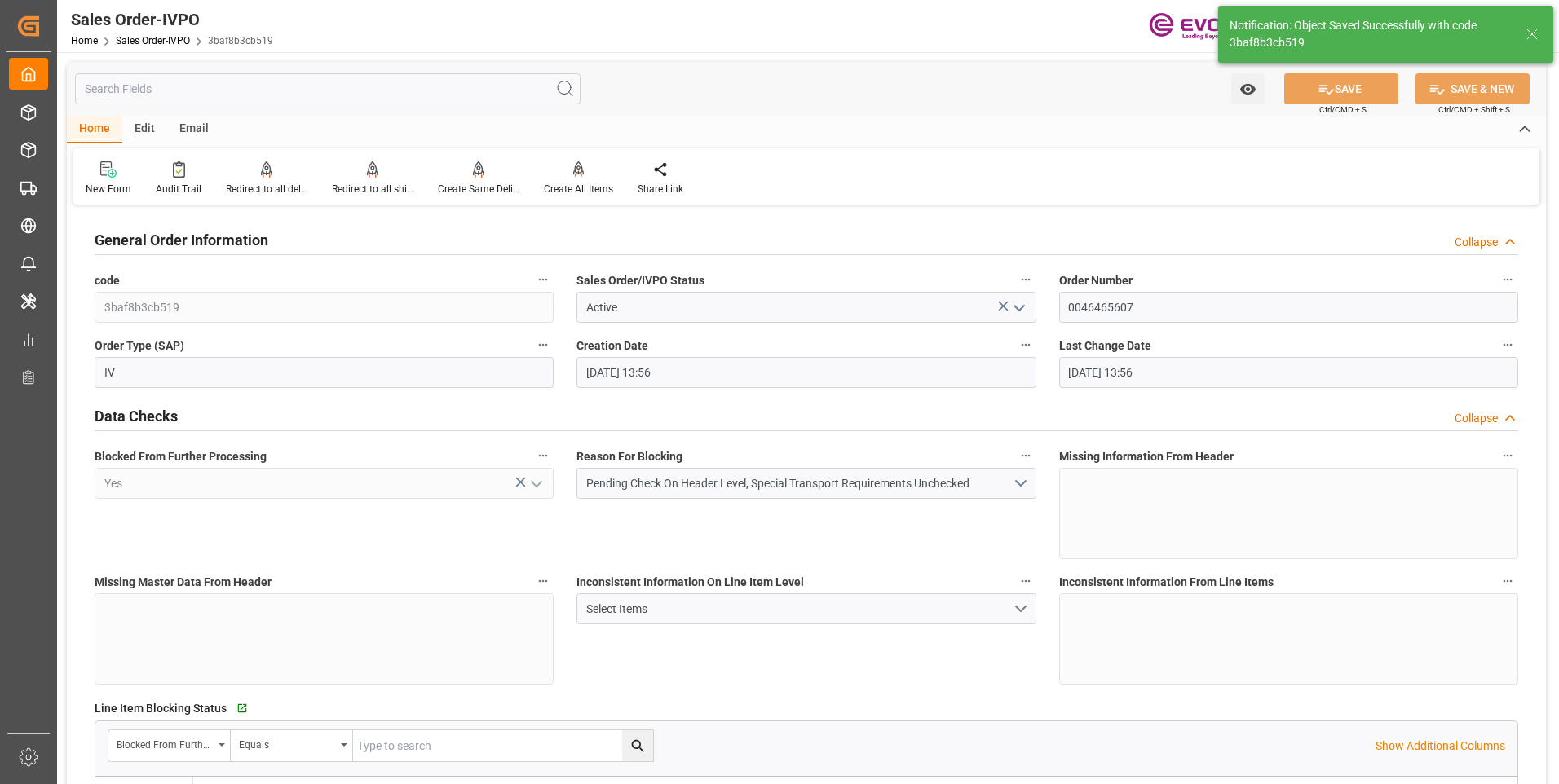
type input "08-15-2025 19:43"
type input "No"
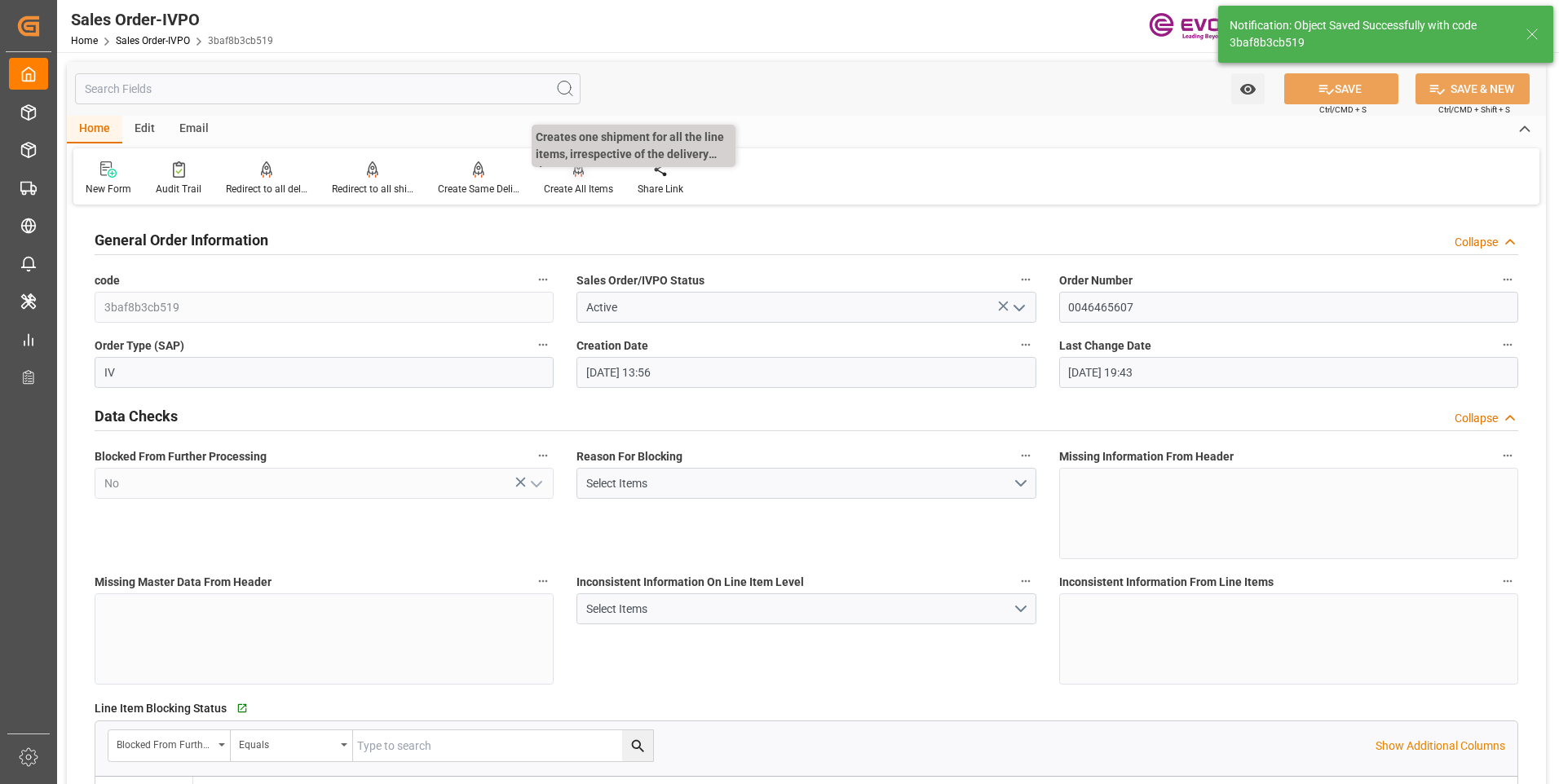
click at [576, 191] on div "Create All Items" at bounding box center [578, 189] width 69 height 15
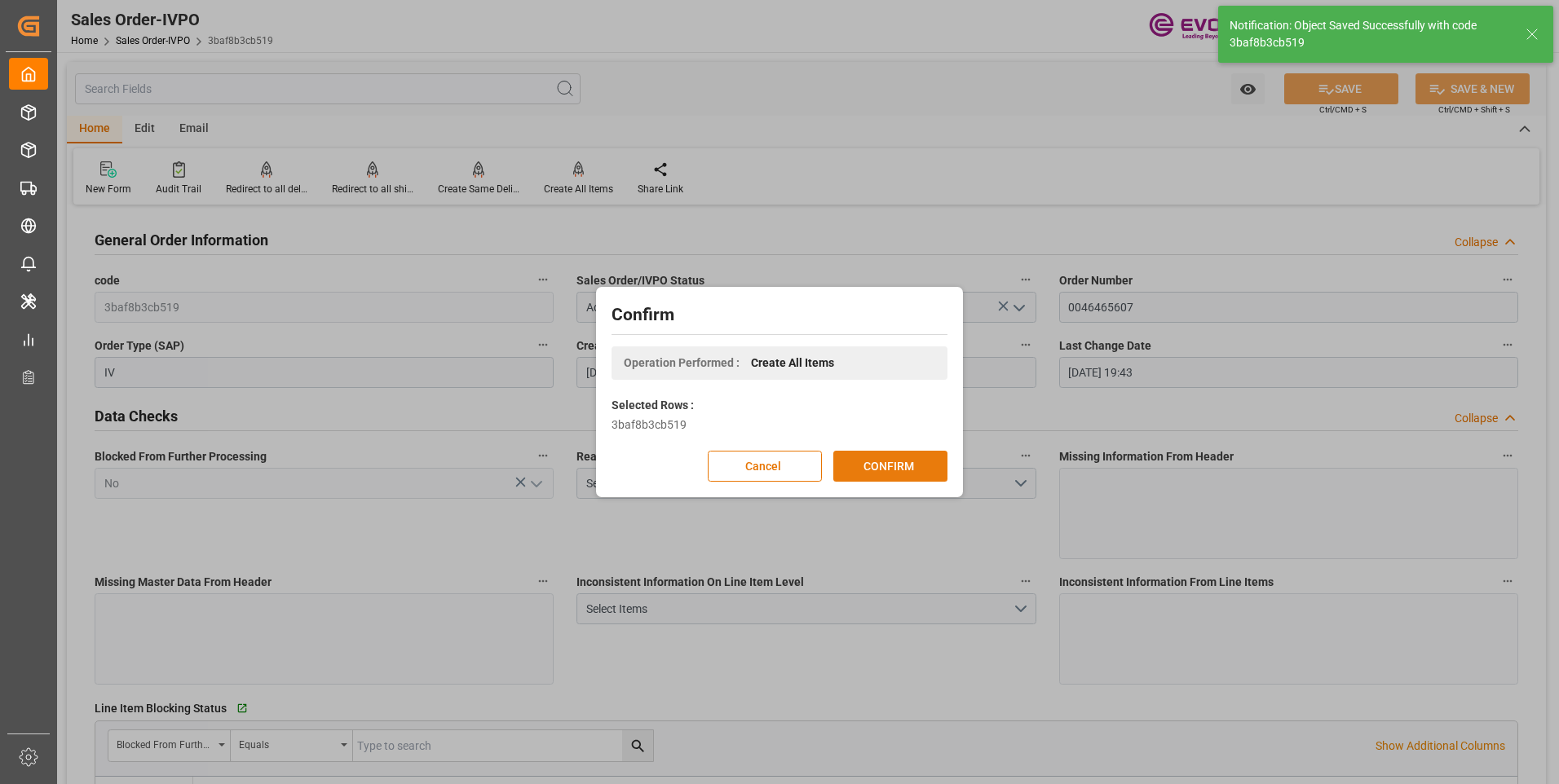
click at [884, 459] on button "CONFIRM" at bounding box center [890, 466] width 114 height 31
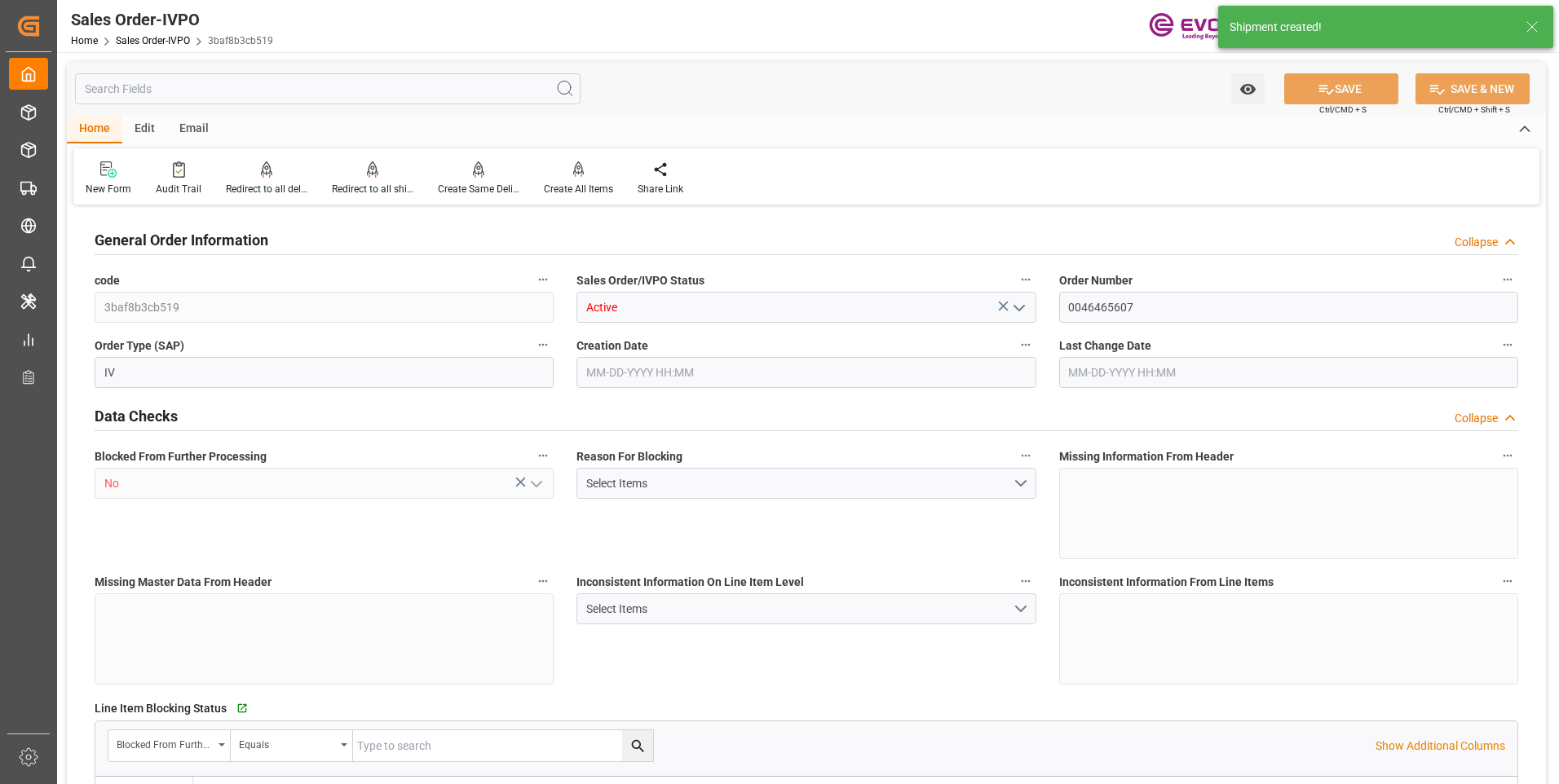
type input "DEDUS"
type input "1632.15"
type input "1"
type input "746.528"
type input "08-15-2025 13:56"
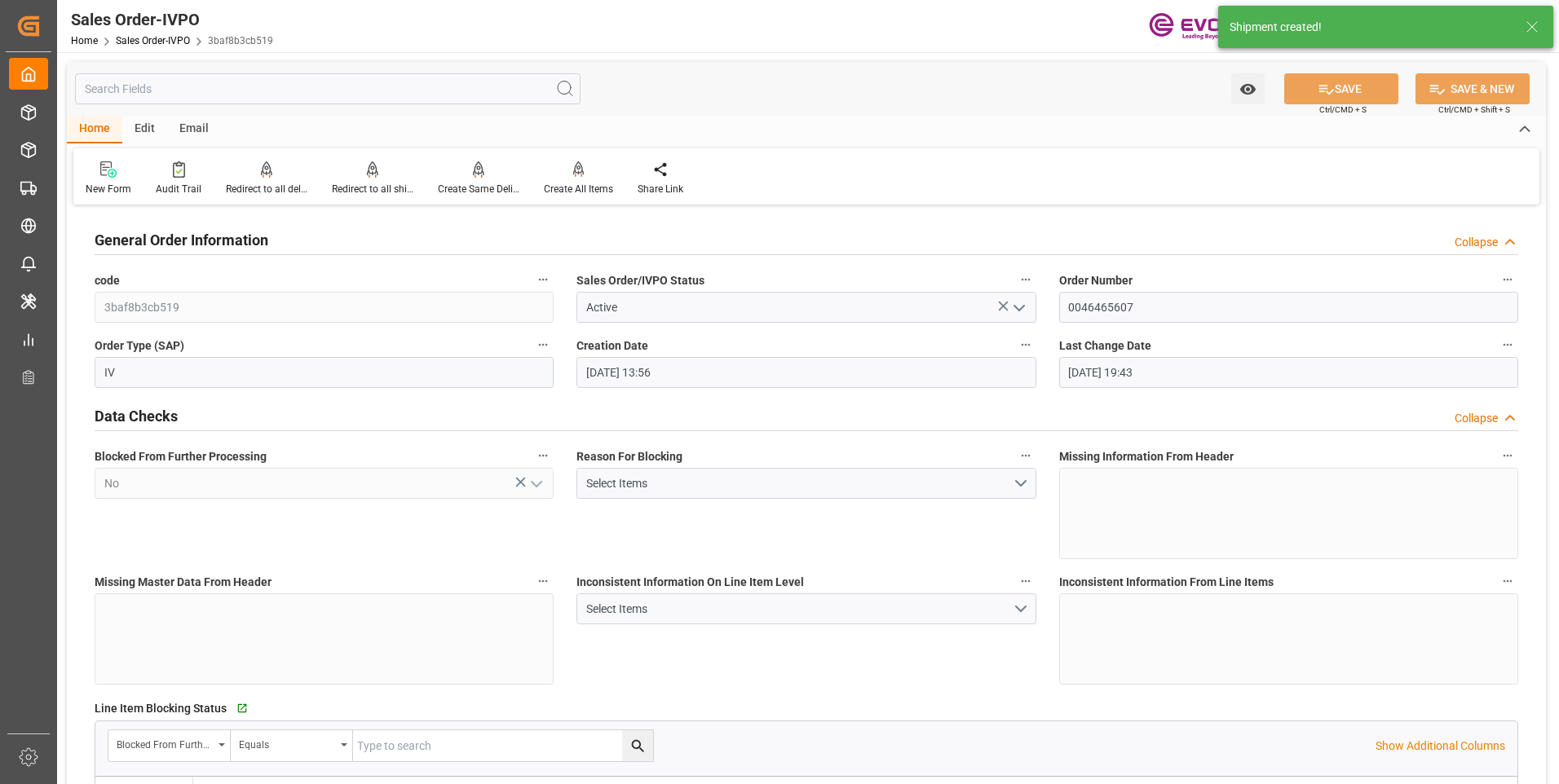
type input "08-15-2025 19:43"
click at [360, 191] on div "Redirect to all shipments" at bounding box center [372, 189] width 81 height 15
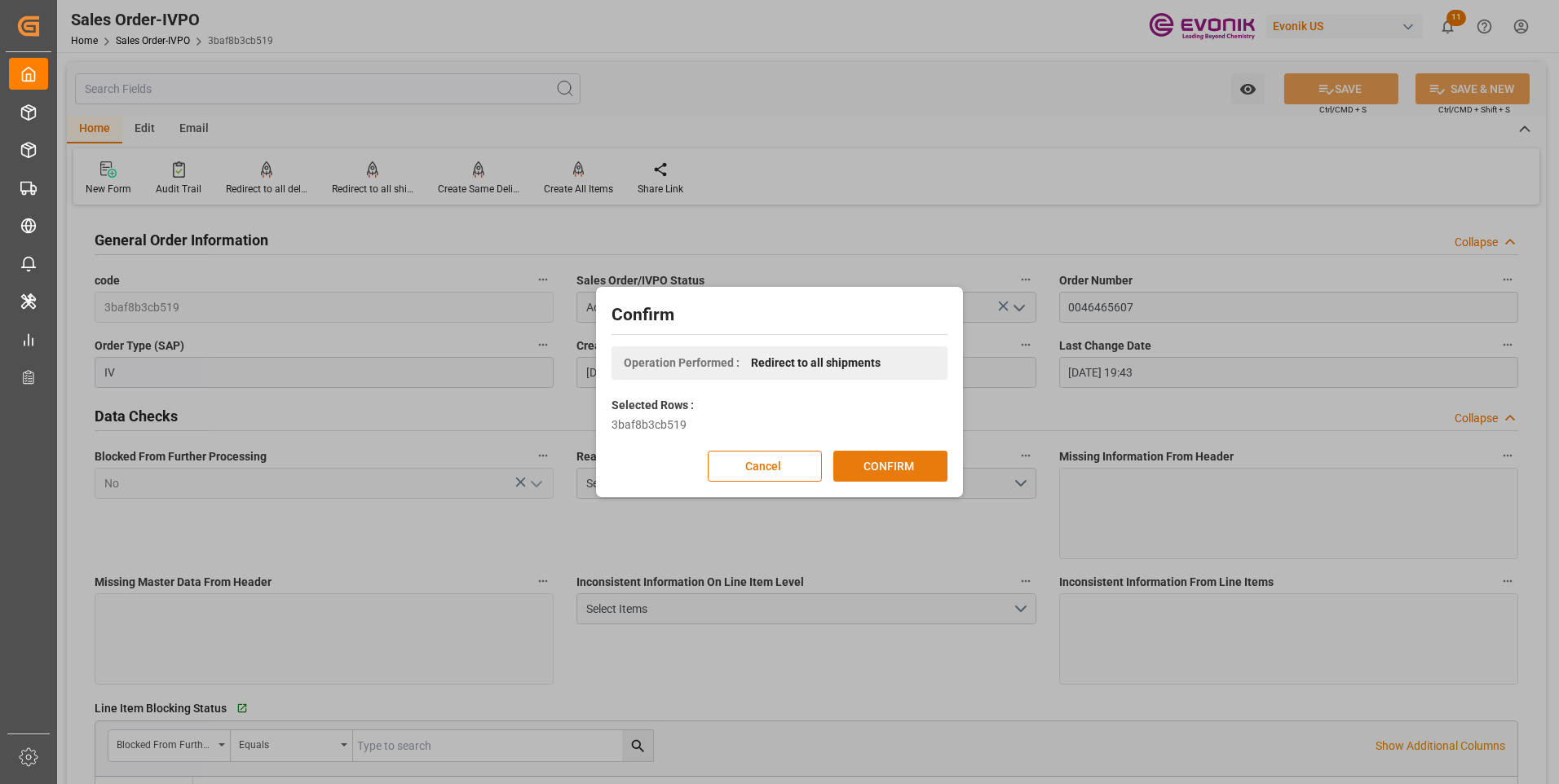
click at [908, 475] on button "CONFIRM" at bounding box center [890, 466] width 114 height 31
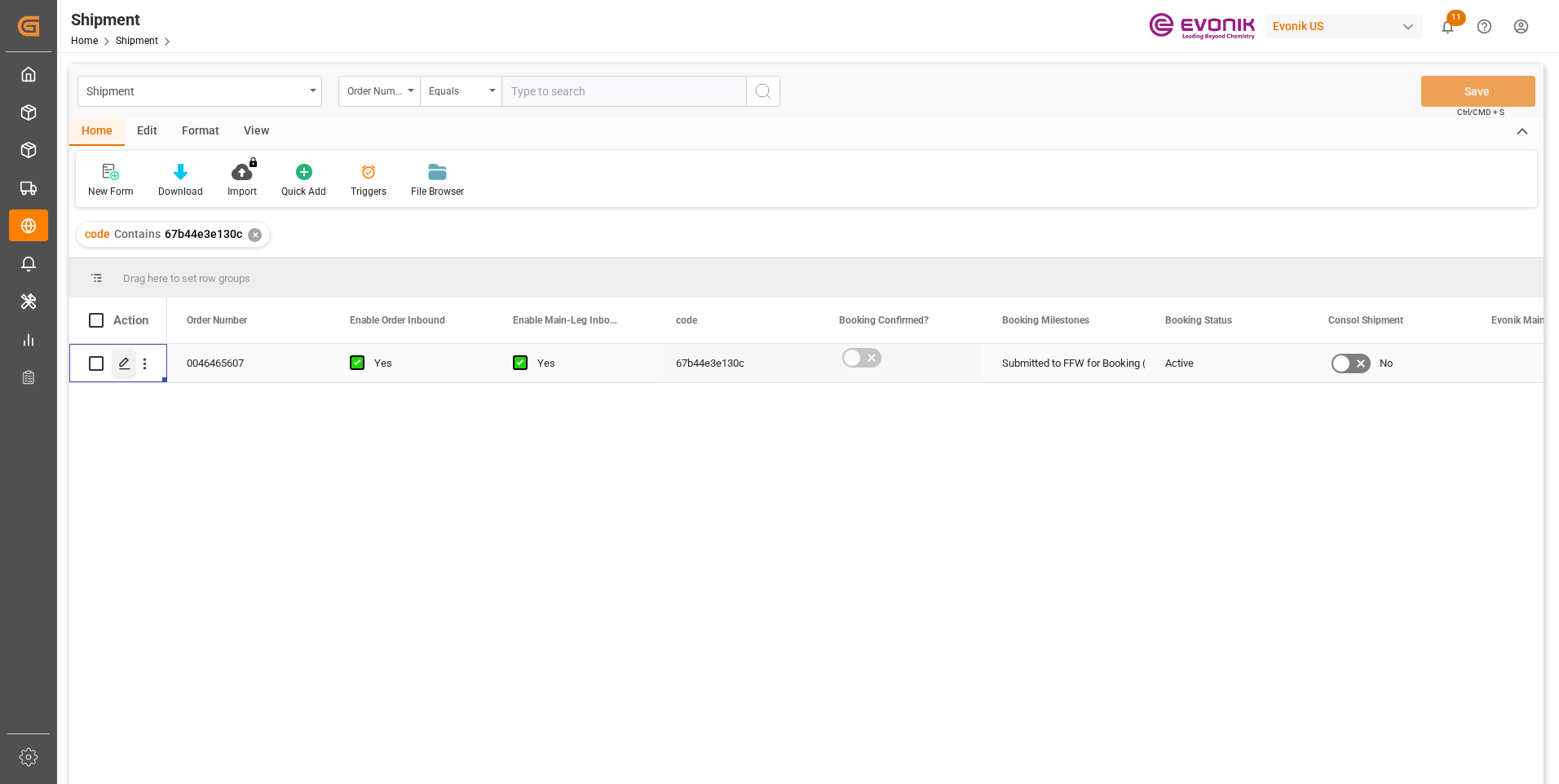
click at [120, 361] on icon "Press SPACE to select this row." at bounding box center [125, 364] width 13 height 13
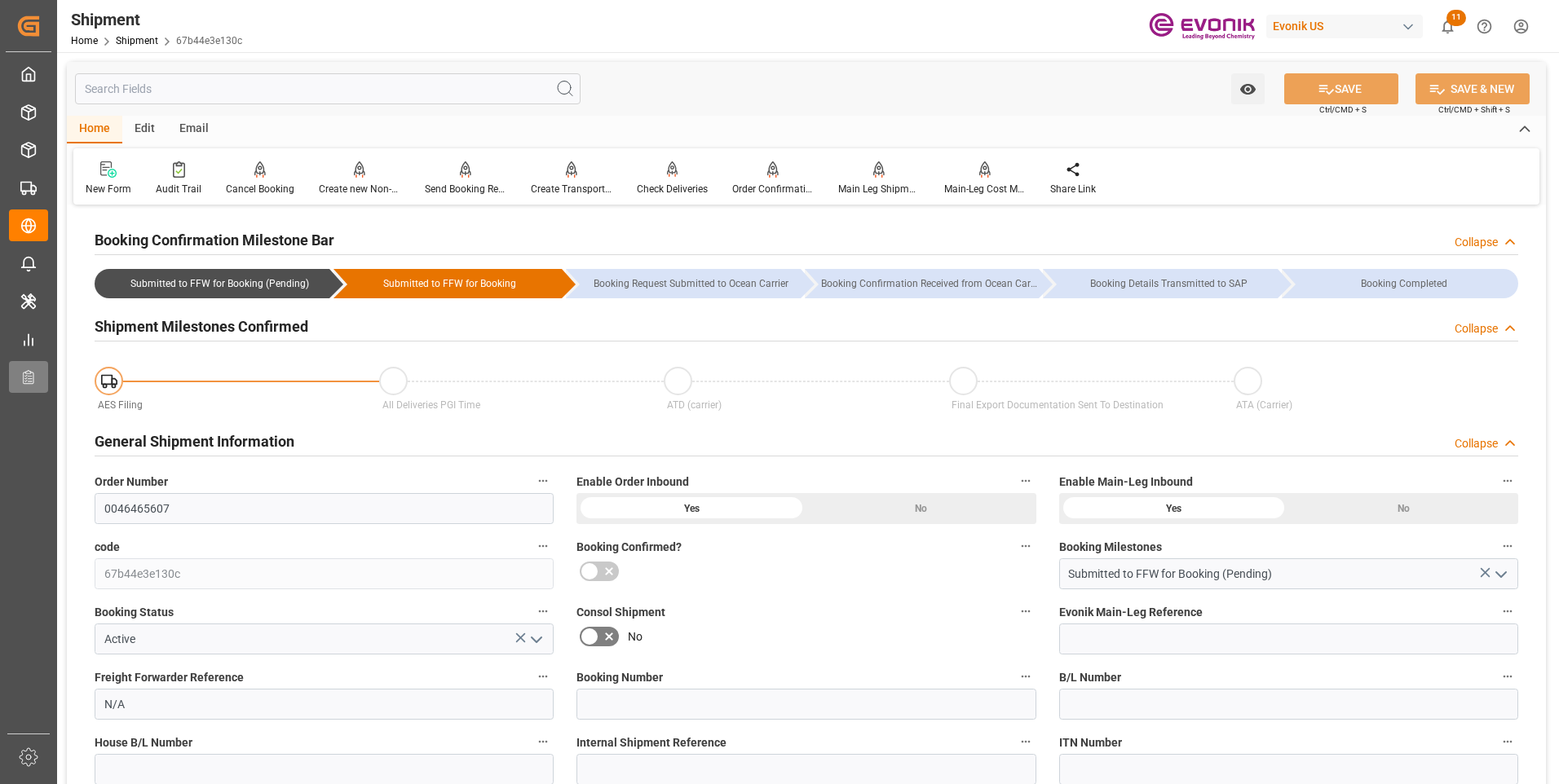
type input "01-01-1970 00:00"
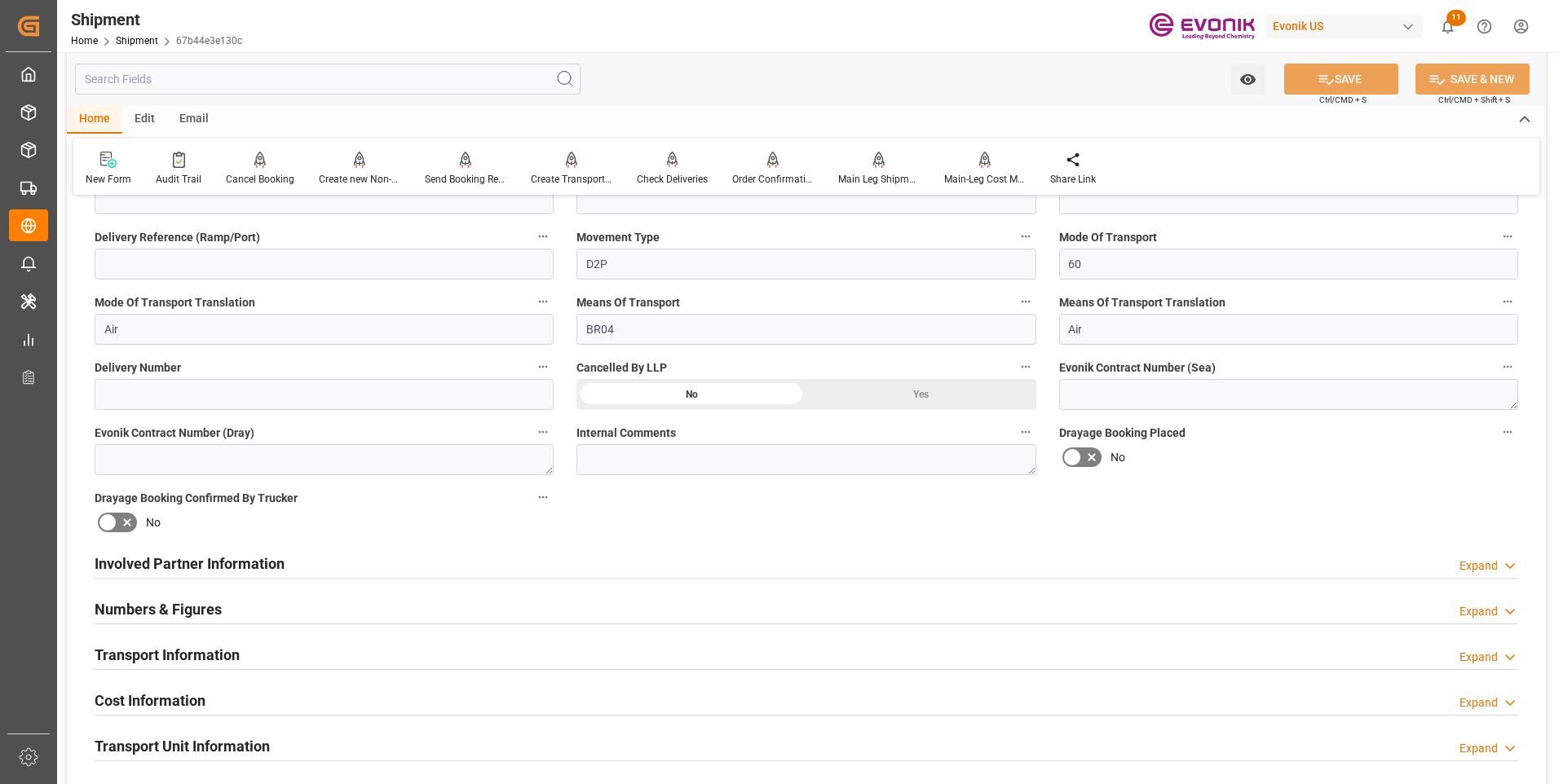
scroll to position [815, 0]
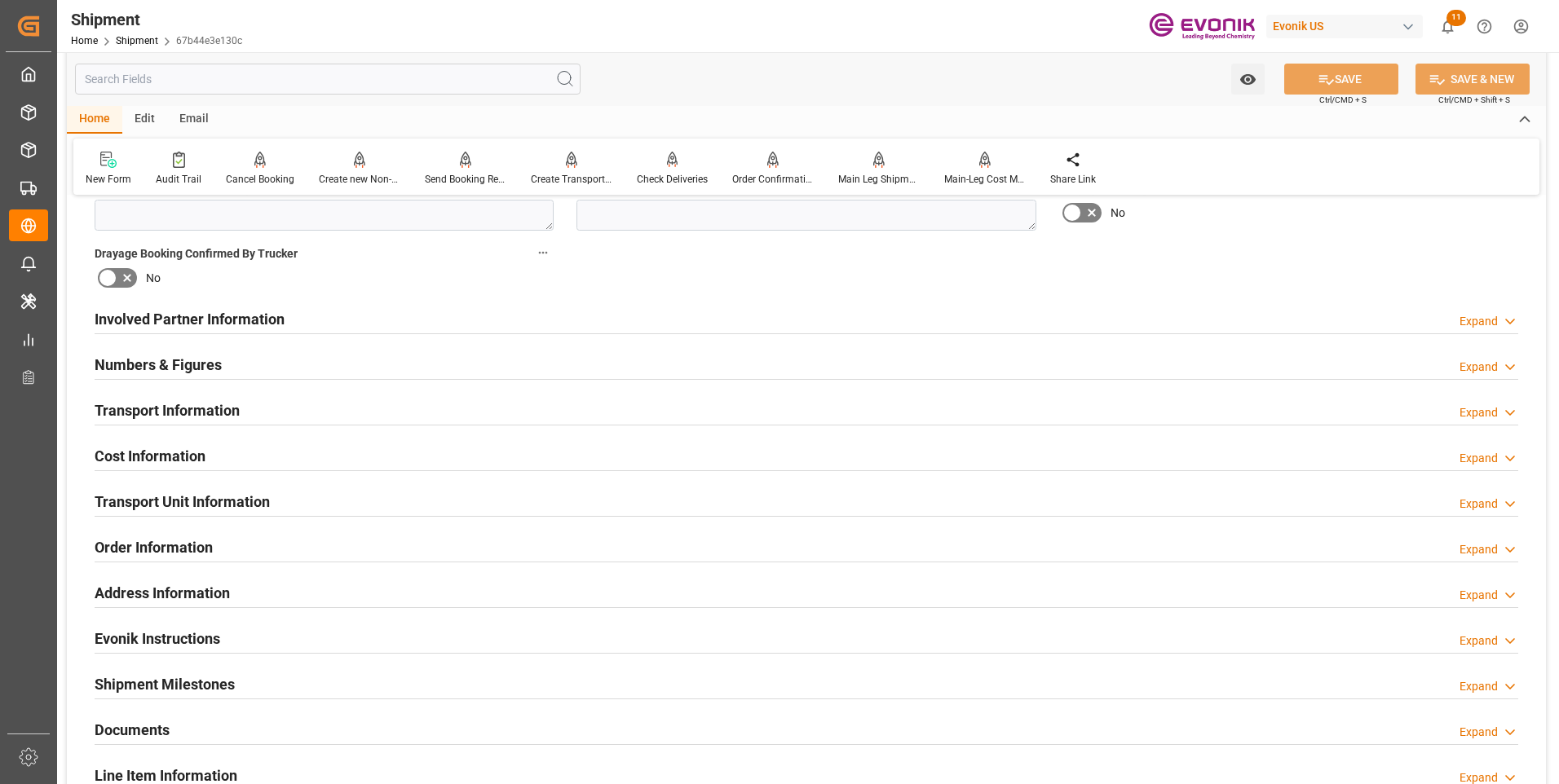
click at [297, 300] on div "Involved Partner Information Expand" at bounding box center [806, 319] width 1447 height 46
click at [455, 316] on div "Involved Partner Information Expand" at bounding box center [806, 317] width 1424 height 31
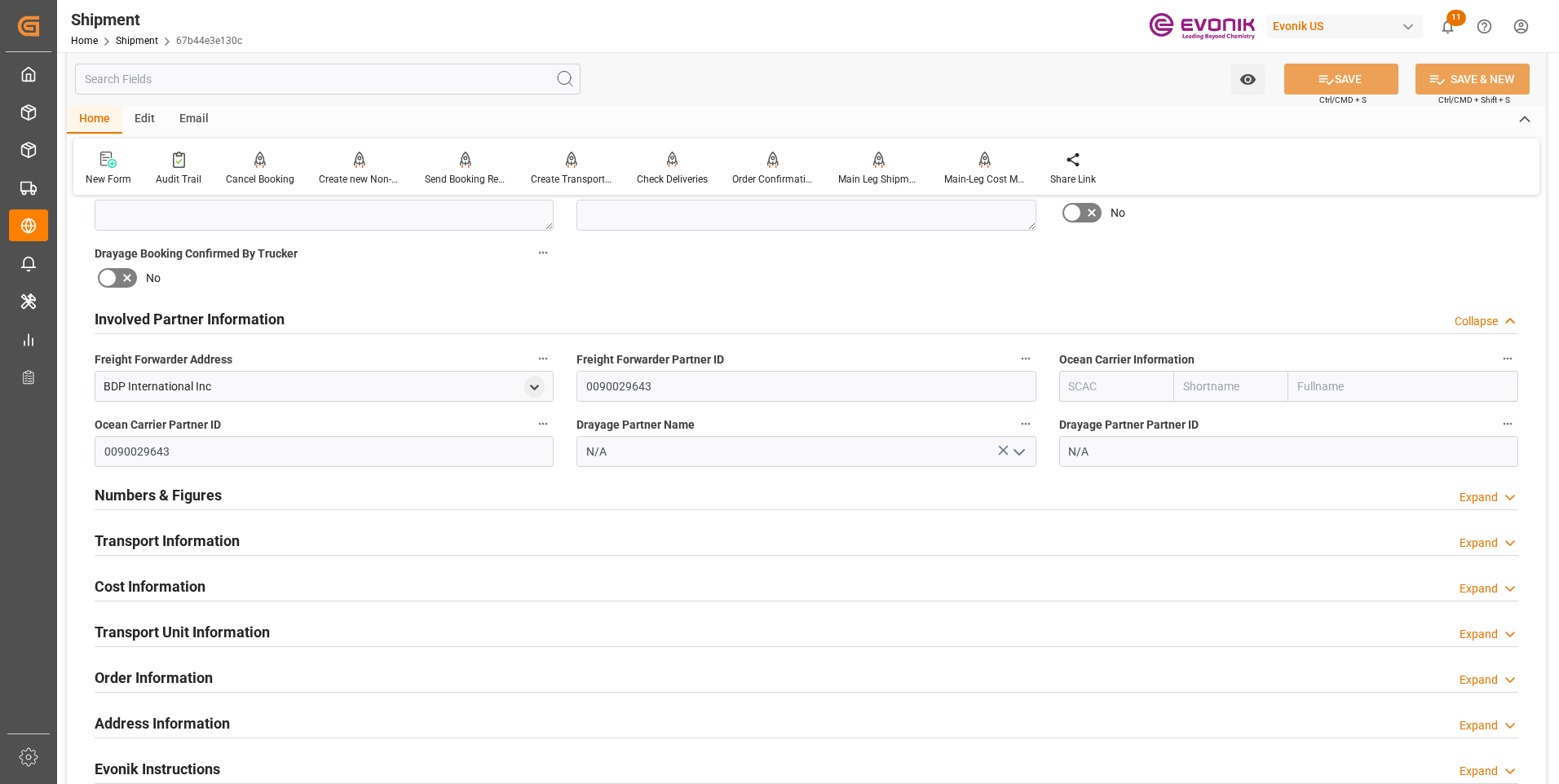
click at [376, 537] on div "Transport Information Expand" at bounding box center [806, 539] width 1424 height 31
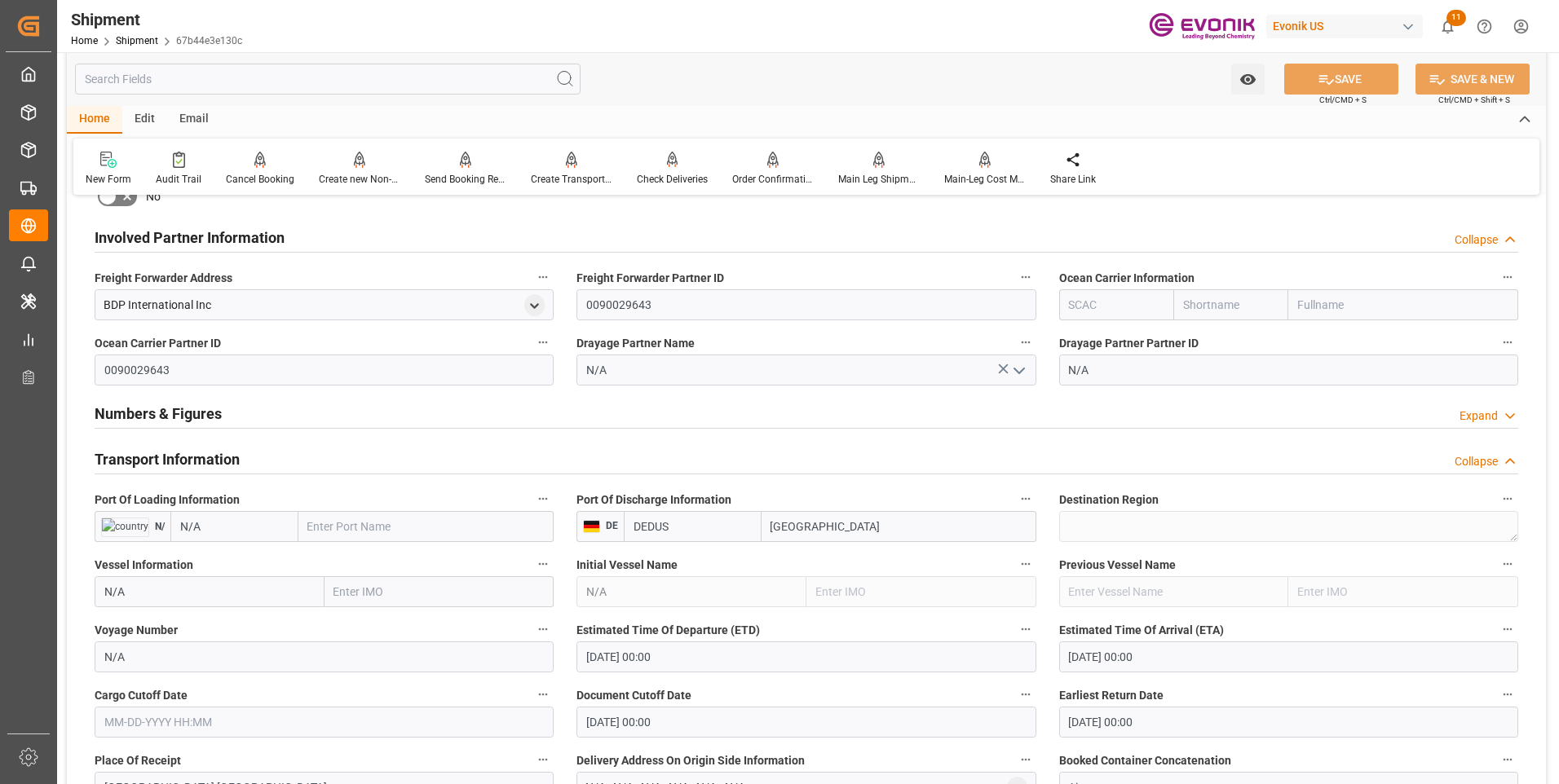
scroll to position [1060, 0]
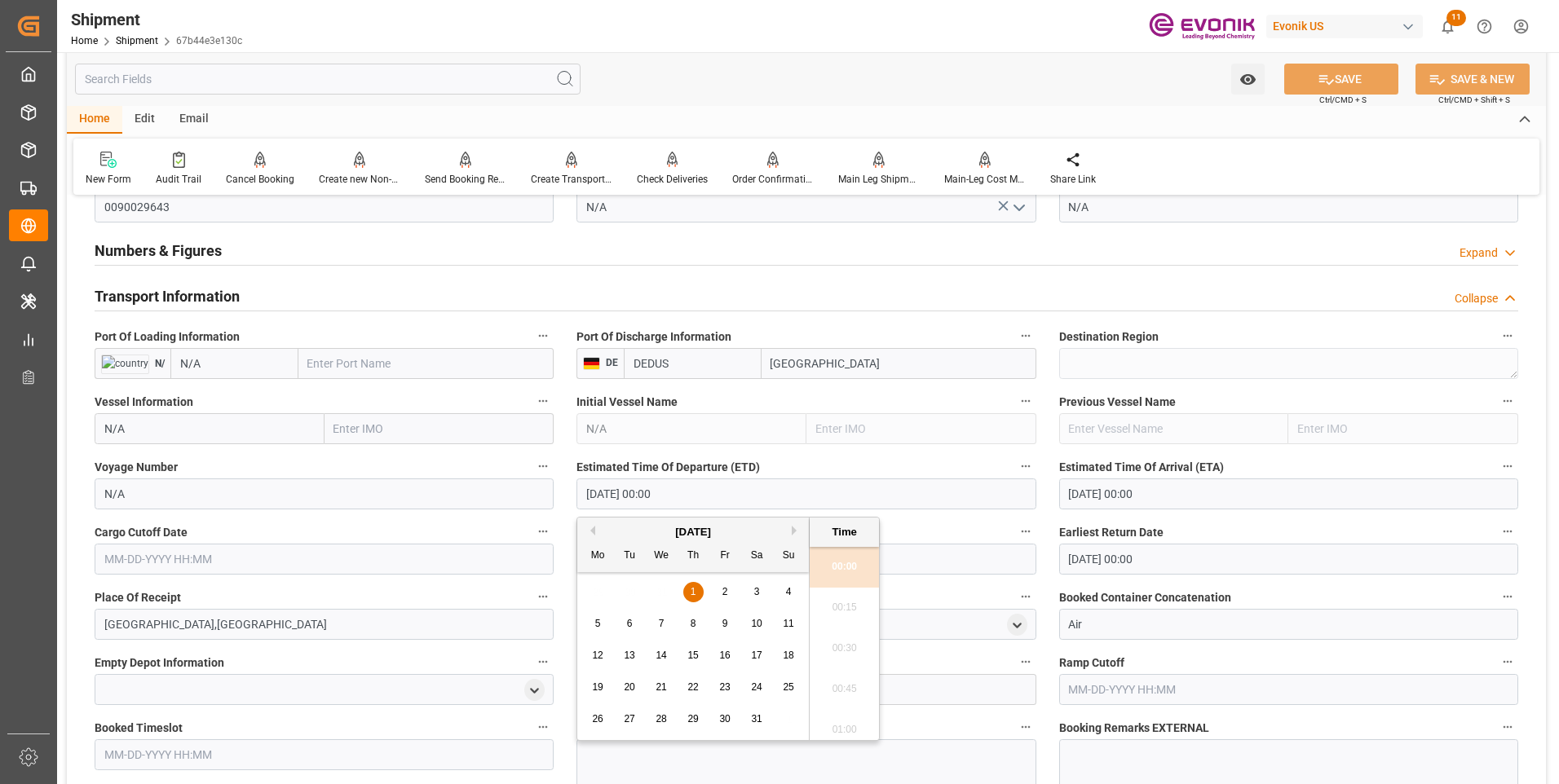
drag, startPoint x: 704, startPoint y: 497, endPoint x: 543, endPoint y: 500, distance: 161.0
click at [543, 500] on div "Booking Confirmation Milestone Bar Collapse Submitted to FFW for Booking (Pendi…" at bounding box center [806, 316] width 1479 height 2332
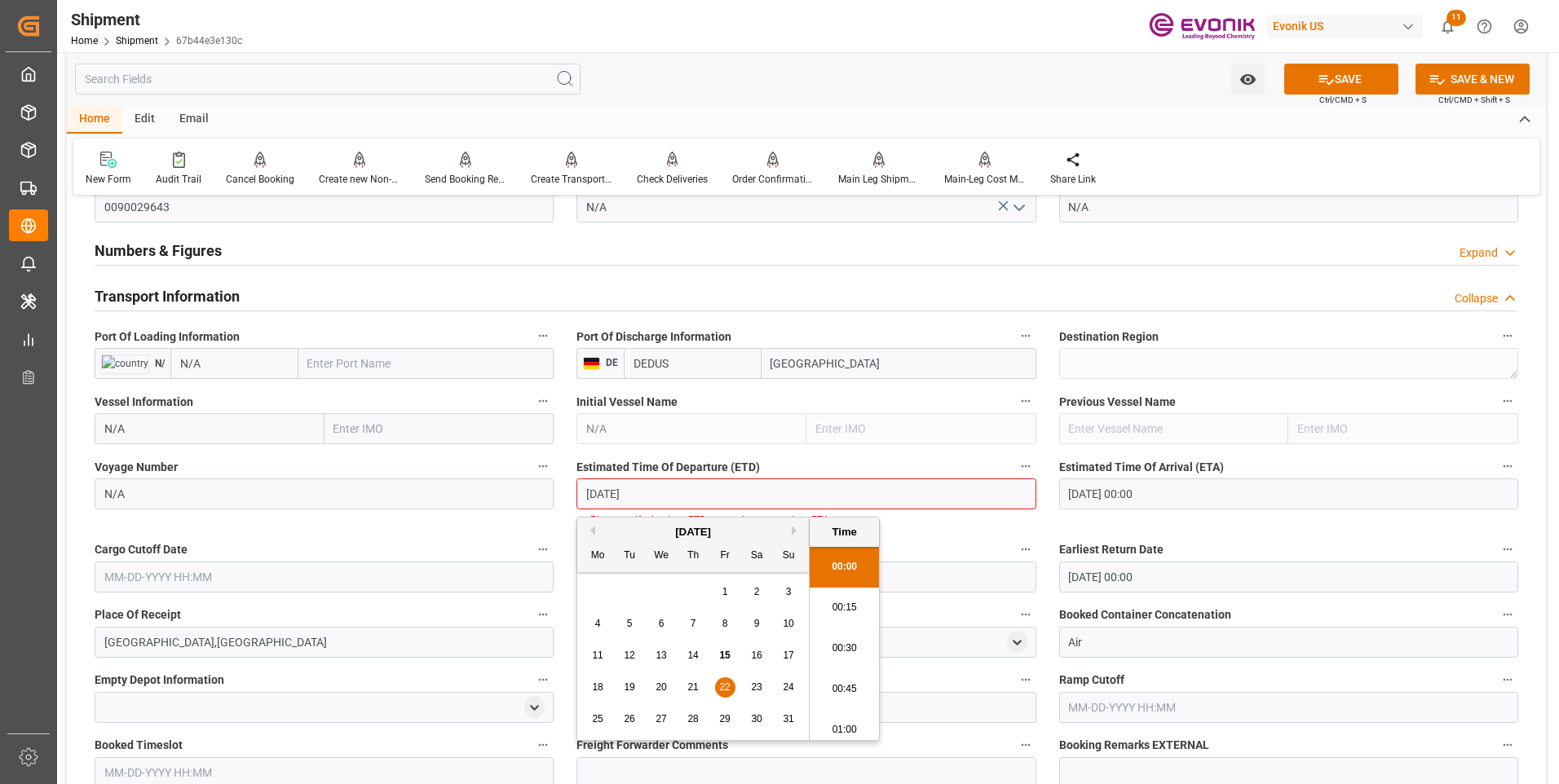
click at [840, 612] on li "00:15" at bounding box center [843, 607] width 69 height 41
type input "08-22-2025 00:15"
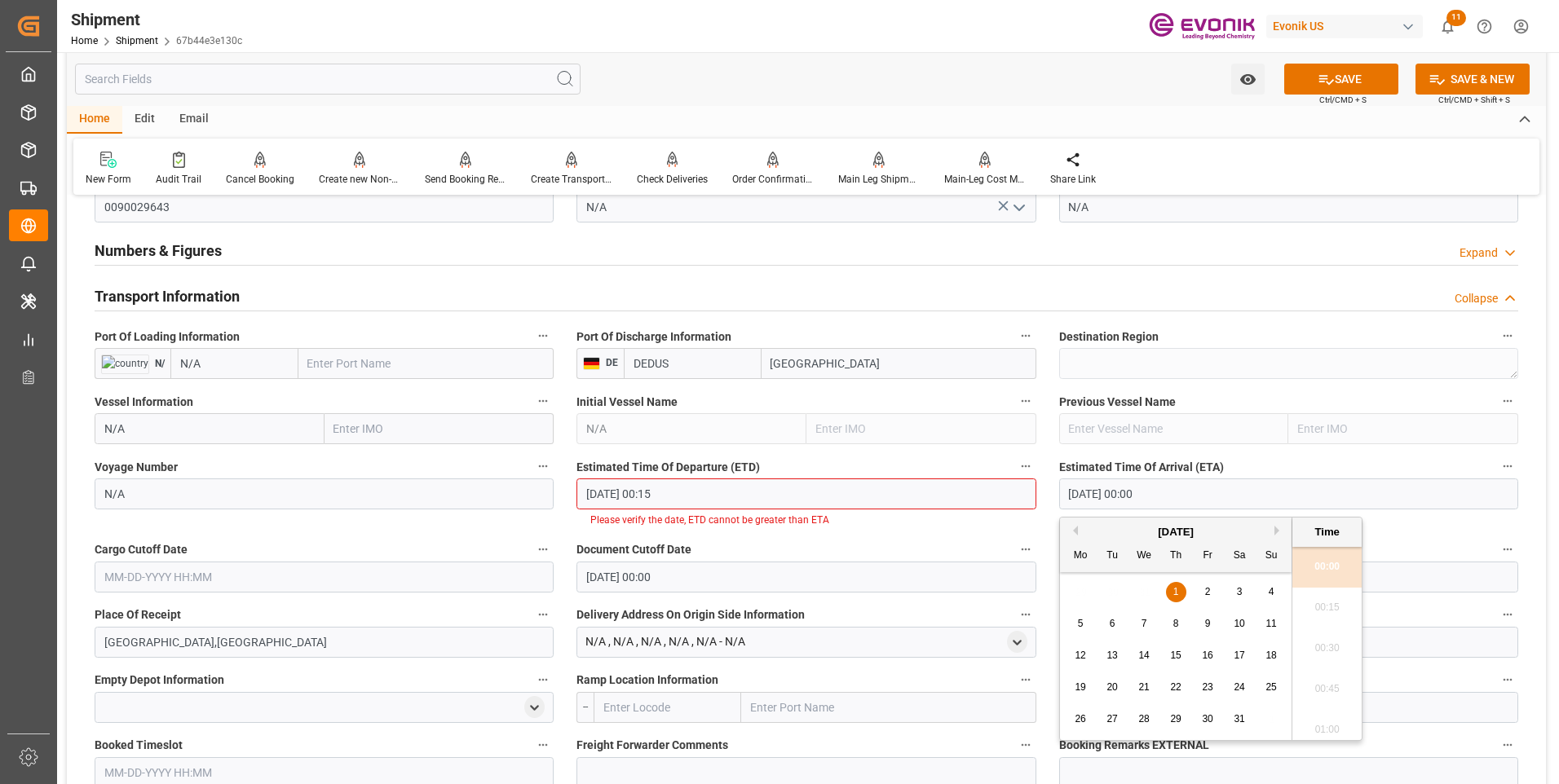
drag, startPoint x: 1180, startPoint y: 495, endPoint x: 1005, endPoint y: 486, distance: 175.2
click at [1005, 486] on div "Booking Confirmation Milestone Bar Collapse Submitted to FFW for Booking (Pendi…" at bounding box center [806, 326] width 1479 height 2350
click at [715, 497] on input "08-22-2025 00:15" at bounding box center [806, 493] width 459 height 31
type input "09-01-2025 00:00"
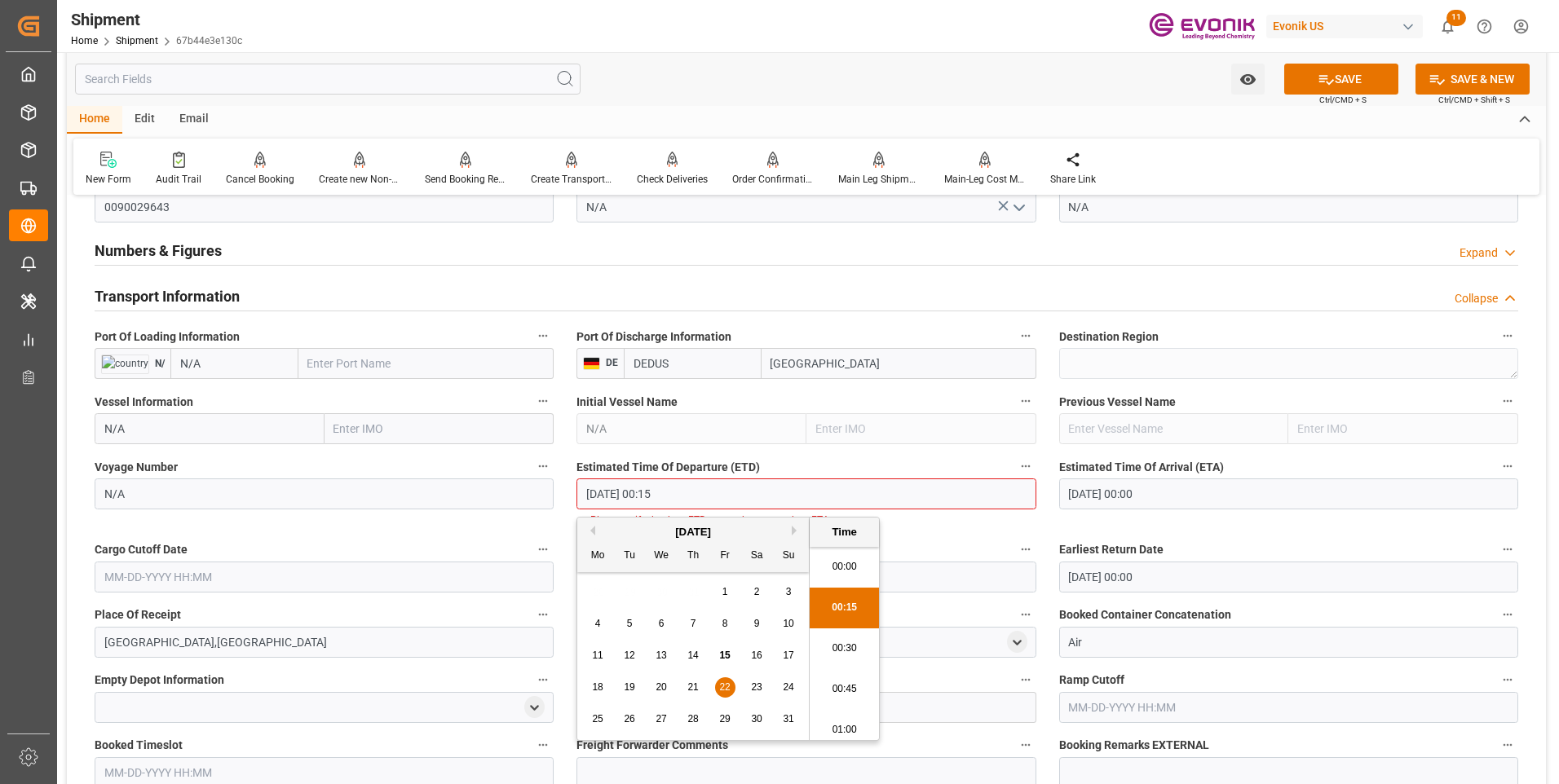
drag, startPoint x: 725, startPoint y: 496, endPoint x: 311, endPoint y: 479, distance: 414.3
click at [311, 479] on div "Booking Confirmation Milestone Bar Collapse Submitted to FFW for Booking (Pendi…" at bounding box center [806, 326] width 1479 height 2350
click at [141, 578] on div "Cargo Cutoff Date" at bounding box center [324, 566] width 482 height 65
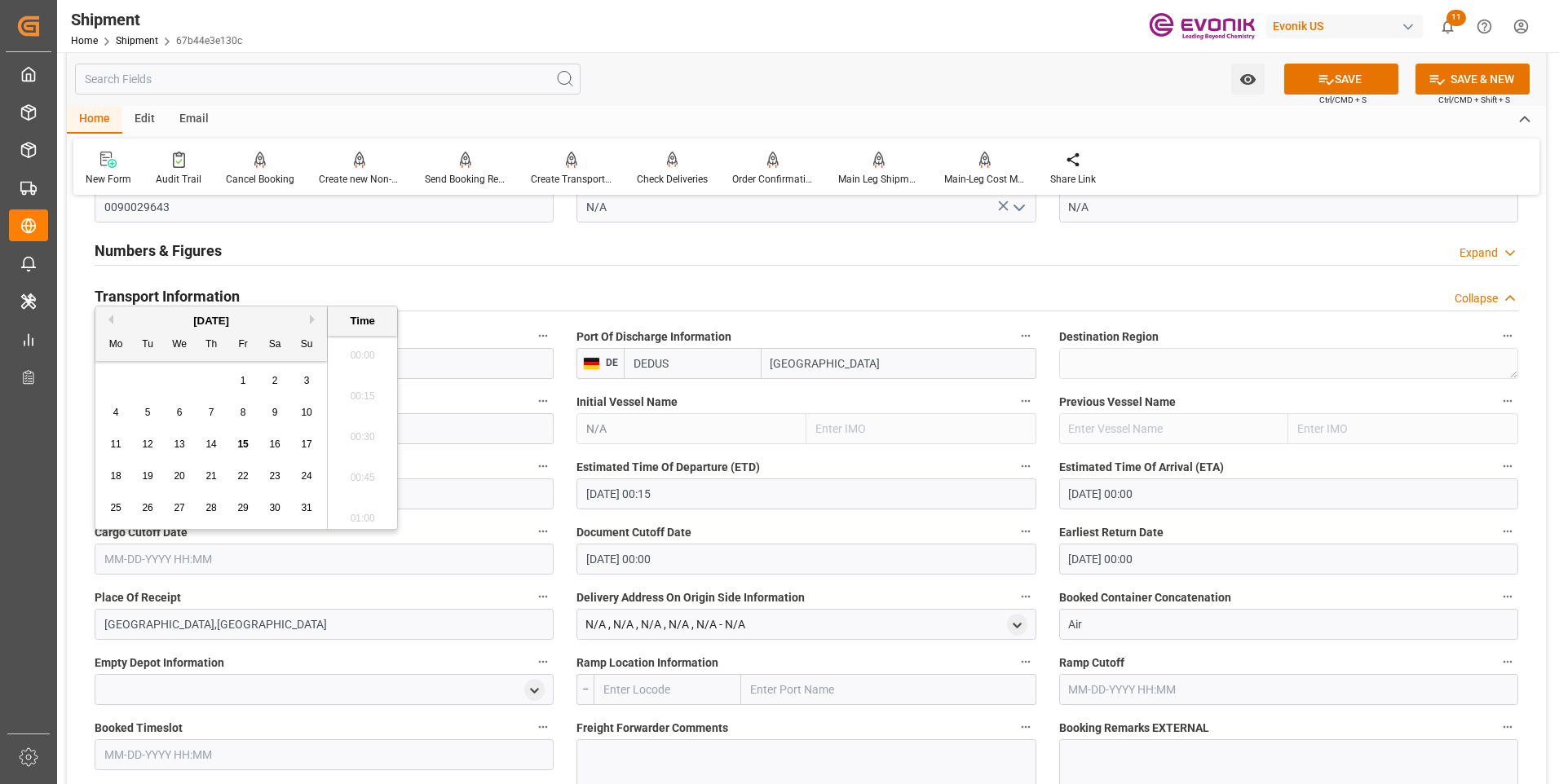
paste input "08-22-2025 00:15"
type input "08-22-2025 00:15"
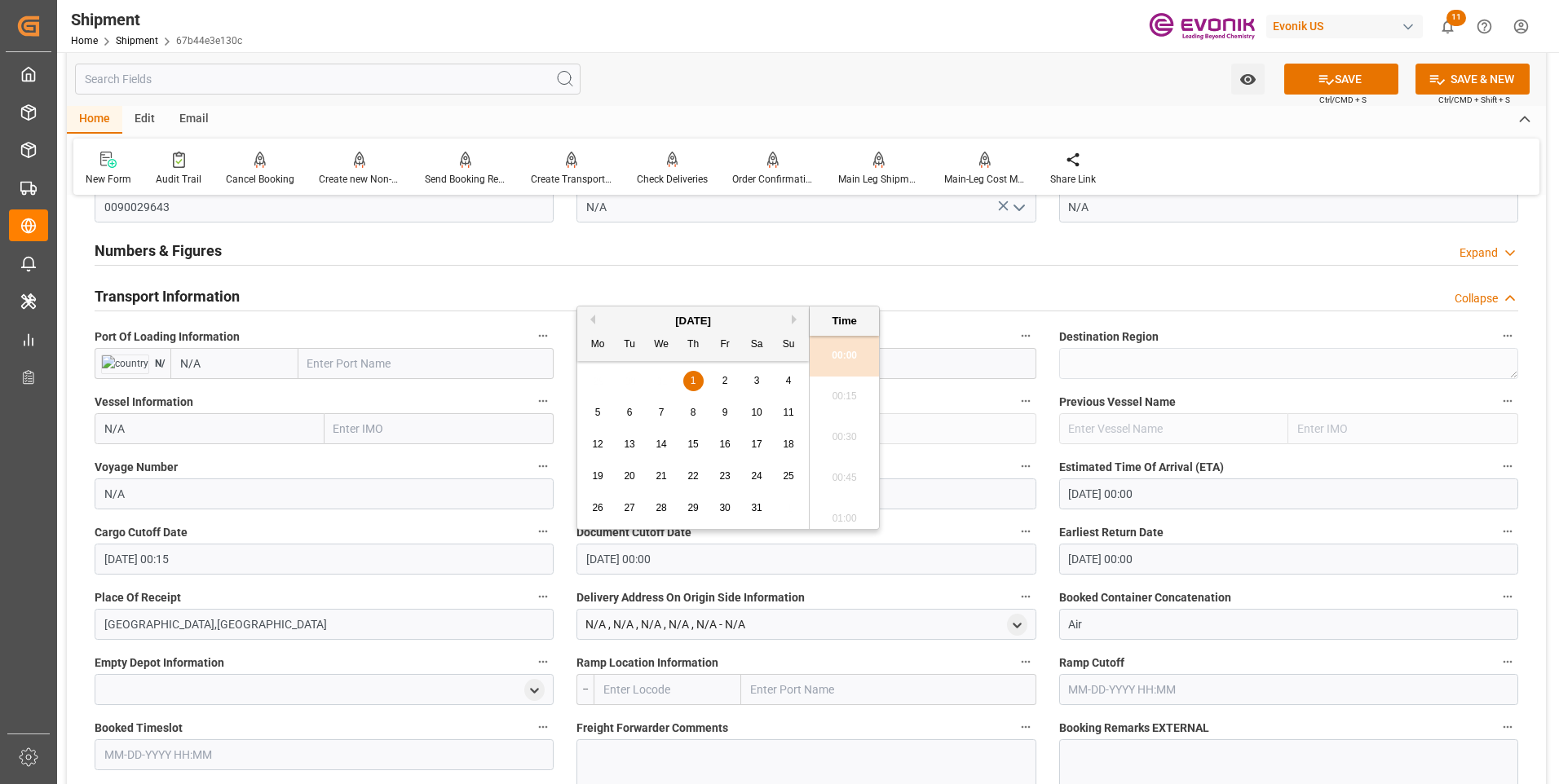
drag, startPoint x: 539, startPoint y: 566, endPoint x: 480, endPoint y: 560, distance: 59.3
click at [480, 560] on div "Booking Confirmation Milestone Bar Collapse Submitted to FFW for Booking (Pendi…" at bounding box center [806, 316] width 1479 height 2332
paste input "8-22-2025 00:15"
type input "08-22-2025 00:15"
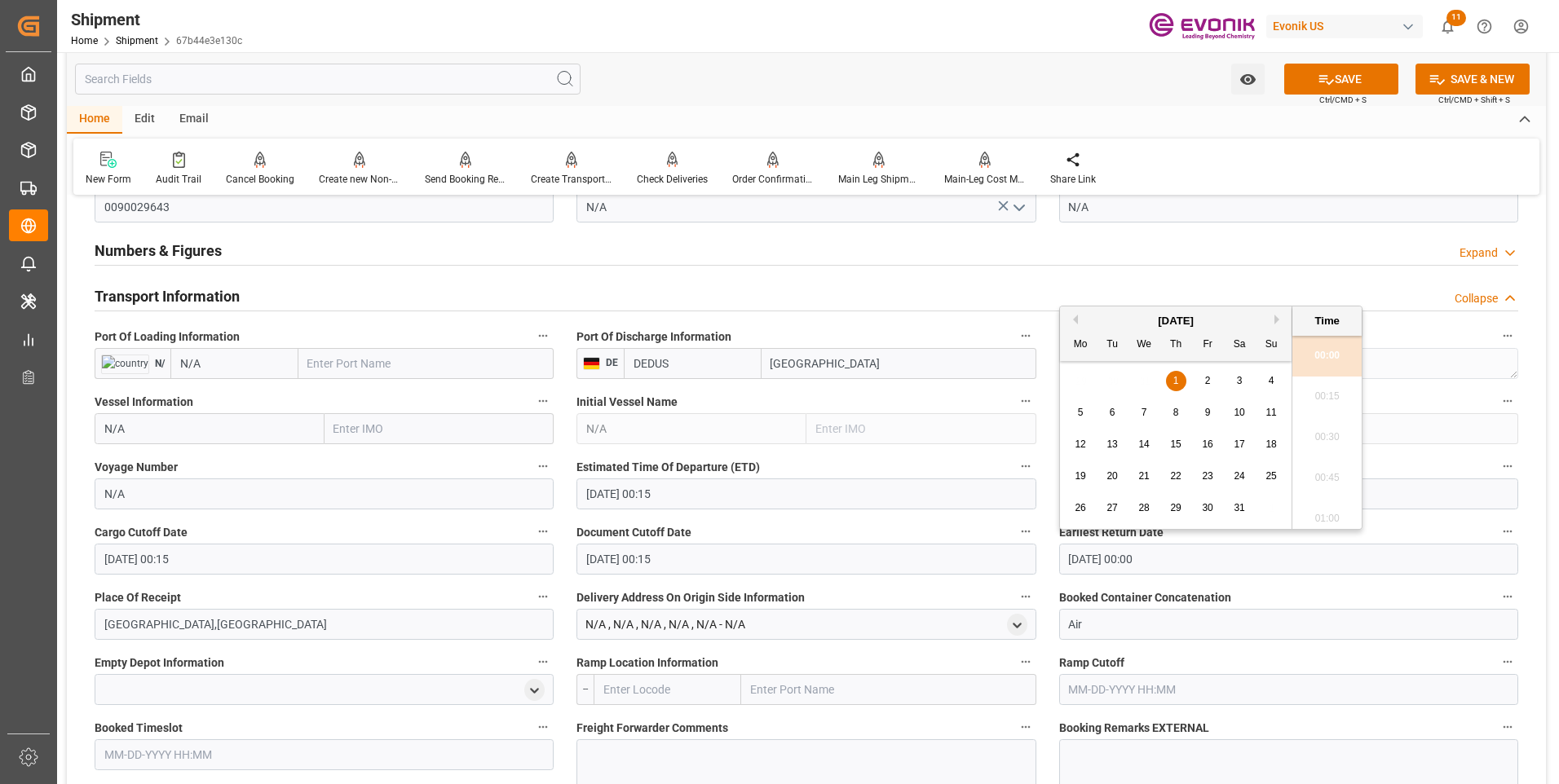
drag, startPoint x: 1124, startPoint y: 558, endPoint x: 1048, endPoint y: 488, distance: 103.3
click at [1006, 555] on div "Booking Confirmation Milestone Bar Collapse Submitted to FFW for Booking (Pendi…" at bounding box center [806, 316] width 1479 height 2332
paste input "8-22-2025 00:15"
type input "08-22-2025 00:15"
click at [1314, 390] on li "00:15" at bounding box center [1326, 396] width 69 height 41
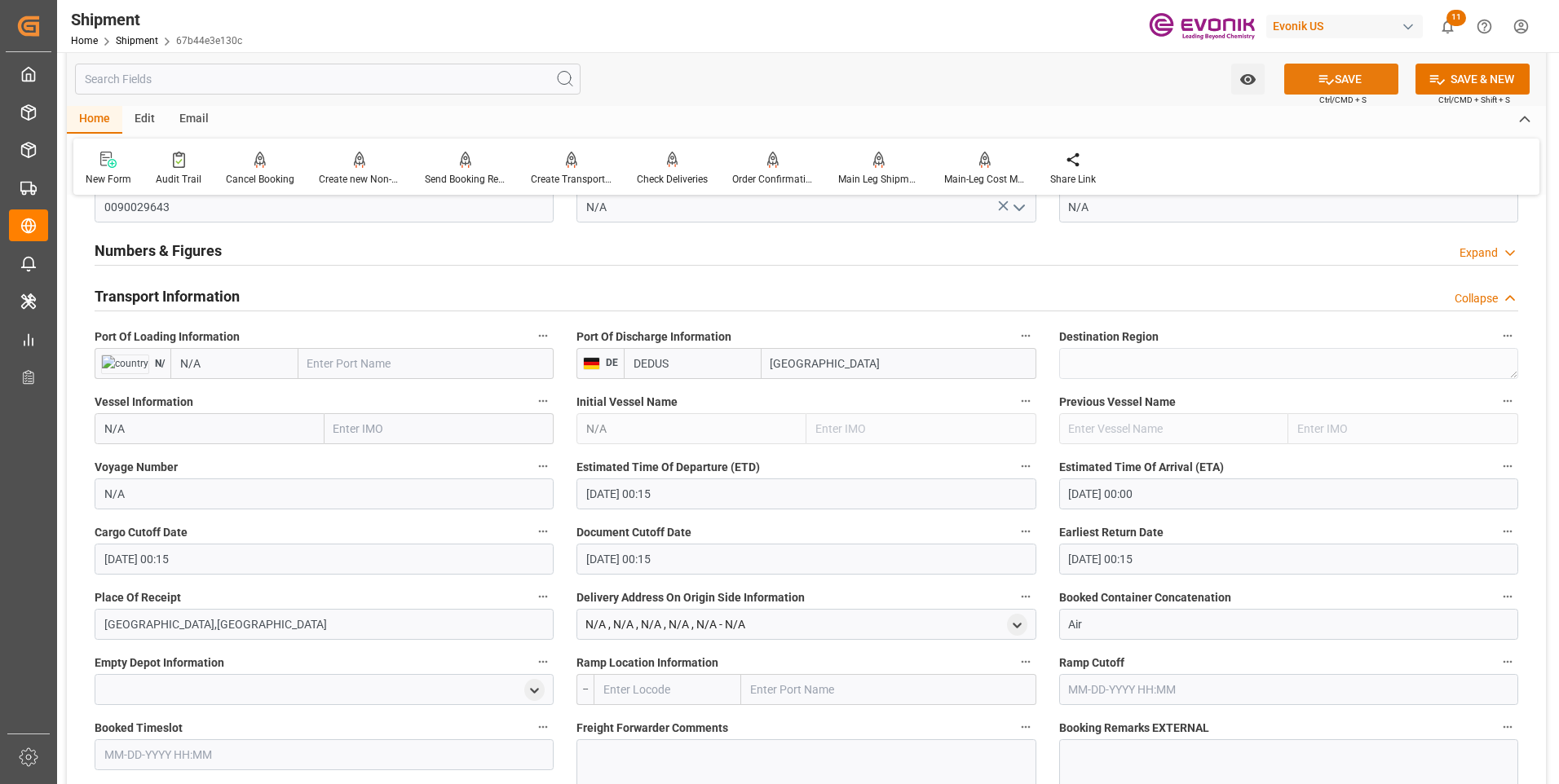
click at [1314, 86] on button "SAVE" at bounding box center [1340, 79] width 114 height 31
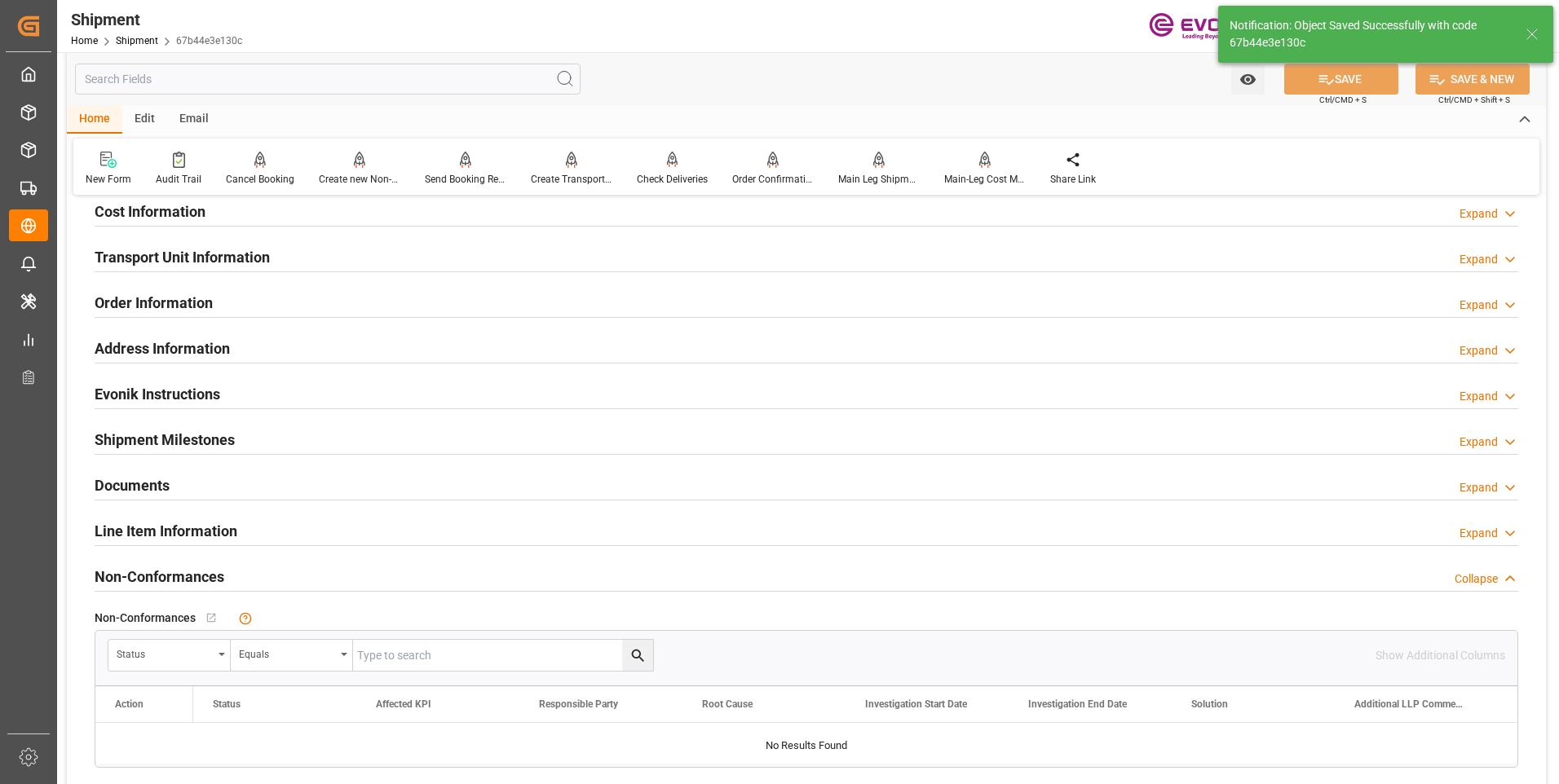
scroll to position [896, 0]
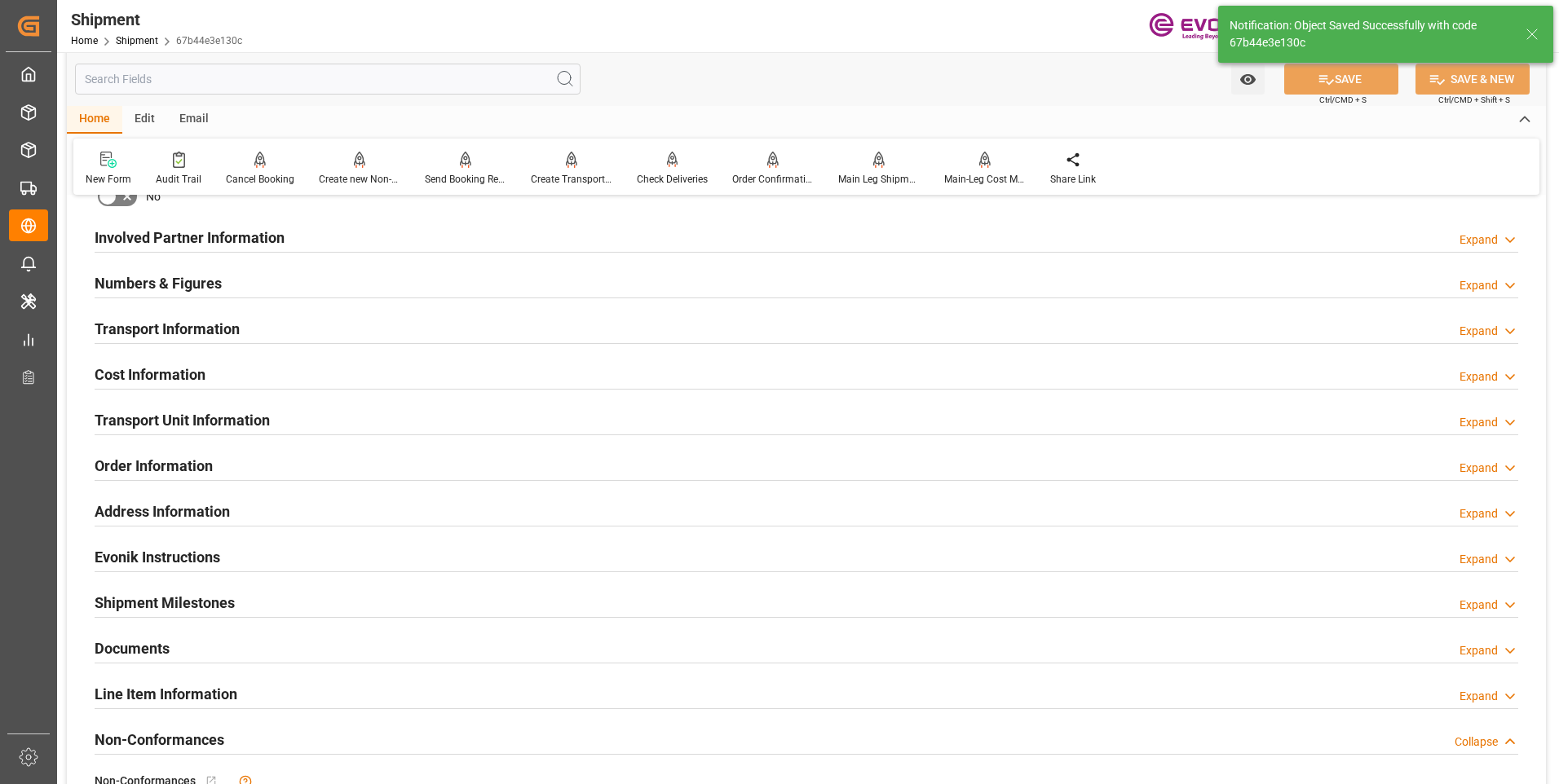
click at [298, 323] on div "Transport Information Expand" at bounding box center [806, 327] width 1424 height 31
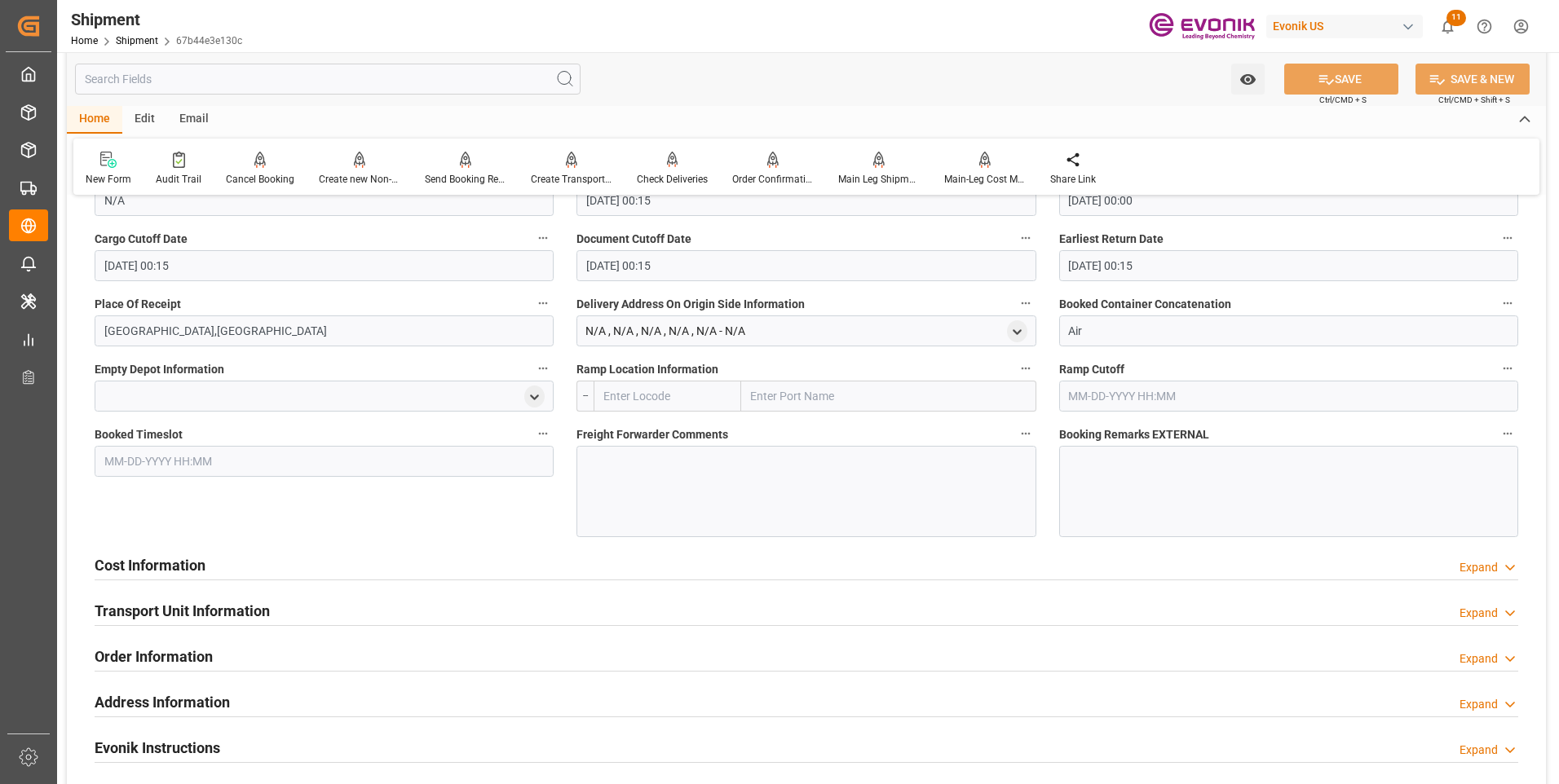
scroll to position [1304, 0]
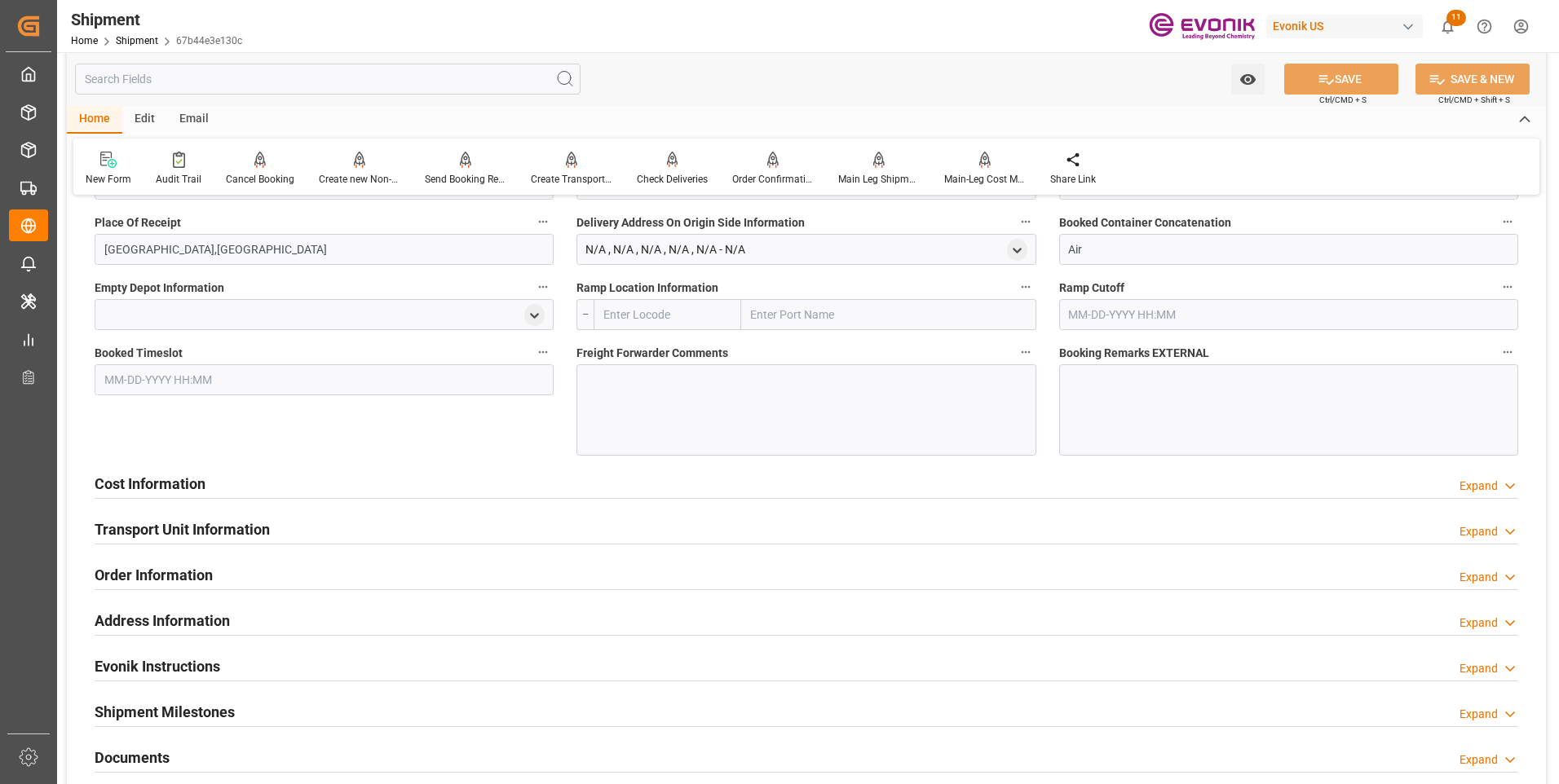
click at [327, 469] on div "Cost Information Expand" at bounding box center [806, 482] width 1424 height 31
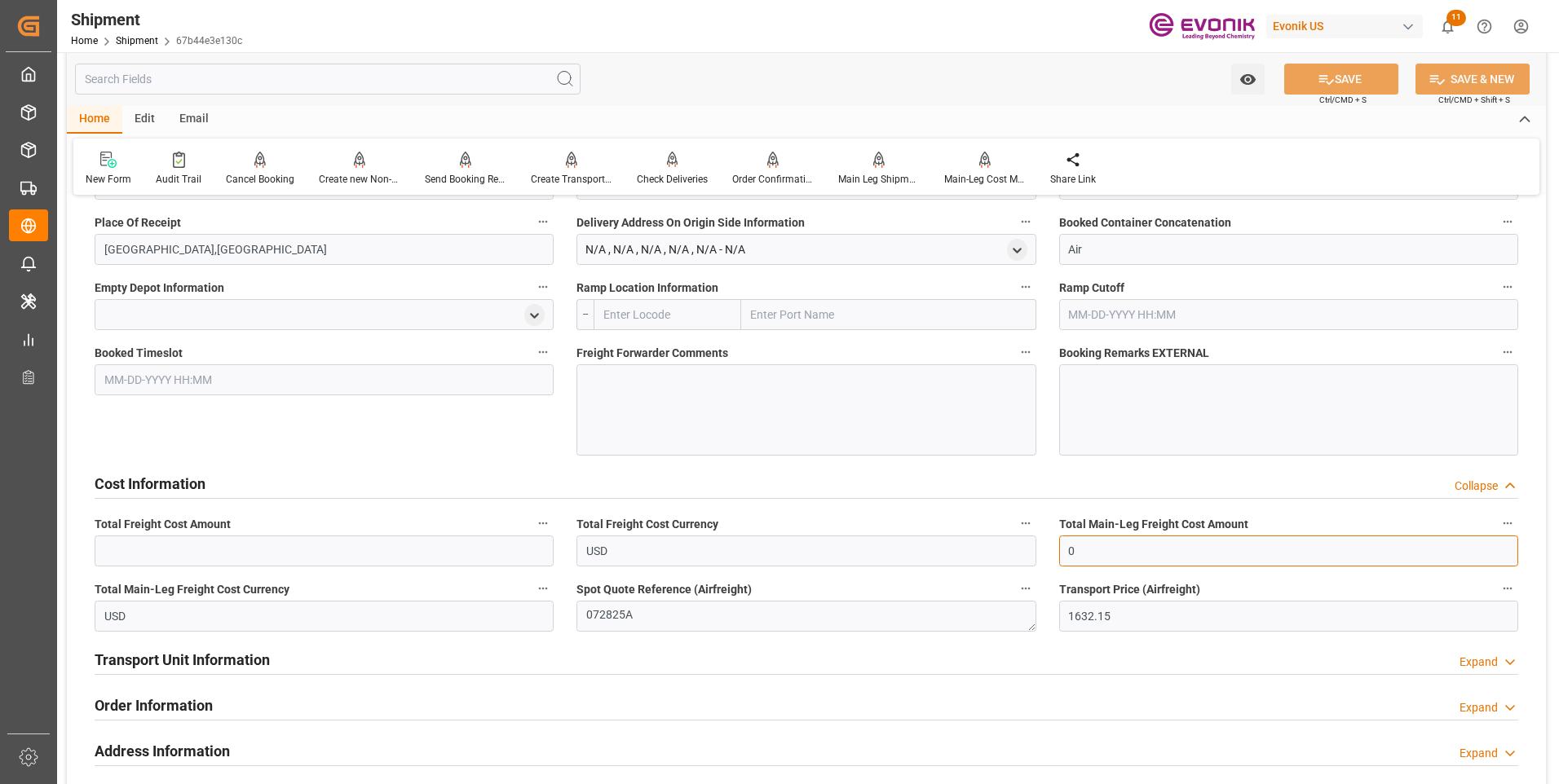
drag, startPoint x: 1089, startPoint y: 549, endPoint x: 1011, endPoint y: 556, distance: 78.3
click at [1011, 556] on div "Booking Confirmation Milestone Bar Collapse Submitted to FFW for Booking (Pendi…" at bounding box center [806, 71] width 1479 height 2332
drag, startPoint x: 1124, startPoint y: 549, endPoint x: 1002, endPoint y: 548, distance: 122.0
click at [1002, 548] on div "Booking Confirmation Milestone Bar Collapse Submitted to FFW for Booking (Pendi…" at bounding box center [806, 71] width 1479 height 2332
type input "1632.15"
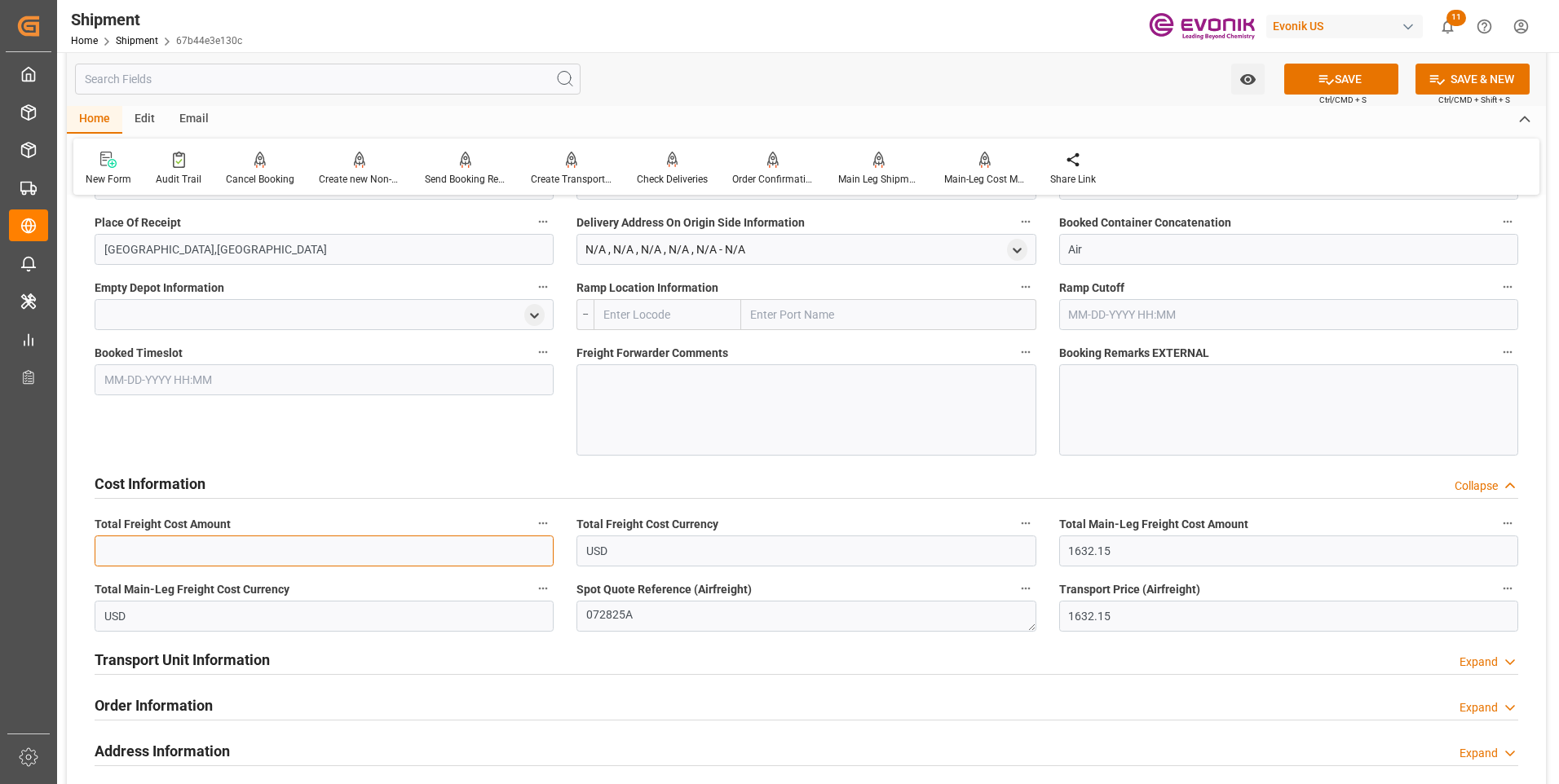
click at [342, 545] on input "text" at bounding box center [324, 551] width 459 height 31
paste input "1632.15"
type input "1632.15"
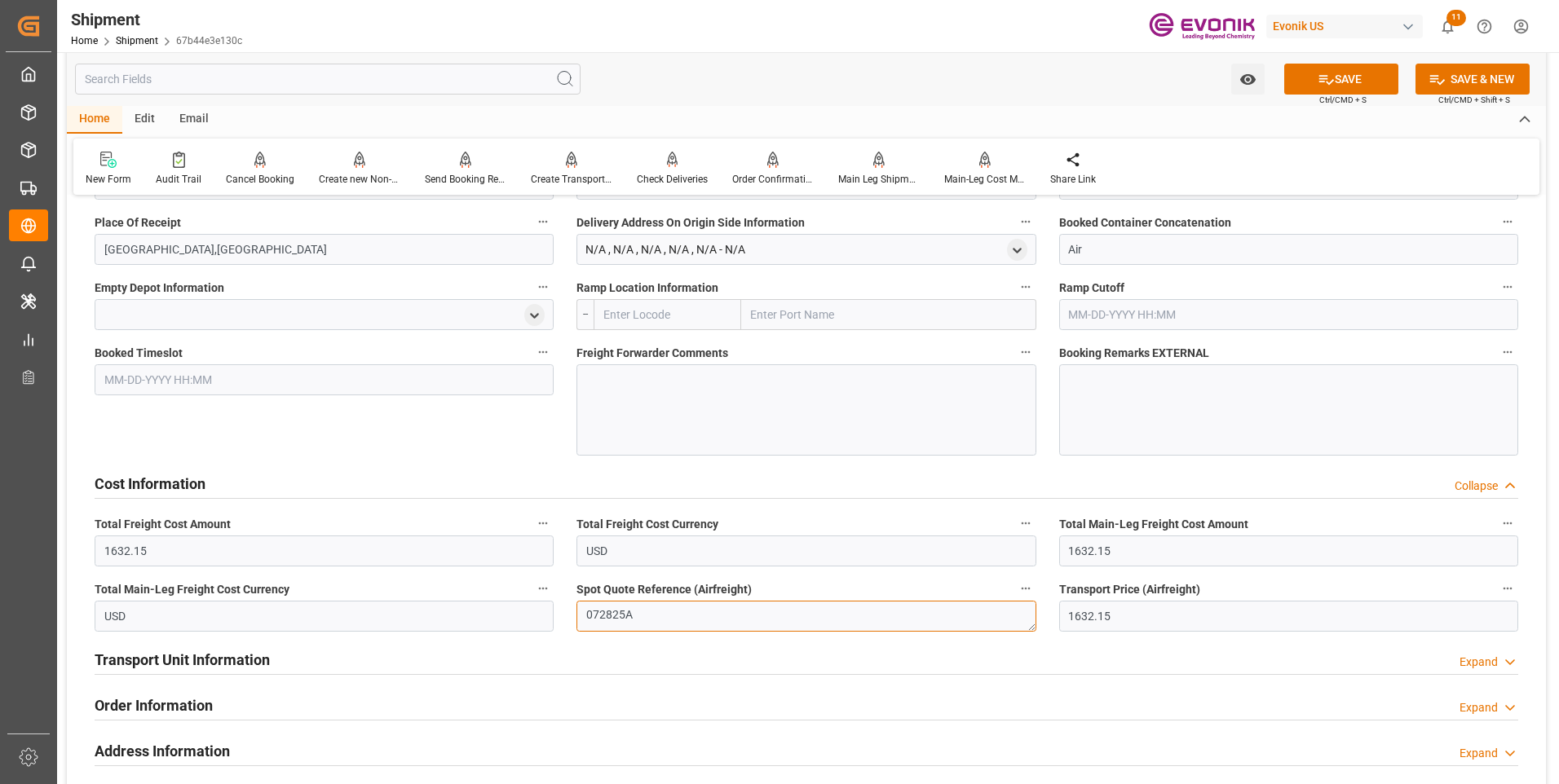
drag, startPoint x: 604, startPoint y: 612, endPoint x: 548, endPoint y: 613, distance: 56.0
click at [548, 613] on div "Booking Confirmation Milestone Bar Collapse Submitted to FFW for Booking (Pendi…" at bounding box center [806, 71] width 1479 height 2332
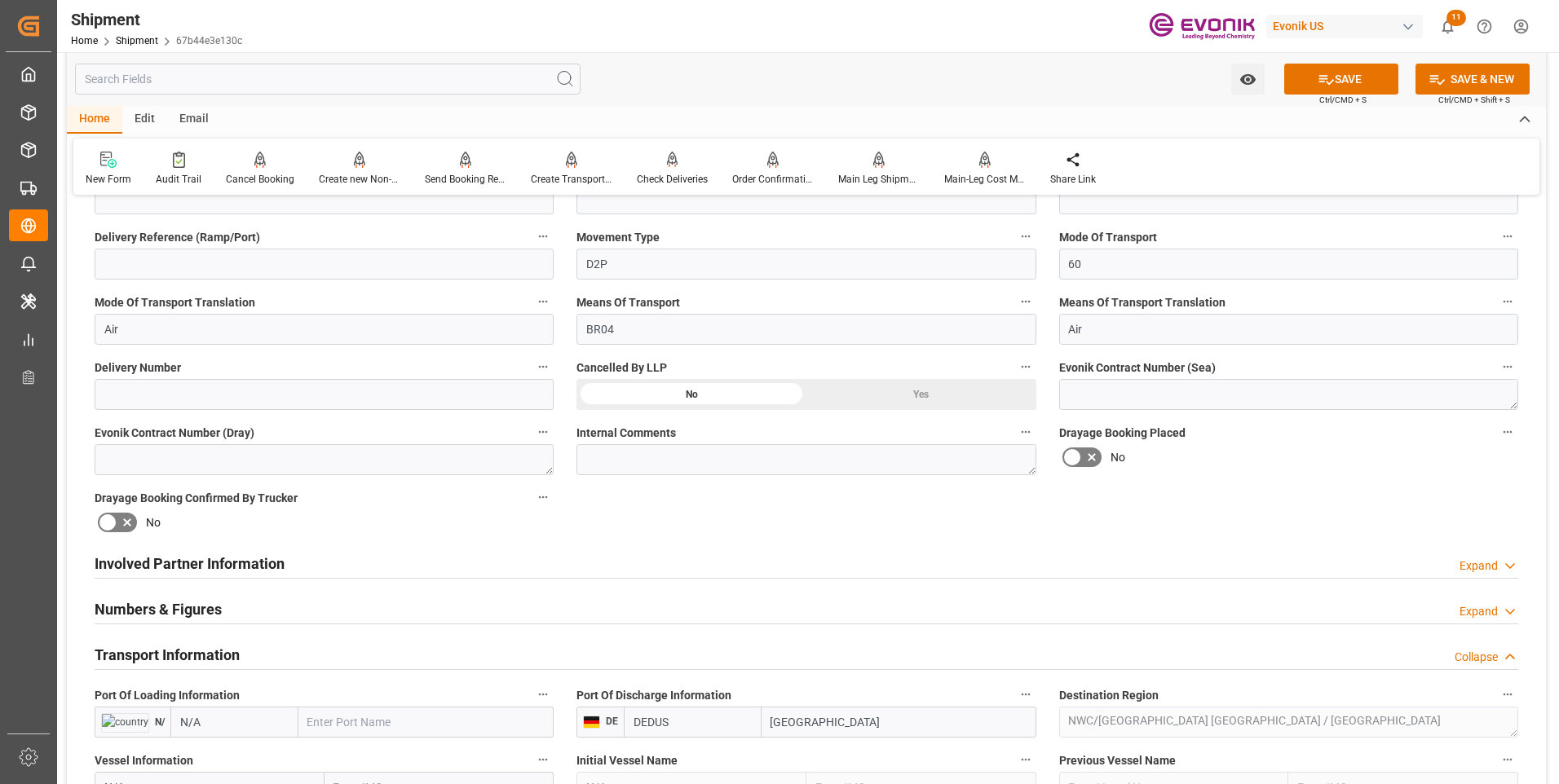
scroll to position [408, 0]
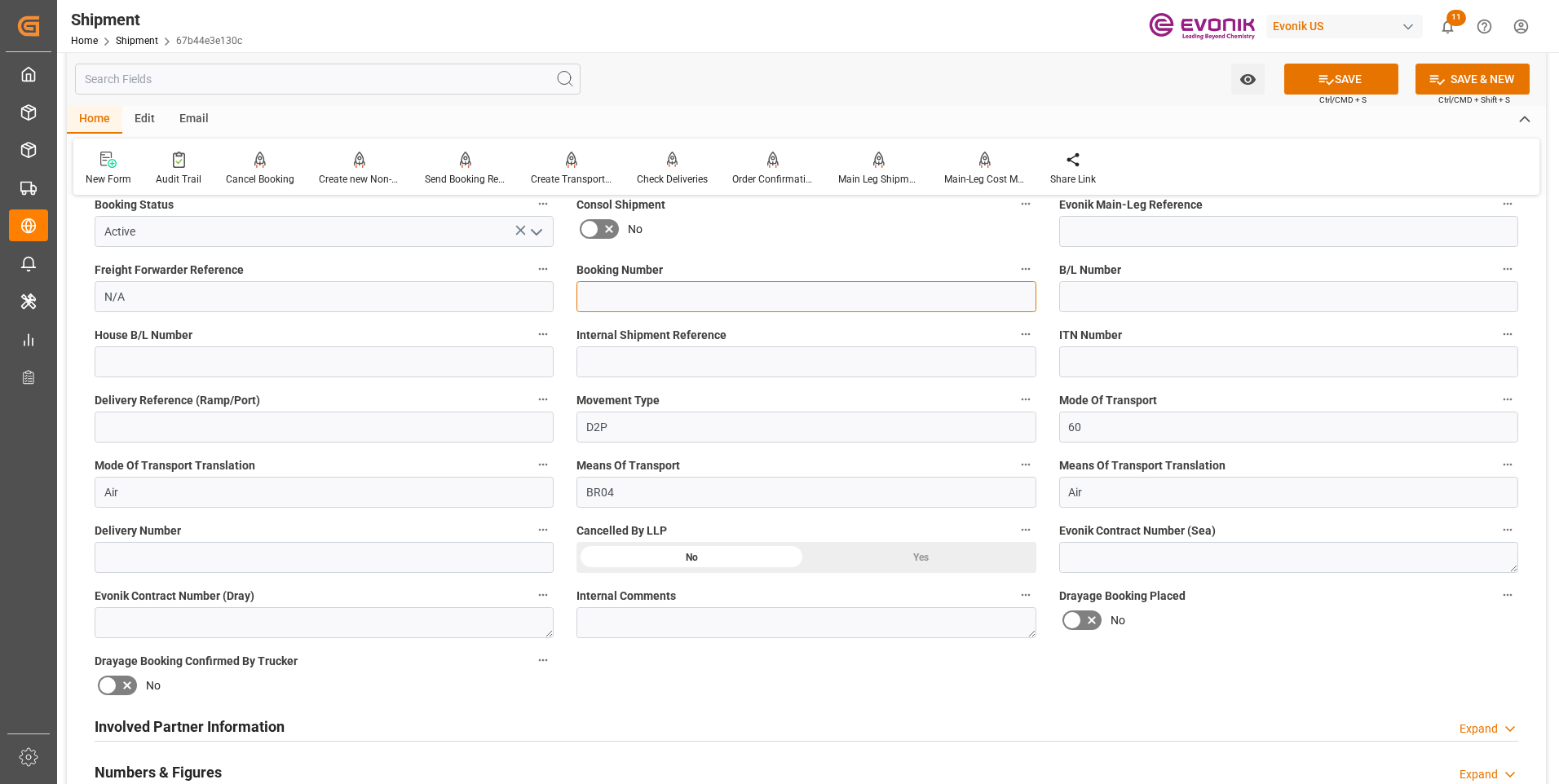
click at [647, 302] on input at bounding box center [806, 296] width 459 height 31
paste input "072825A"
type input "072825A"
click at [1330, 75] on icon at bounding box center [1326, 79] width 17 height 17
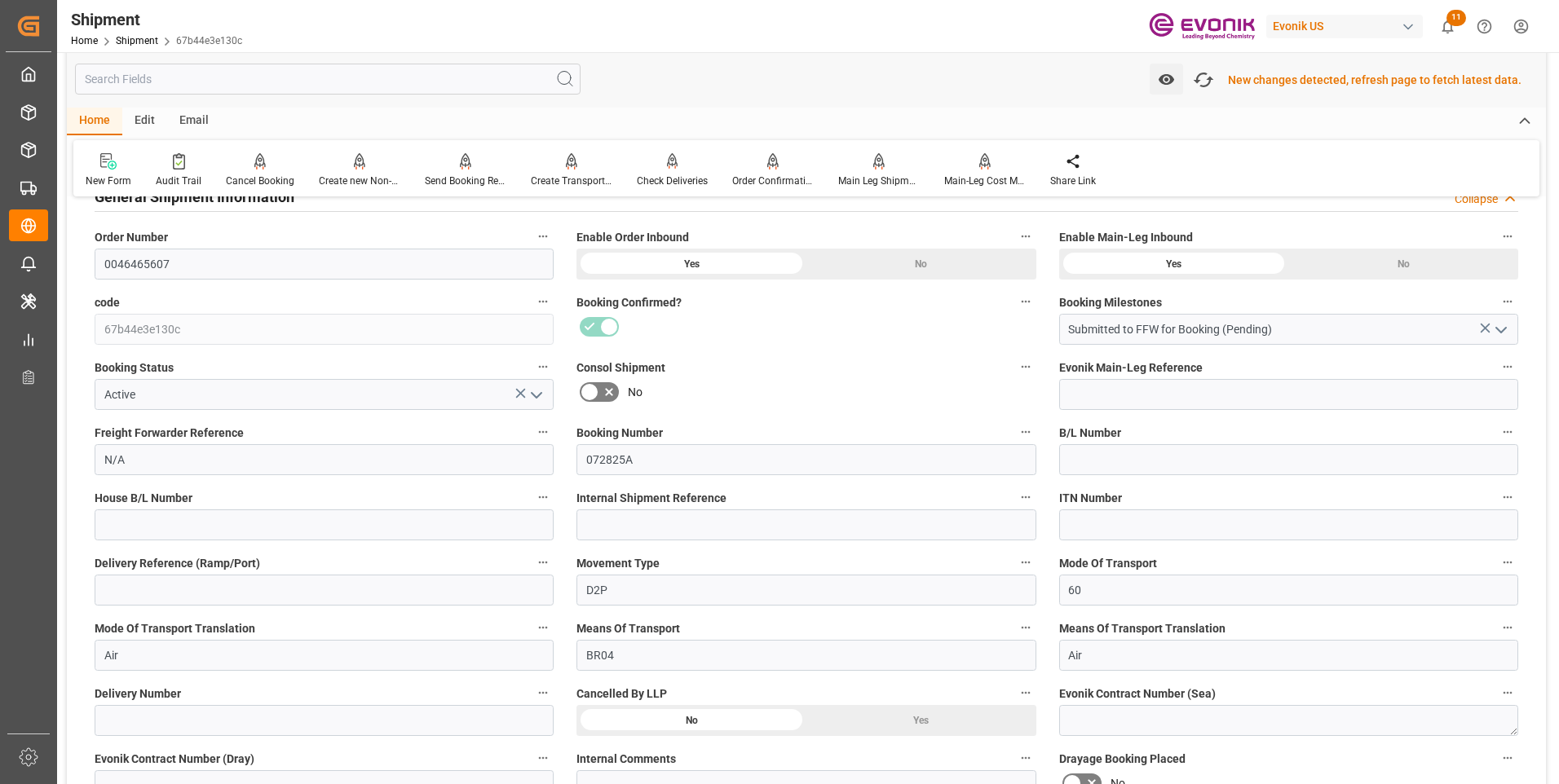
scroll to position [83, 0]
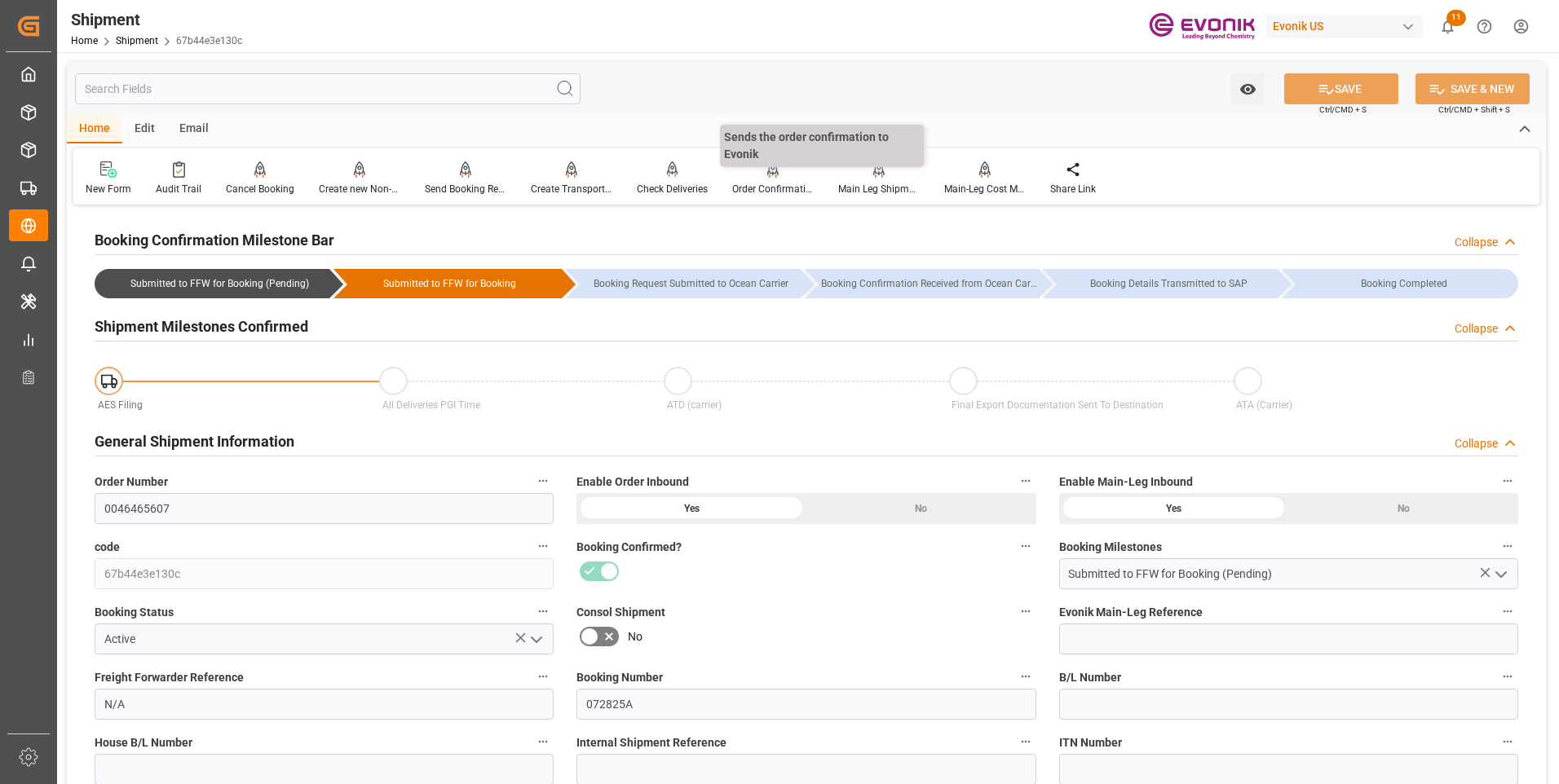
click at [753, 169] on div at bounding box center [773, 169] width 81 height 17
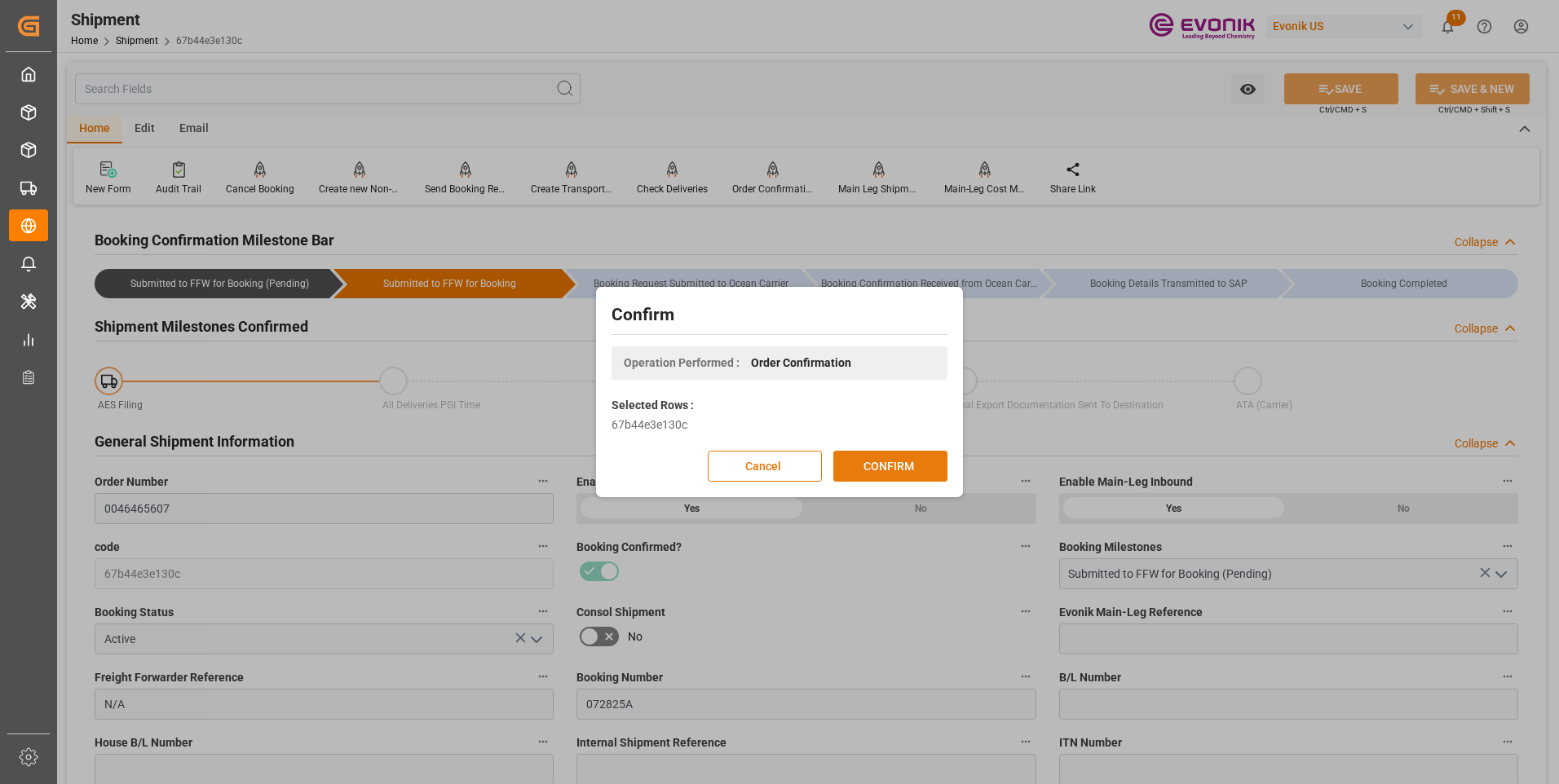
click at [902, 457] on button "CONFIRM" at bounding box center [890, 466] width 114 height 31
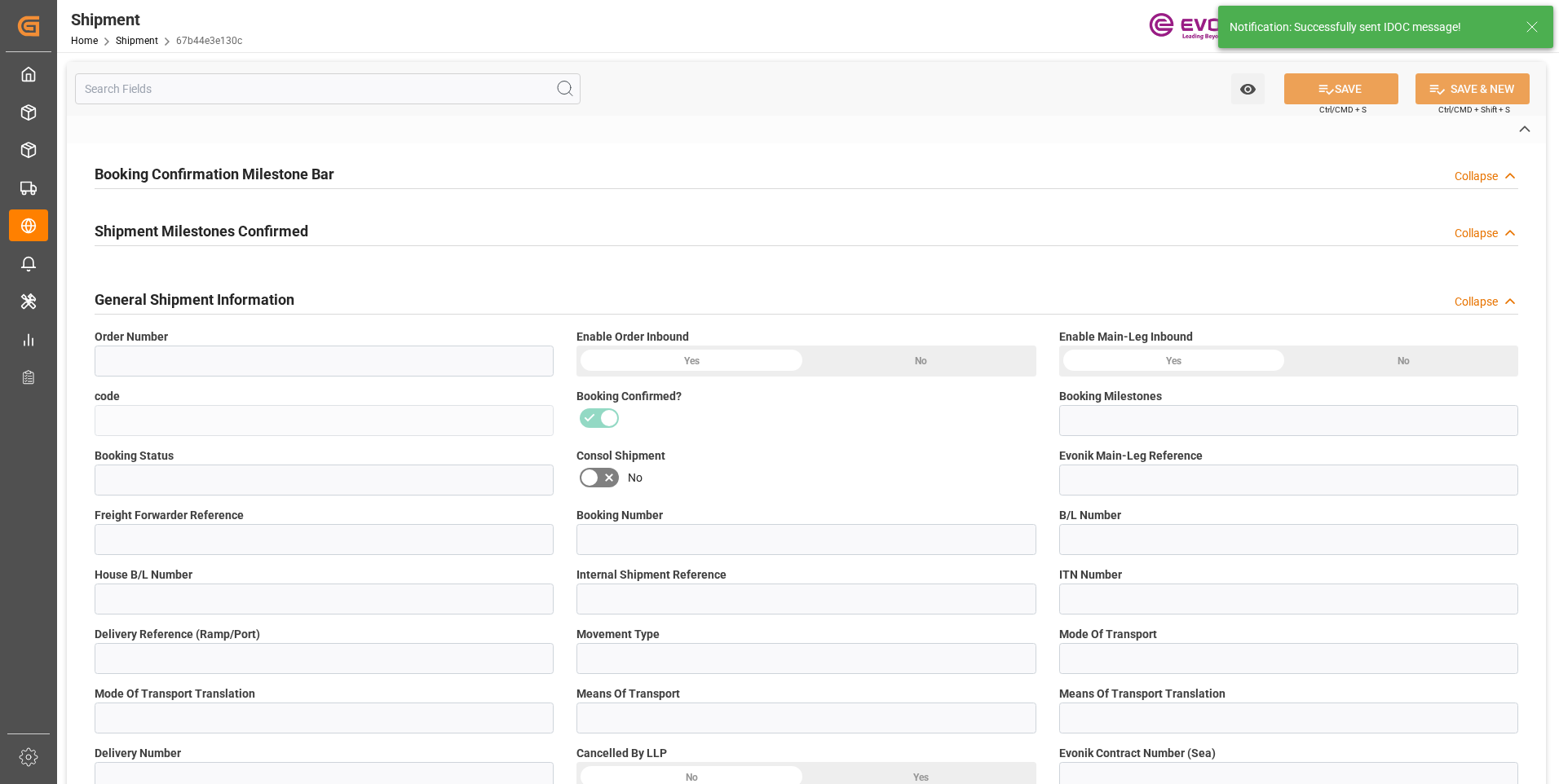
type input "0046465607"
type input "67b44e3e130c"
type input "Submitted to FFW for Booking (Pending)"
type input "Active"
type input "N/A"
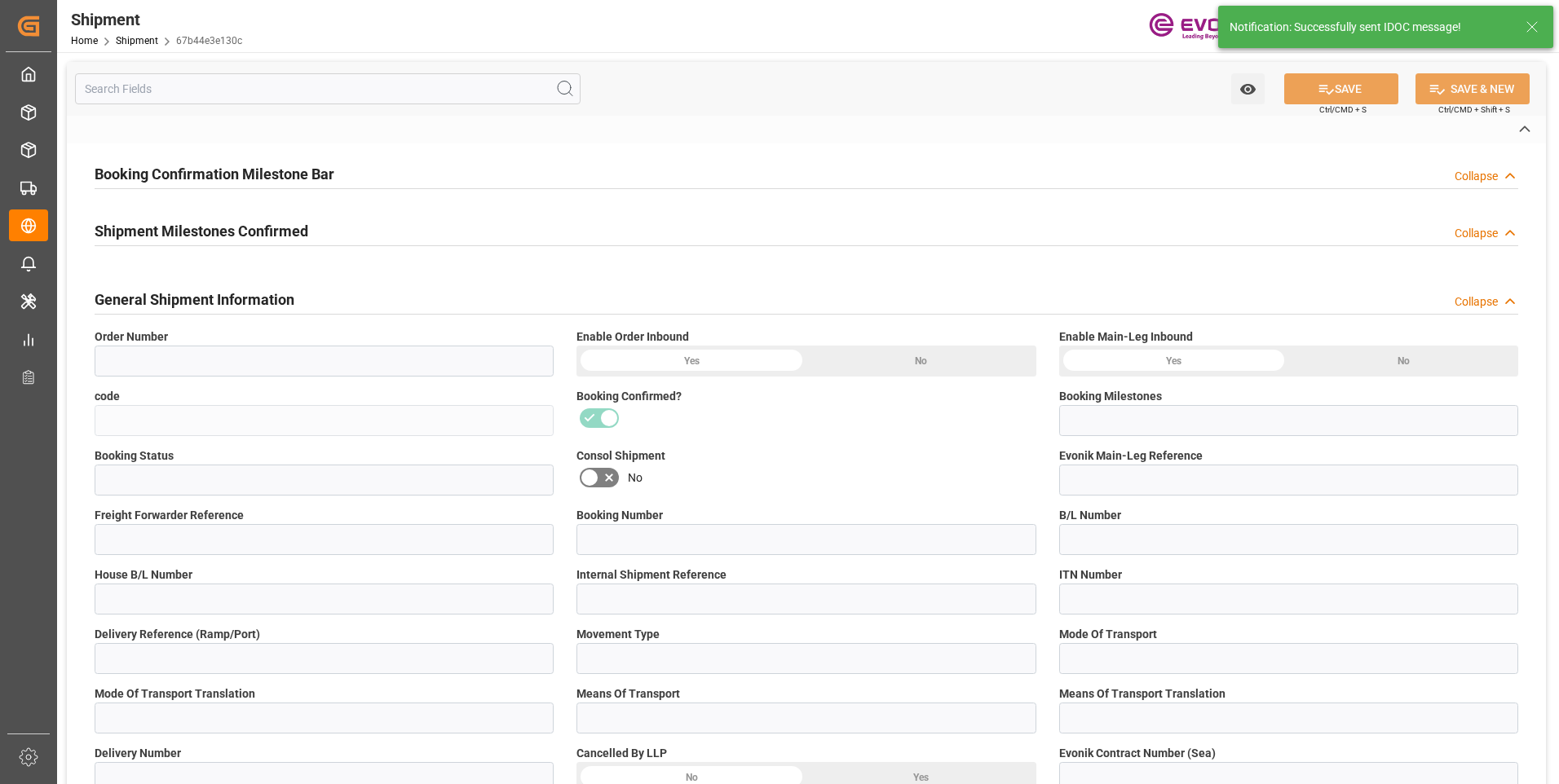
type input "072825A"
type input "D2P"
type input "60"
type input "Air"
type input "BR04"
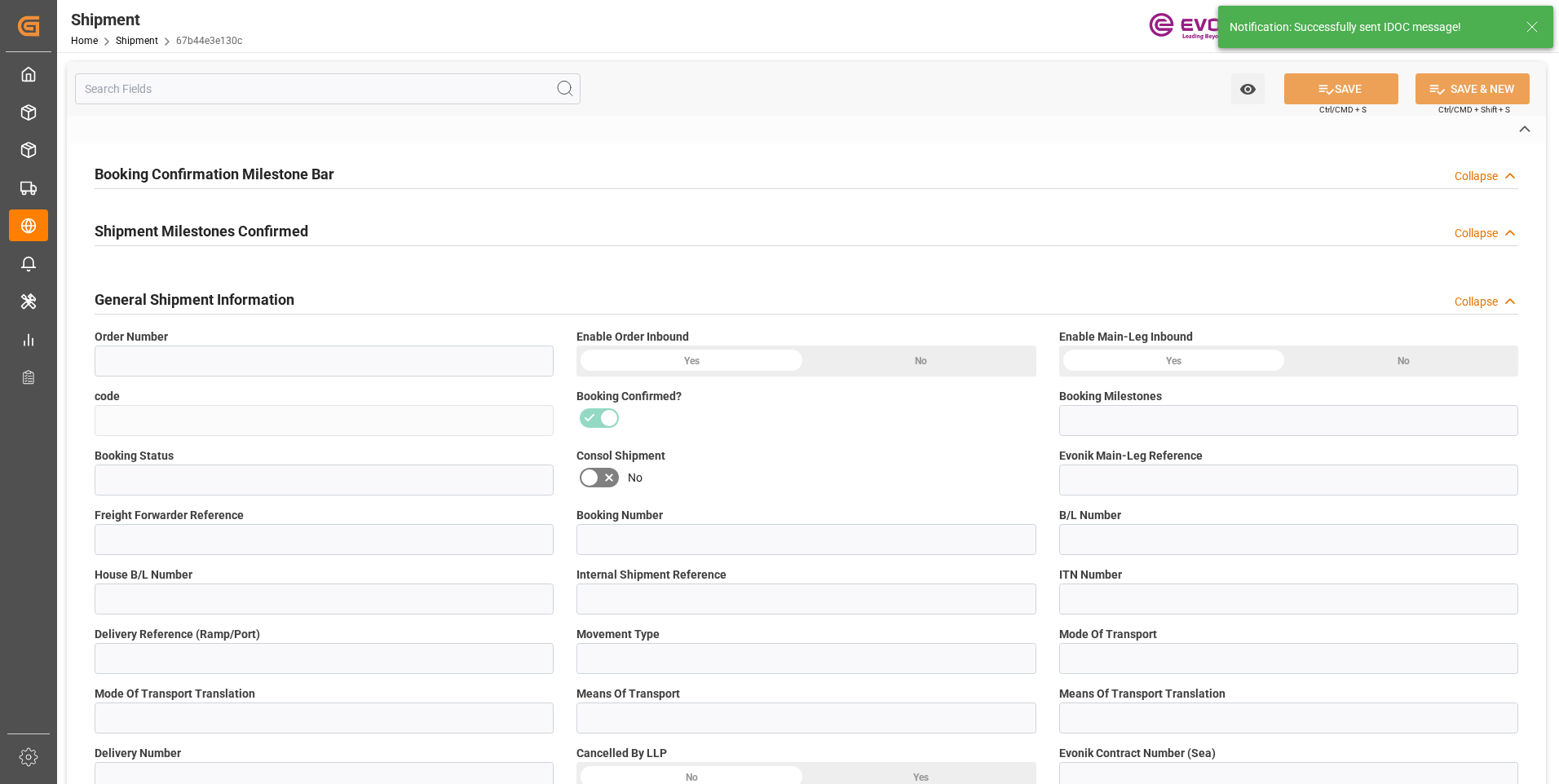
type input "Air"
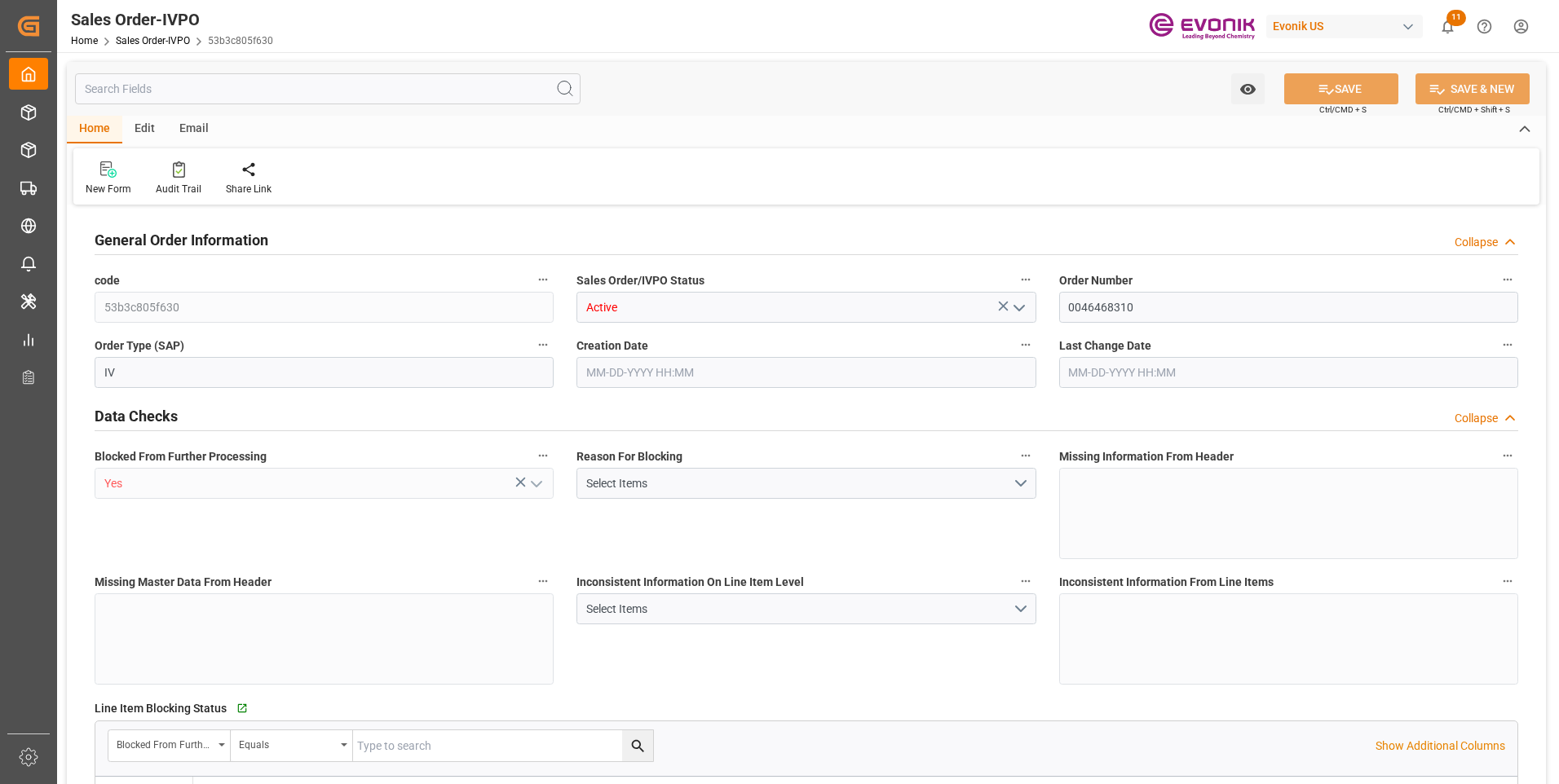
type input "BRVCP"
type input "820.55"
type input "1"
type input "58.386"
type input "[DATE] 19:45"
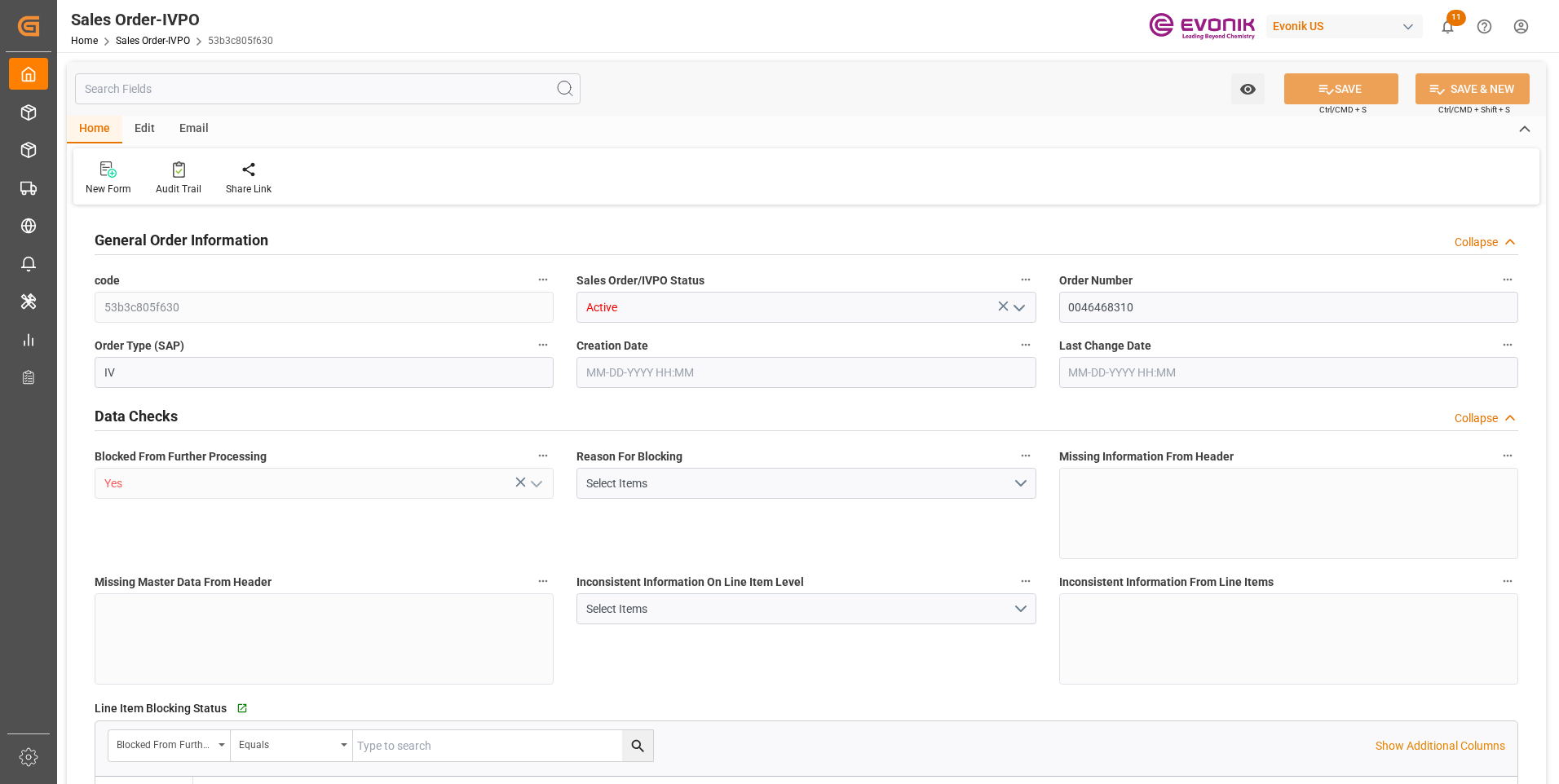
type input "[DATE] 19:45"
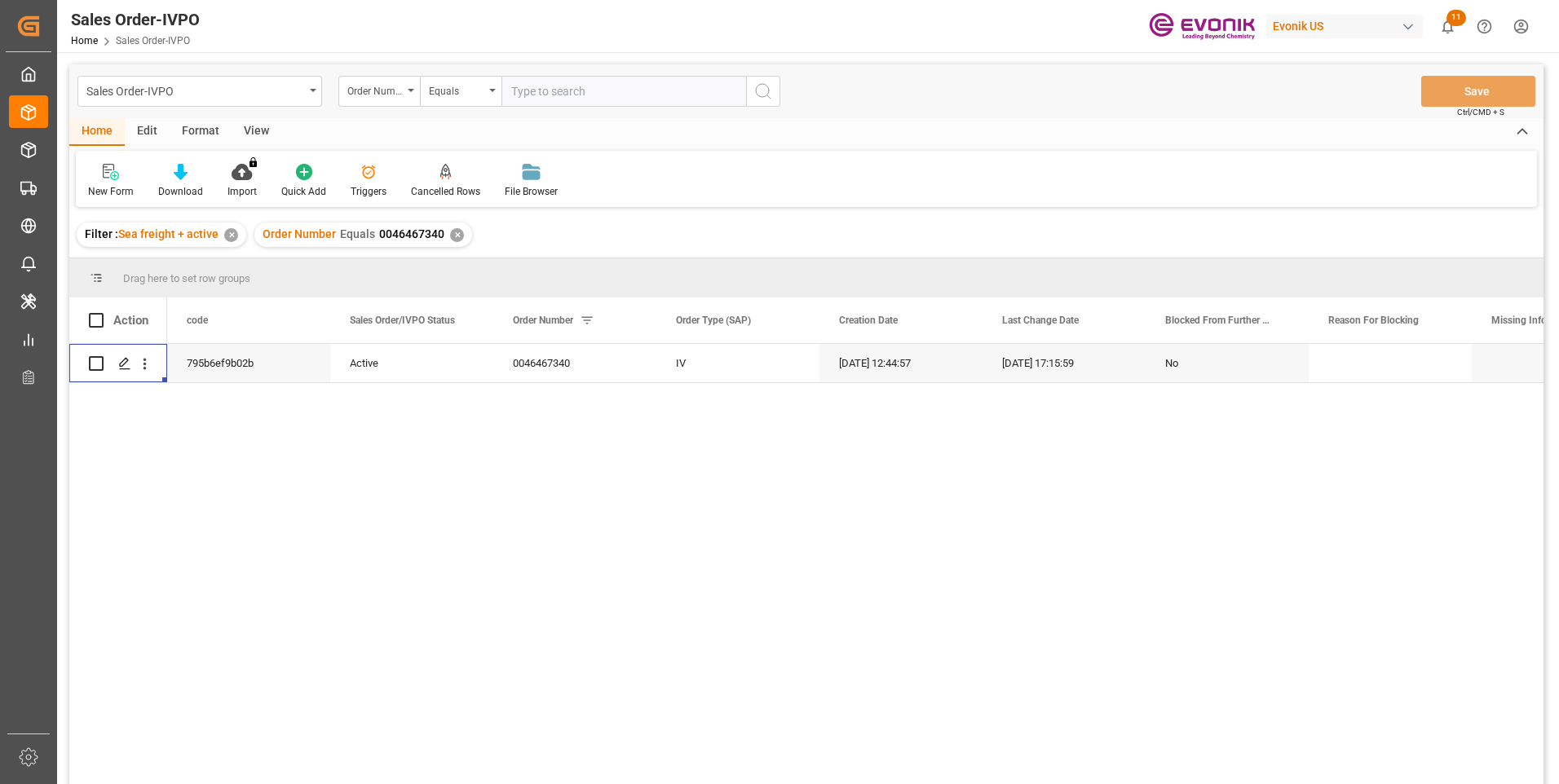
click at [530, 94] on input "text" at bounding box center [623, 91] width 244 height 31
paste input "2007000363"
type input "2007000363"
click at [760, 87] on icon "search button" at bounding box center [764, 91] width 20 height 20
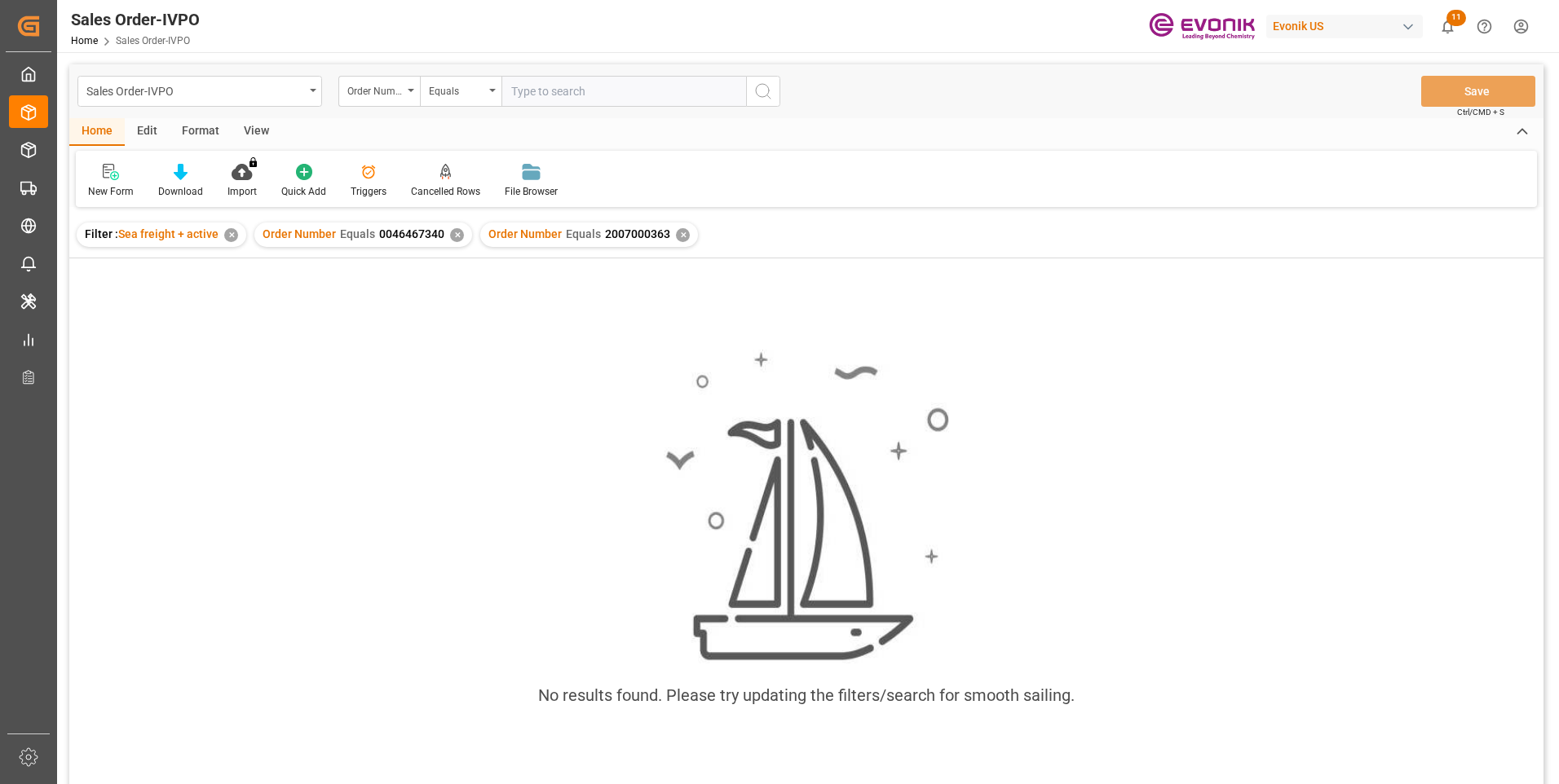
click at [455, 237] on div "✕" at bounding box center [457, 235] width 14 height 14
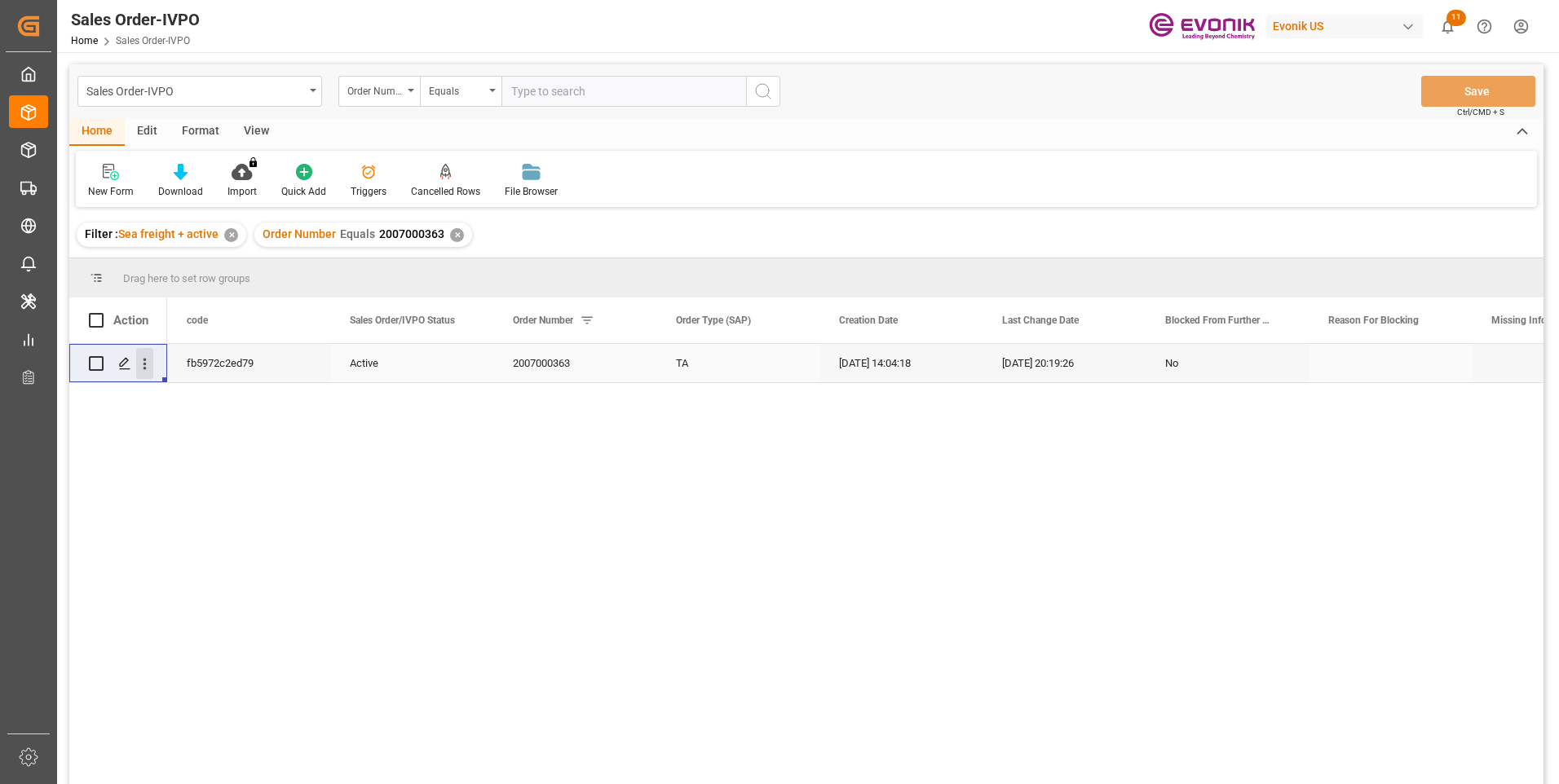
click at [151, 368] on icon "open menu" at bounding box center [145, 364] width 17 height 17
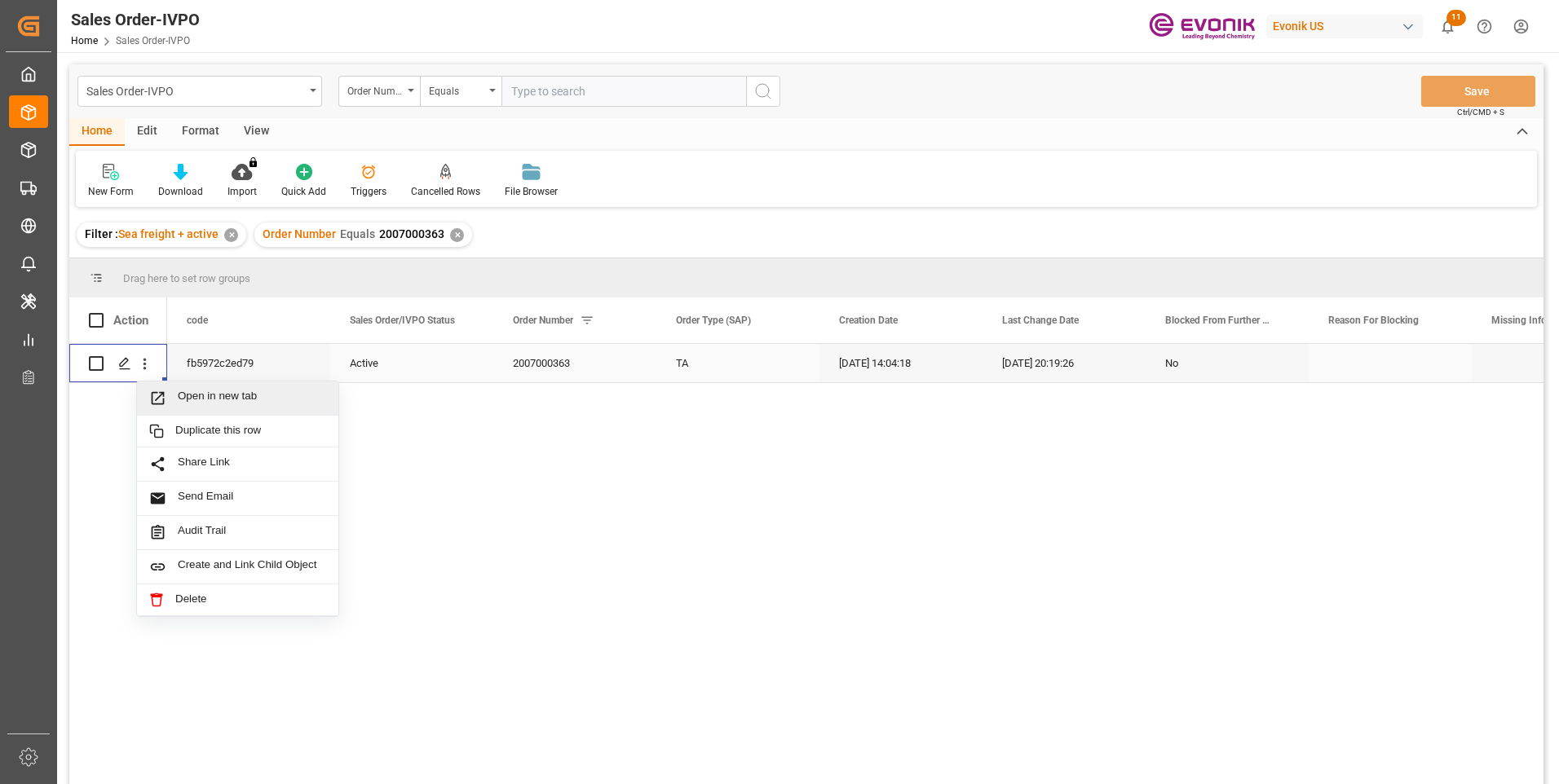
click at [199, 398] on span "Open in new tab" at bounding box center [252, 398] width 149 height 17
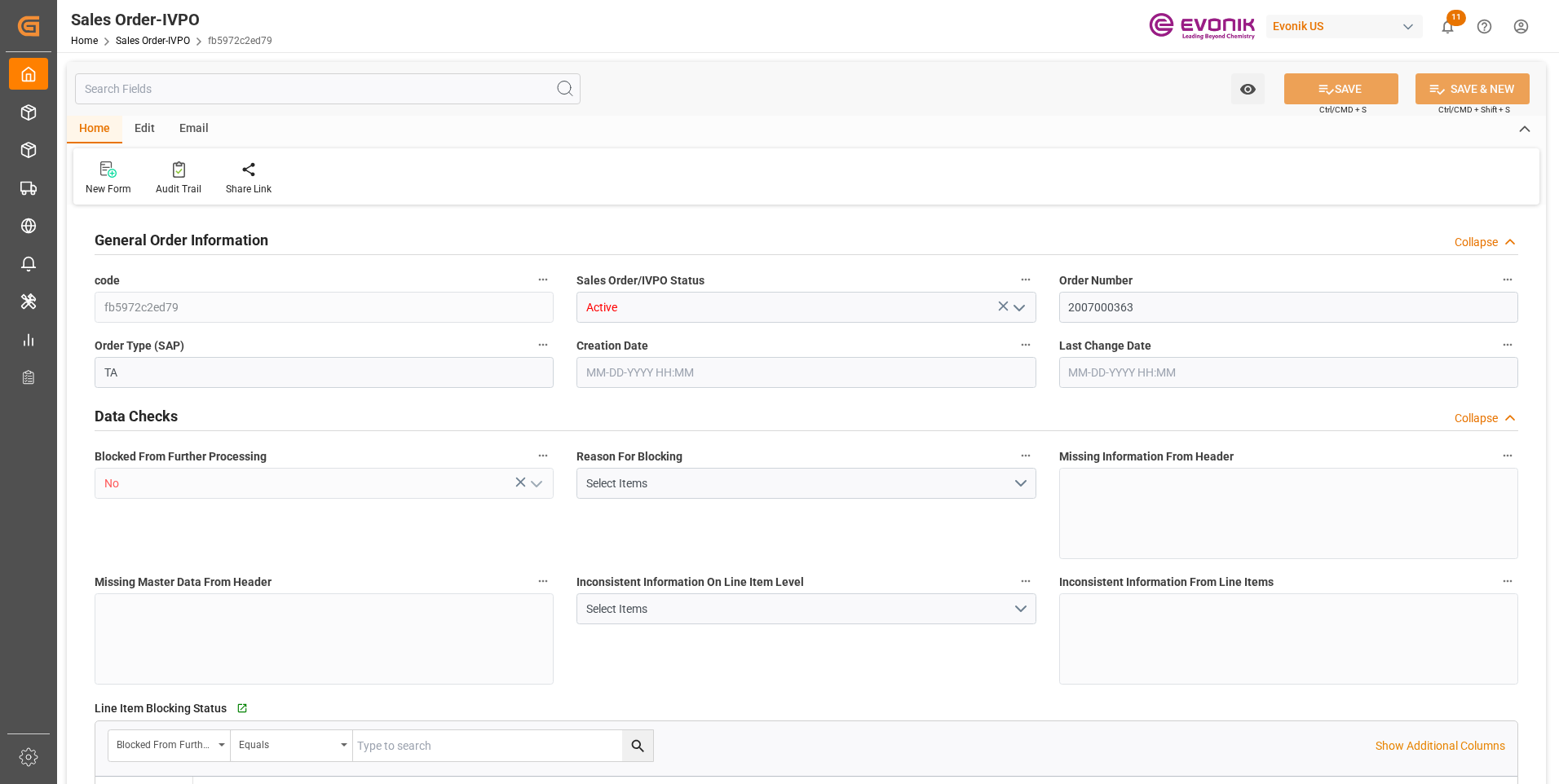
type input "COCTG"
type input "0"
type input "1"
type input "2"
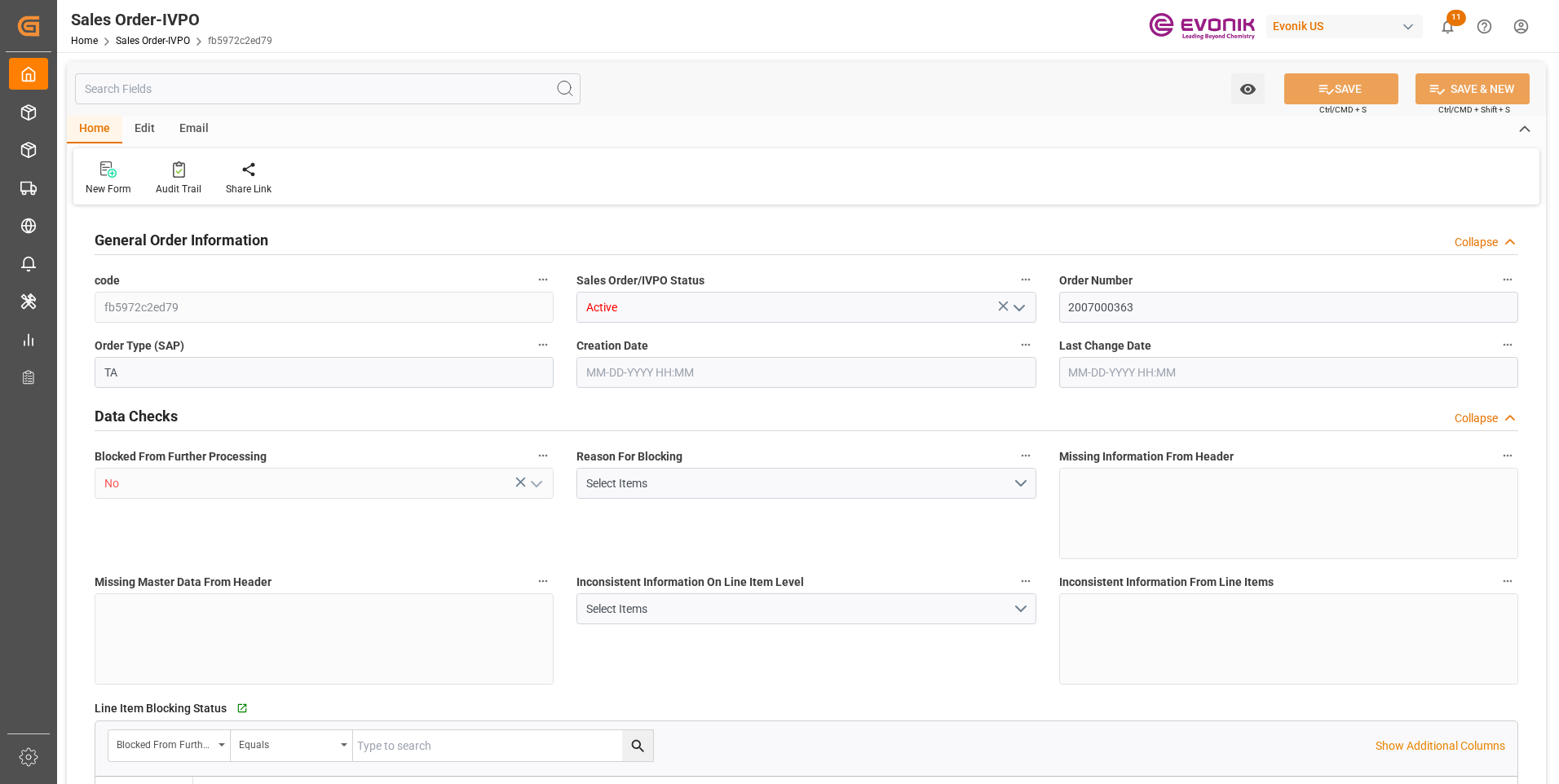
type input "18568"
type input "109.136"
type input "19000"
type input "60"
type input "[DATE] 14:04"
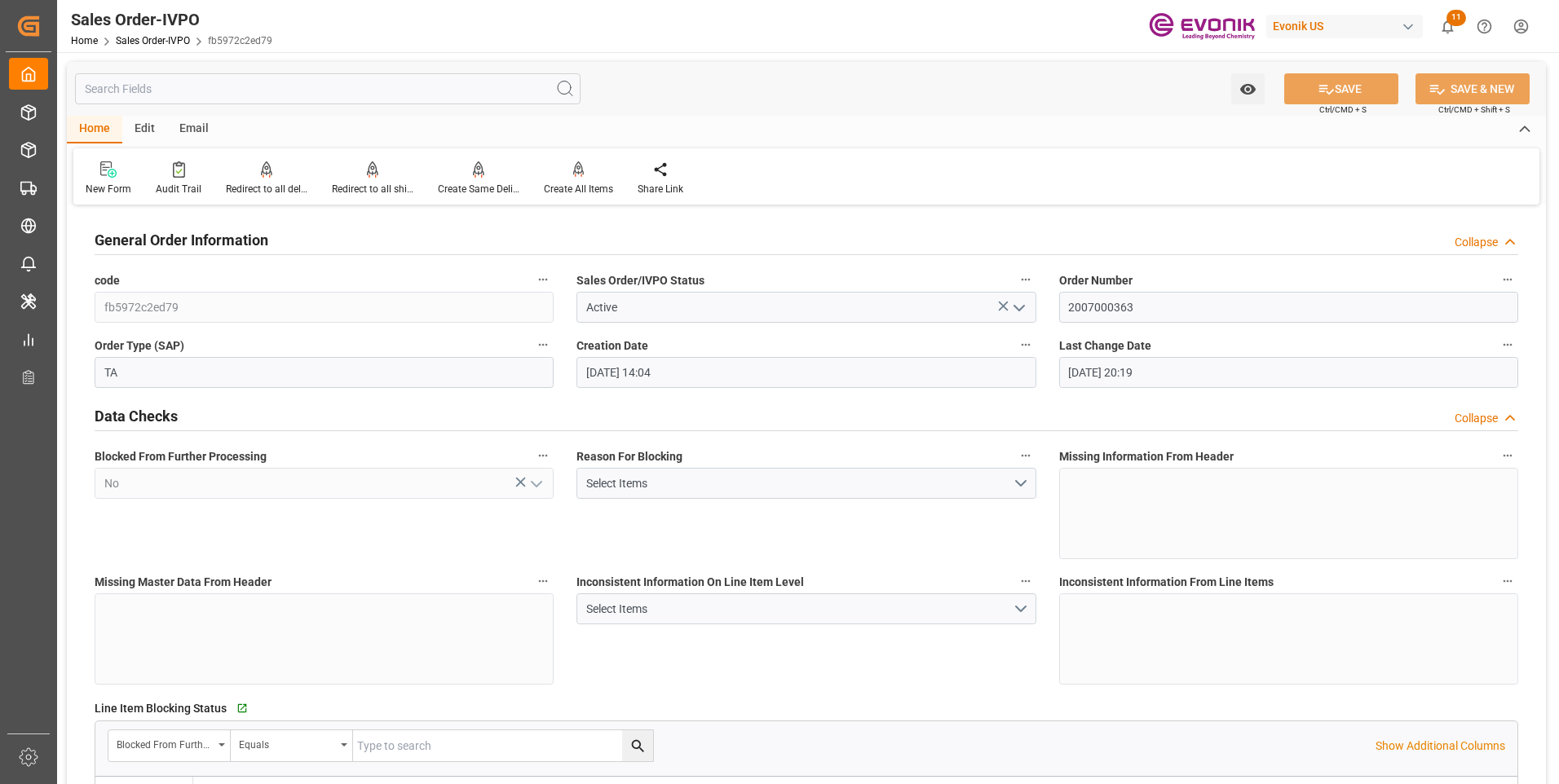
type input "[DATE] 20:19"
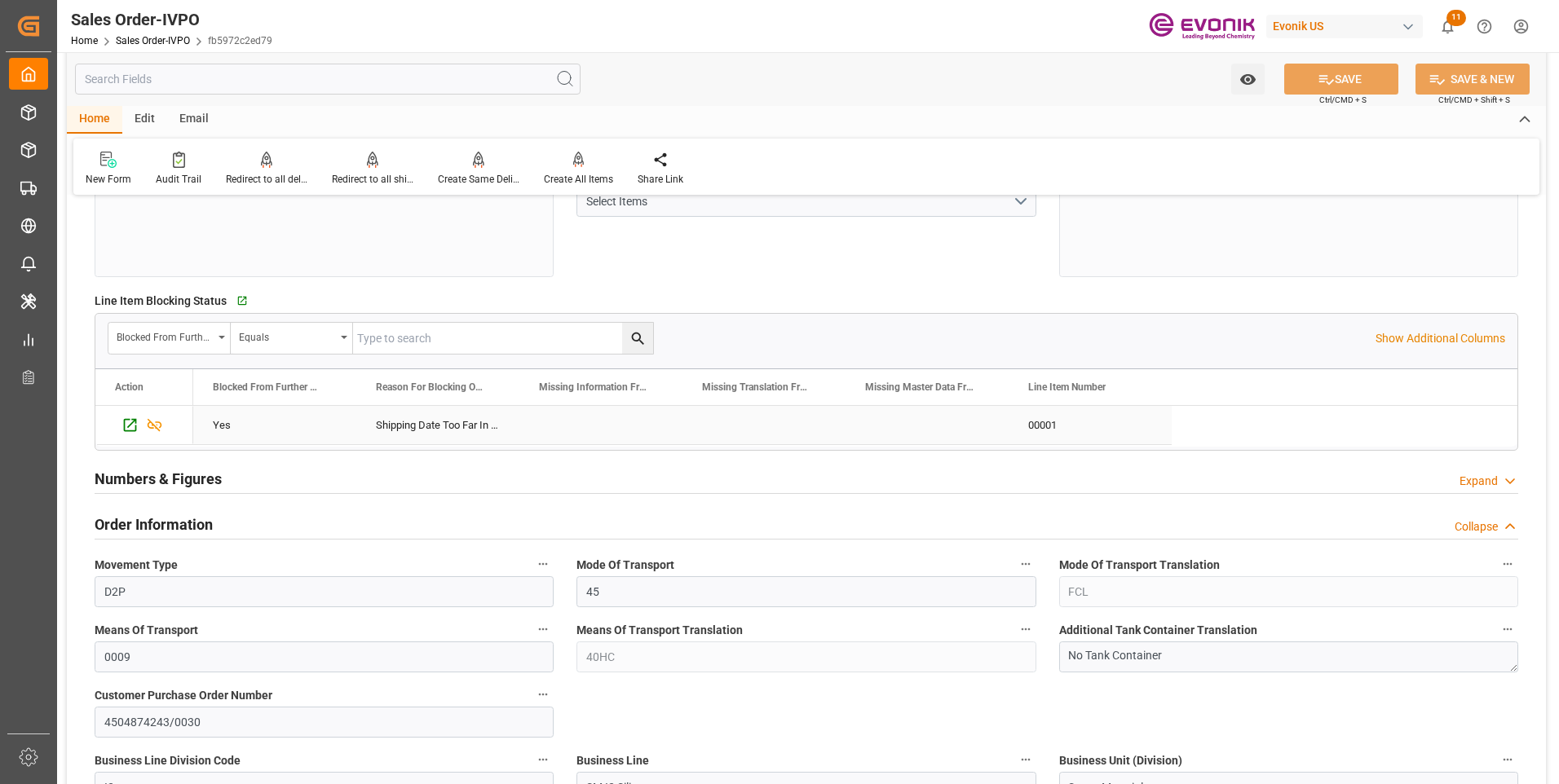
scroll to position [815, 0]
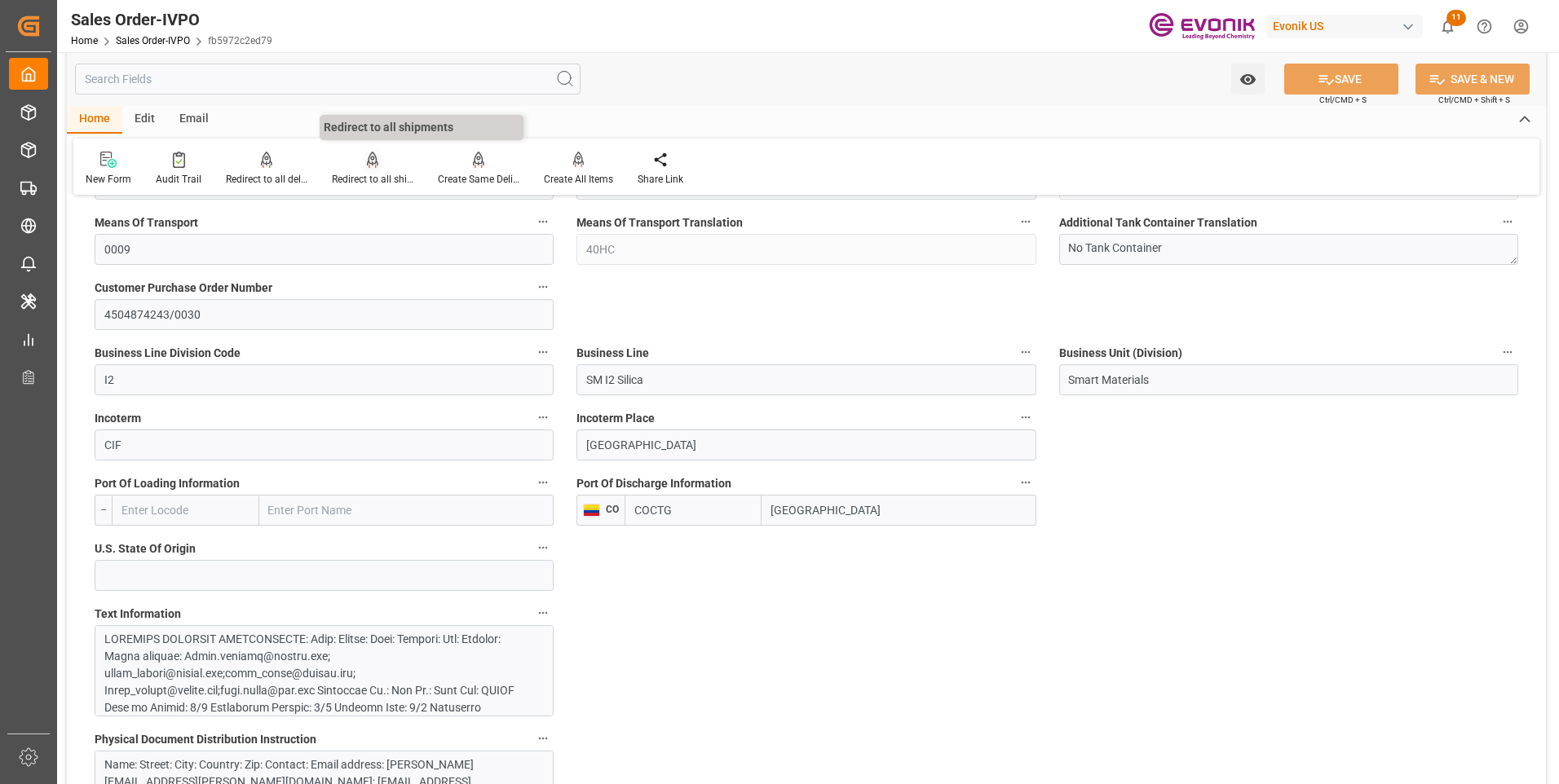
click at [391, 179] on div "Redirect to all shipments" at bounding box center [372, 179] width 81 height 15
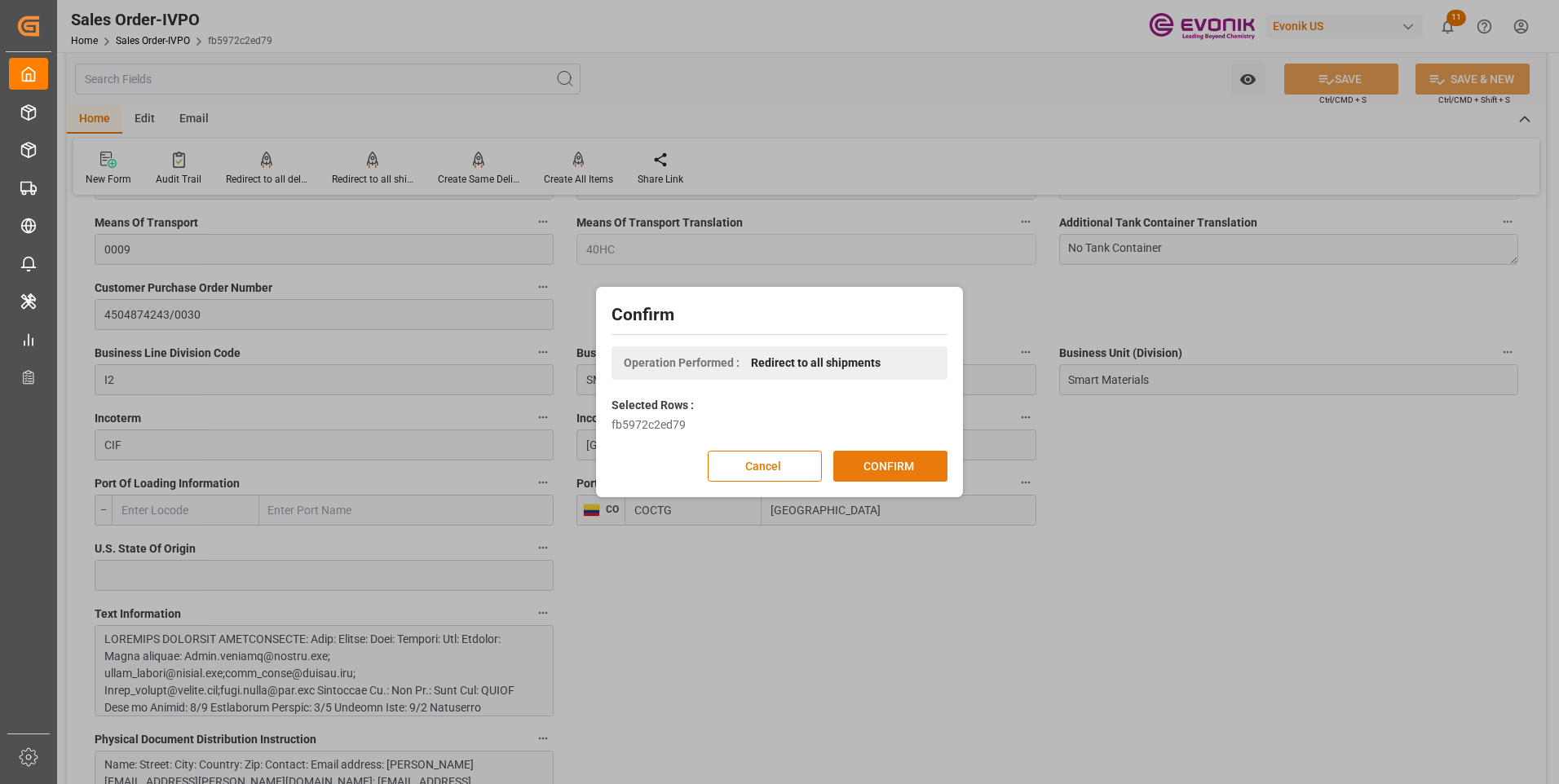
click at [873, 466] on button "CONFIRM" at bounding box center [890, 466] width 114 height 31
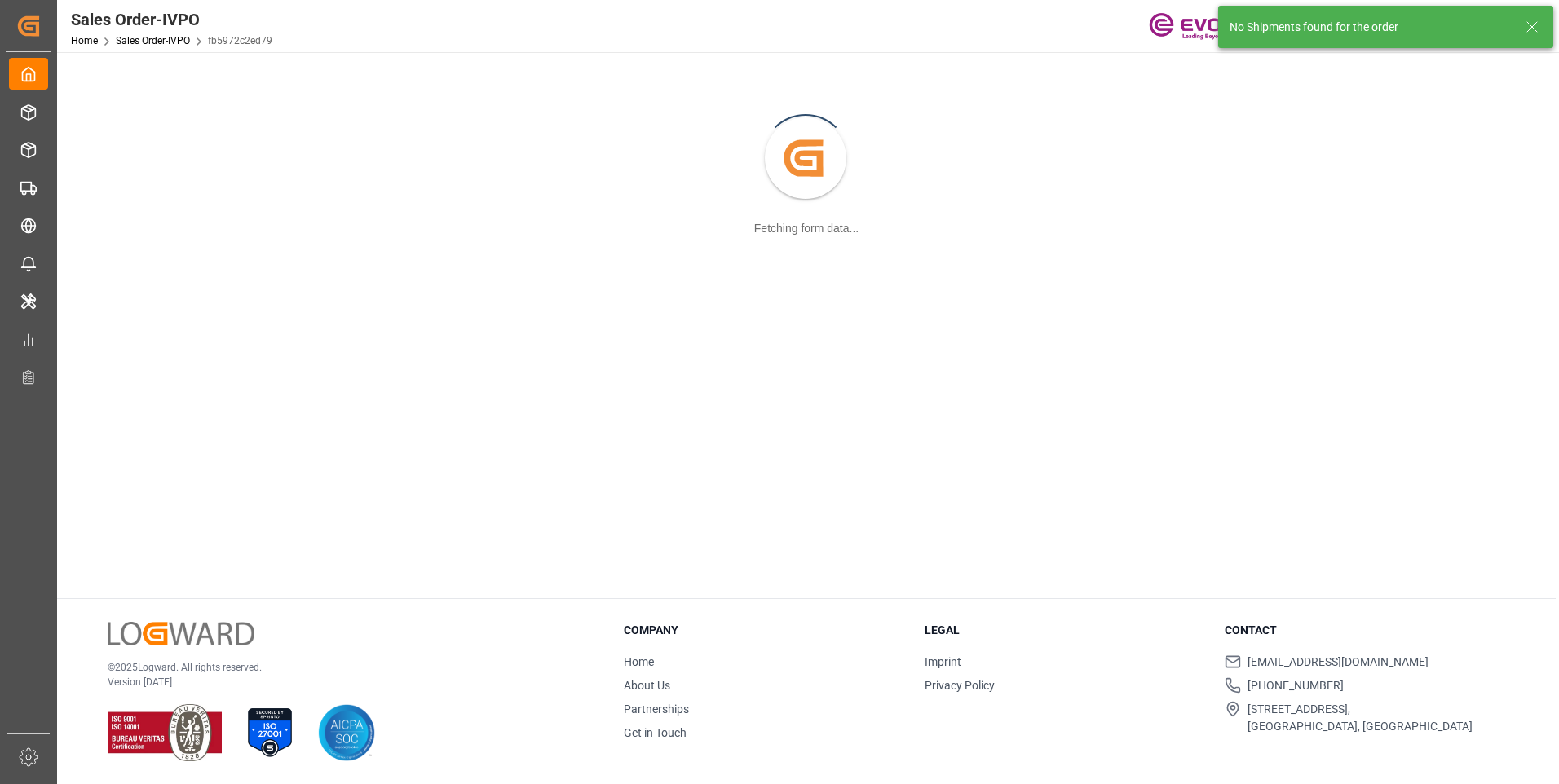
scroll to position [177, 0]
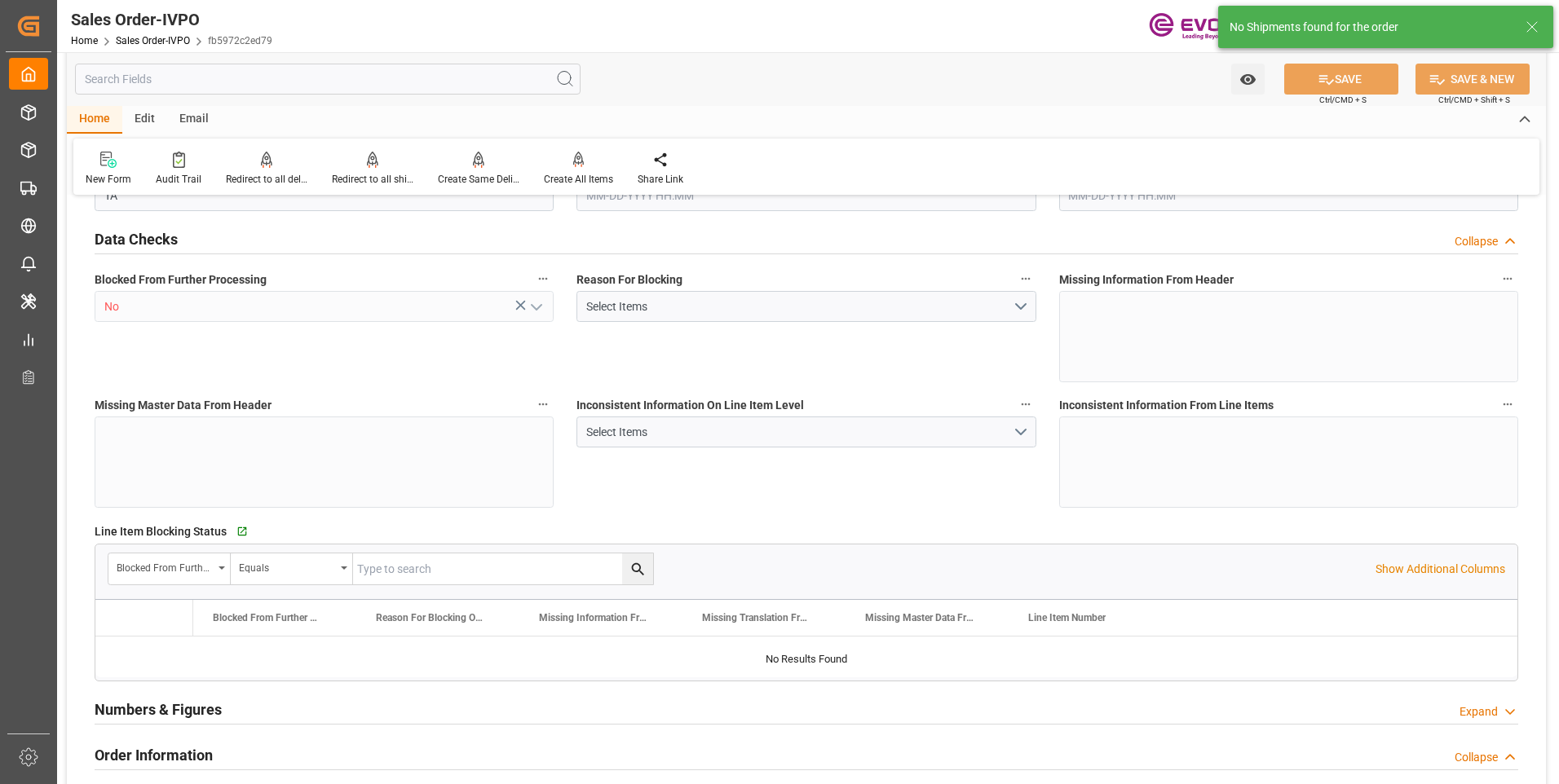
type input "COCTG"
type input "0"
type input "1"
type input "2"
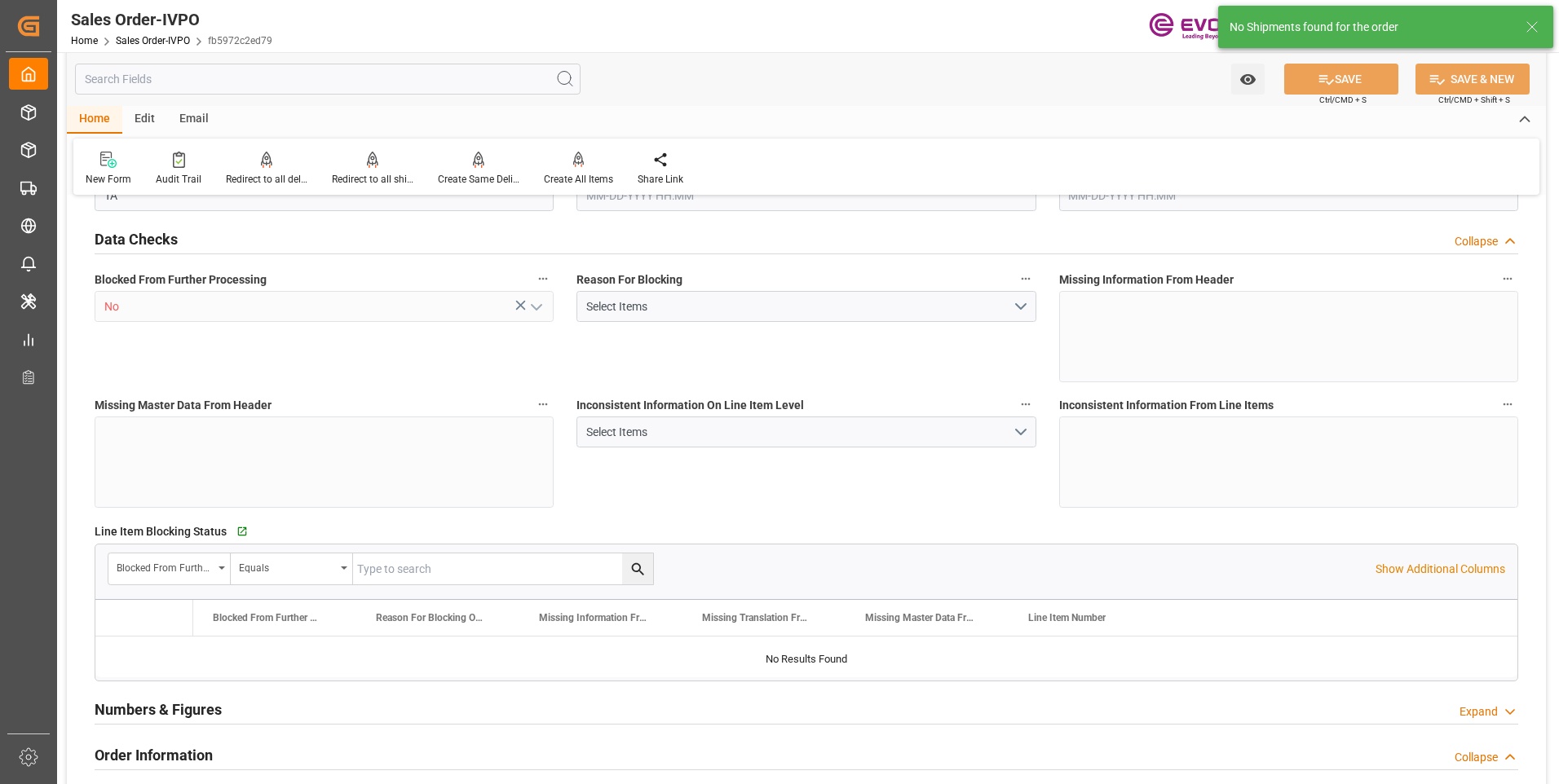
type input "18568"
type input "109.136"
type input "19000"
type input "60"
type input "[DATE] 14:04"
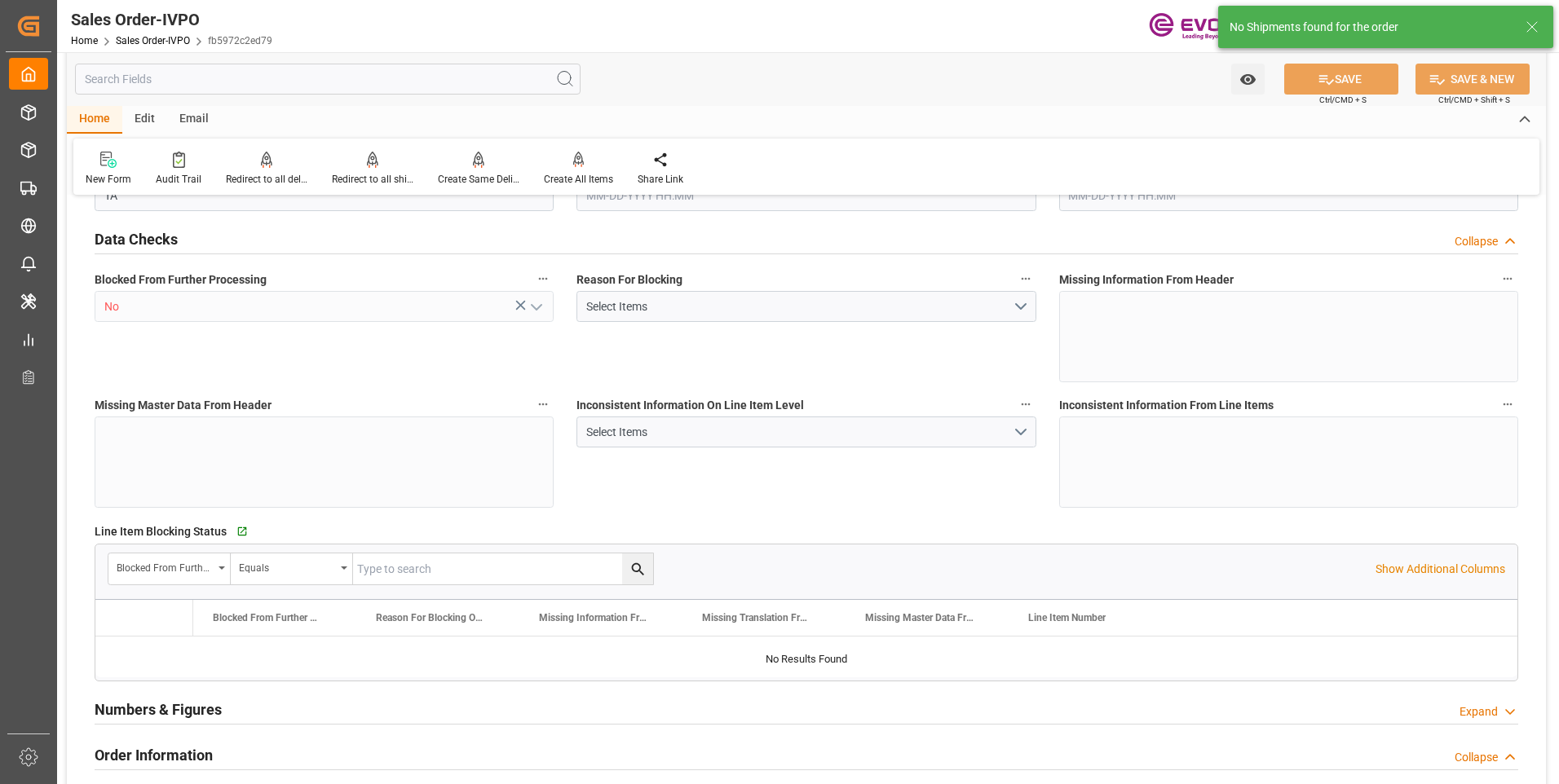
type input "[DATE] 20:19"
